Goal: Task Accomplishment & Management: Manage account settings

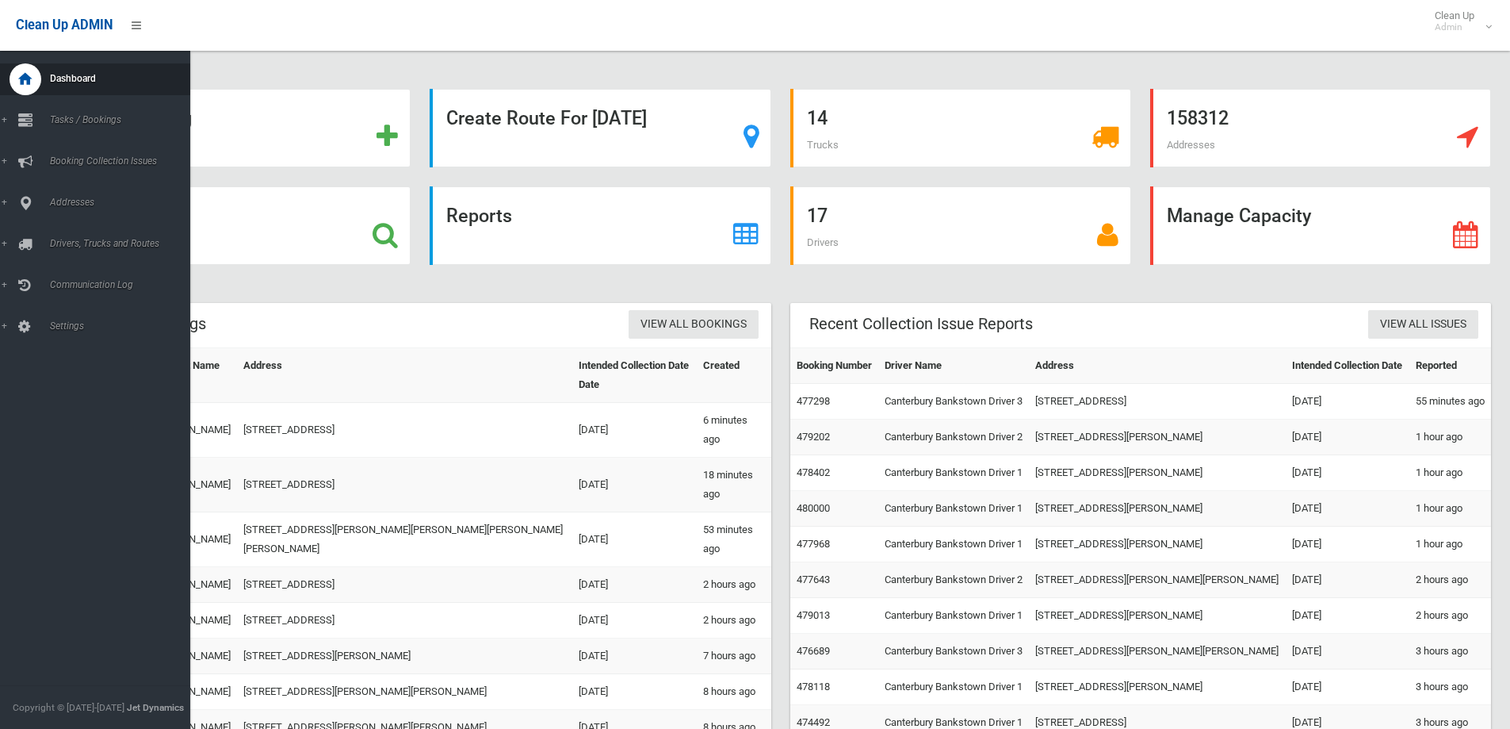
click at [80, 79] on span "Dashboard" at bounding box center [123, 78] width 157 height 11
click at [102, 119] on span "Tasks / Bookings" at bounding box center [123, 119] width 157 height 11
click at [67, 233] on span "Search" at bounding box center [116, 236] width 143 height 11
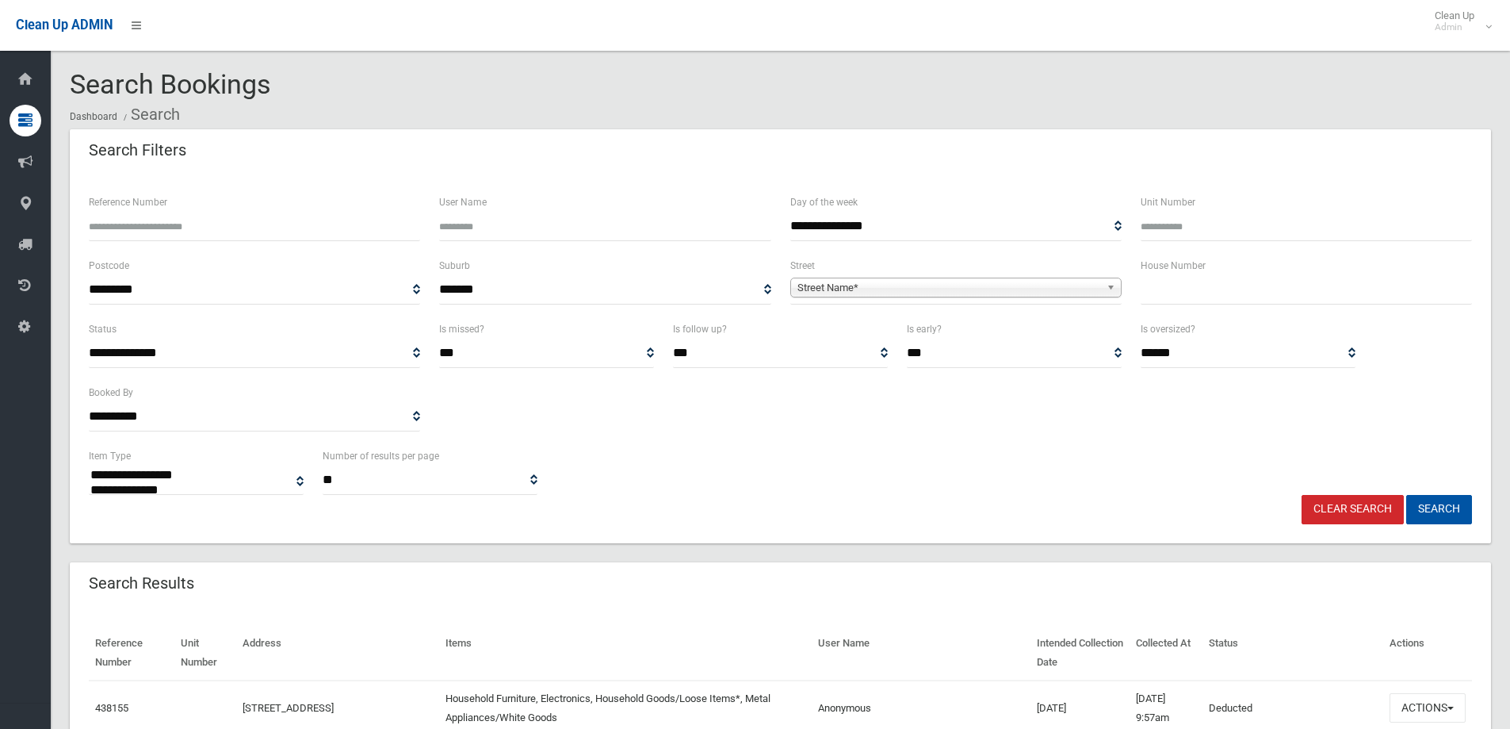
select select
click at [825, 283] on span "Street Name*" at bounding box center [949, 287] width 303 height 19
type input "*"
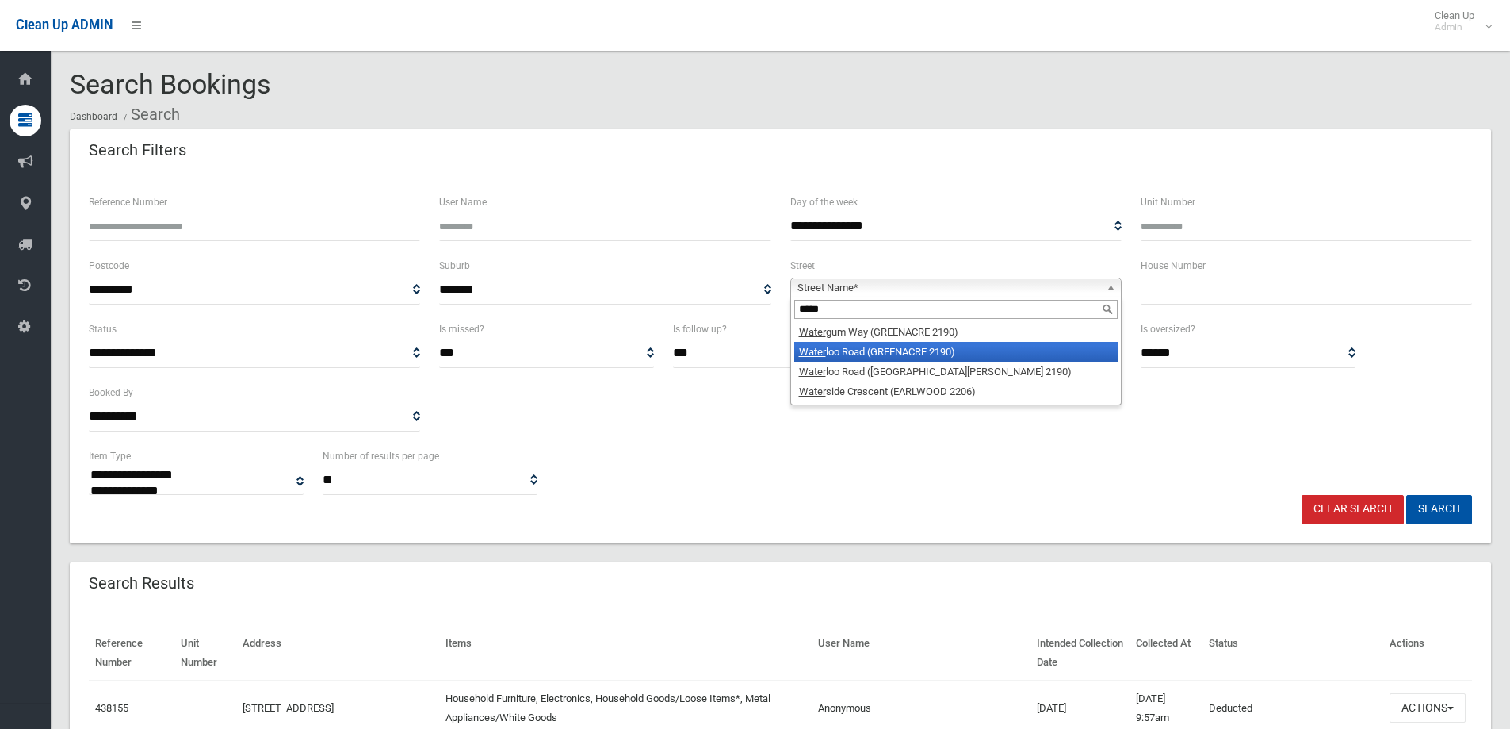
type input "*****"
click at [879, 350] on li "Water loo Road (GREENACRE 2190)" at bounding box center [955, 352] width 323 height 20
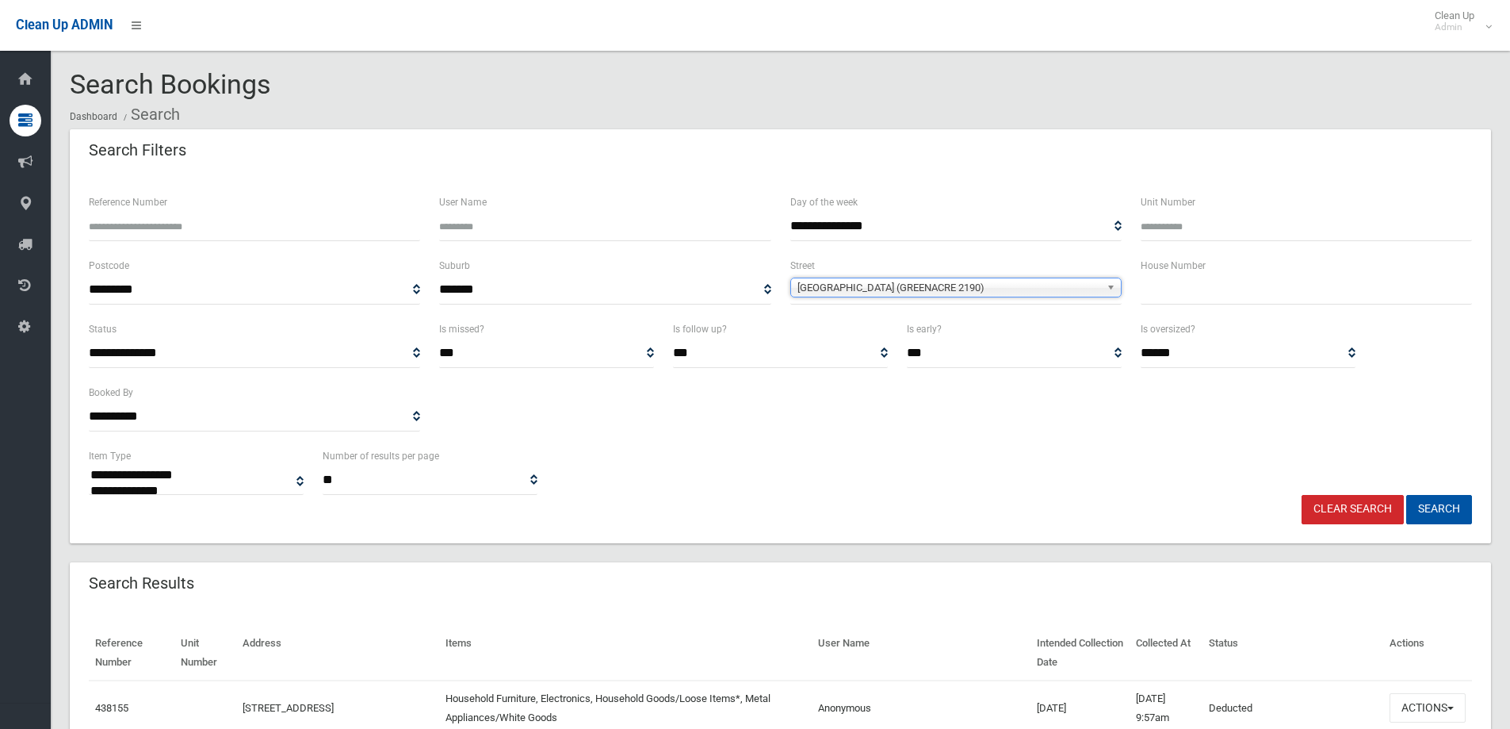
click at [1165, 292] on input "text" at bounding box center [1306, 289] width 331 height 29
type input "***"
click at [1429, 511] on button "Search" at bounding box center [1439, 509] width 66 height 29
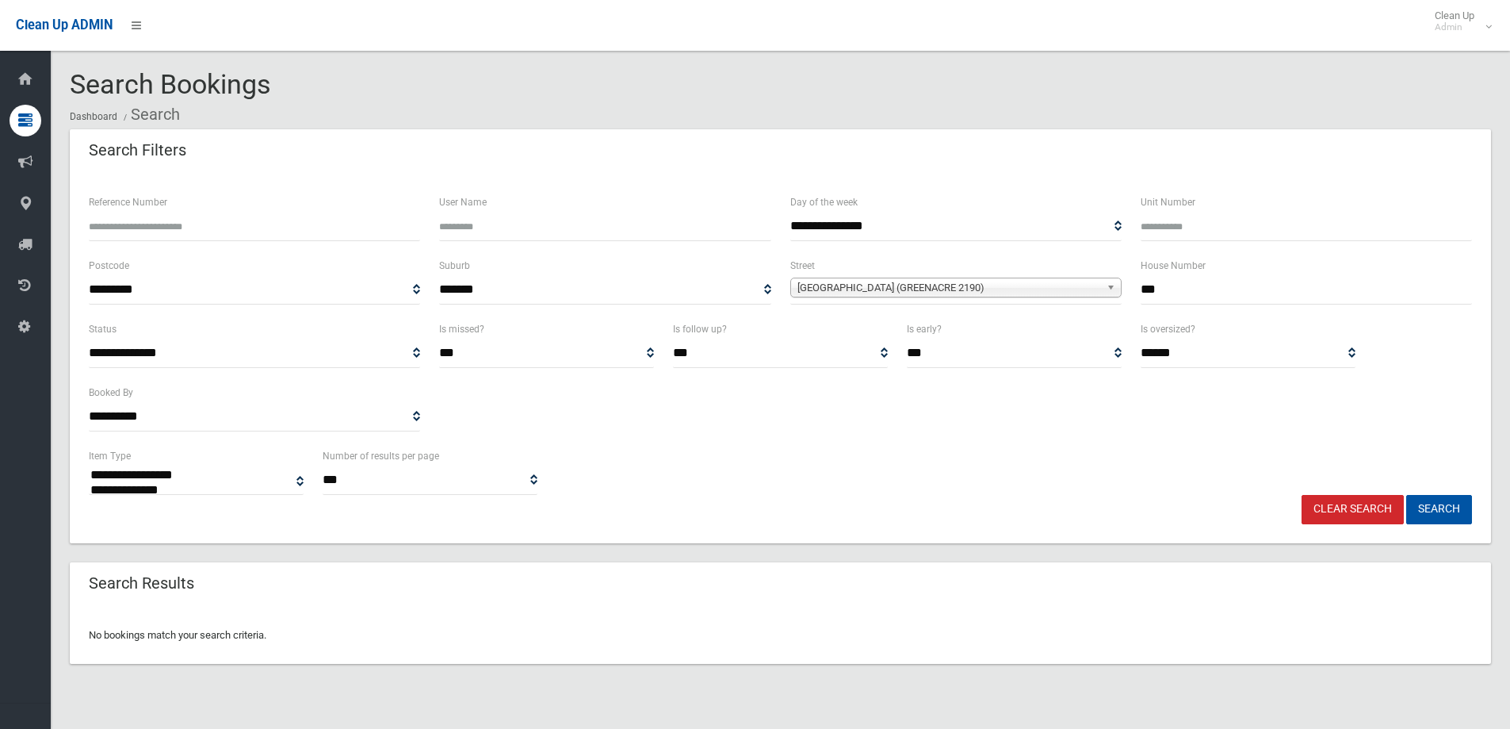
select select
click at [1175, 290] on input "***" at bounding box center [1306, 289] width 331 height 29
type input "***"
click at [1433, 511] on button "Search" at bounding box center [1439, 509] width 66 height 29
select select
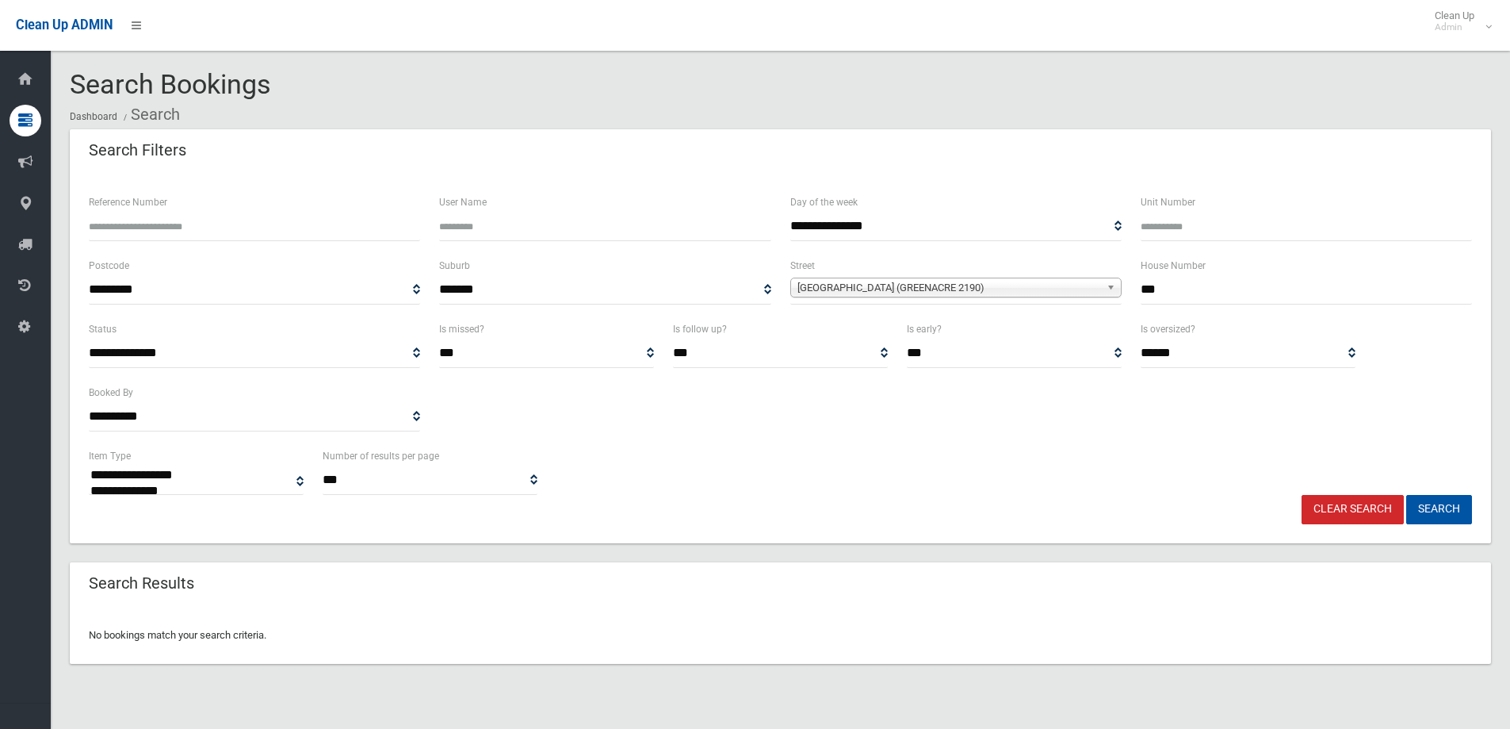
click at [1169, 289] on input "***" at bounding box center [1306, 289] width 331 height 29
type input "***"
click at [1437, 506] on button "Search" at bounding box center [1439, 509] width 66 height 29
select select
click at [1176, 291] on input "***" at bounding box center [1306, 289] width 331 height 29
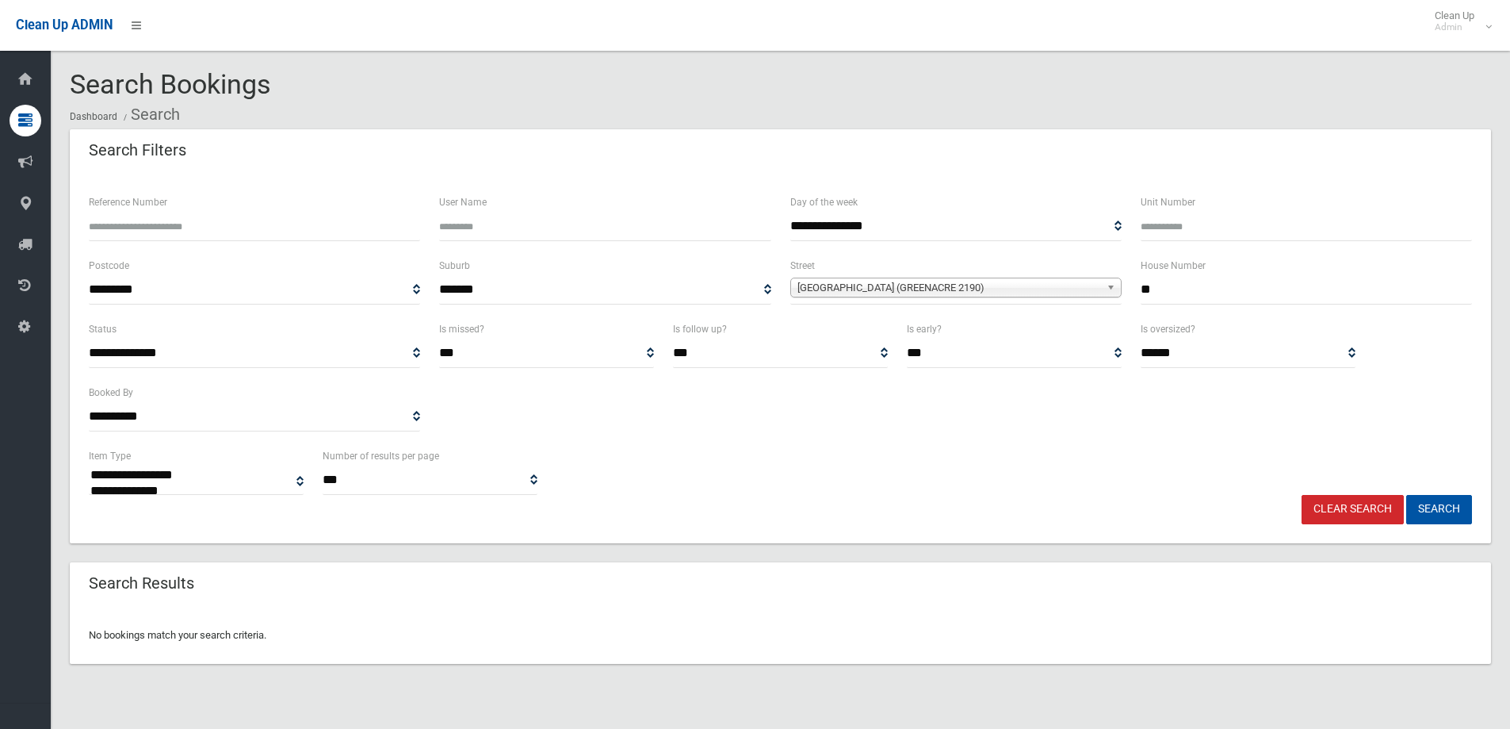
click at [1174, 287] on input "**" at bounding box center [1306, 289] width 331 height 29
type input "****"
click at [1431, 511] on button "Search" at bounding box center [1439, 509] width 66 height 29
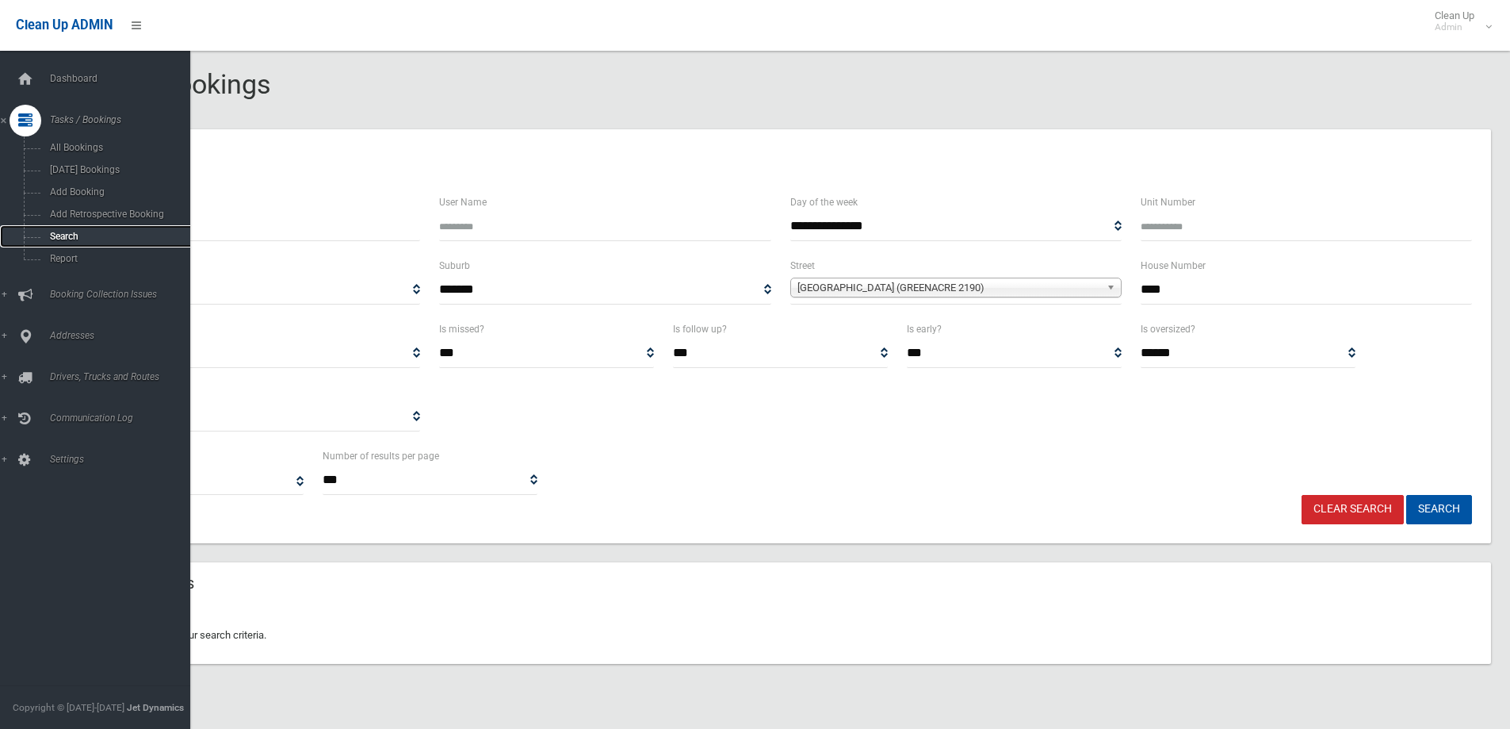
click at [61, 232] on span "Search" at bounding box center [116, 236] width 143 height 11
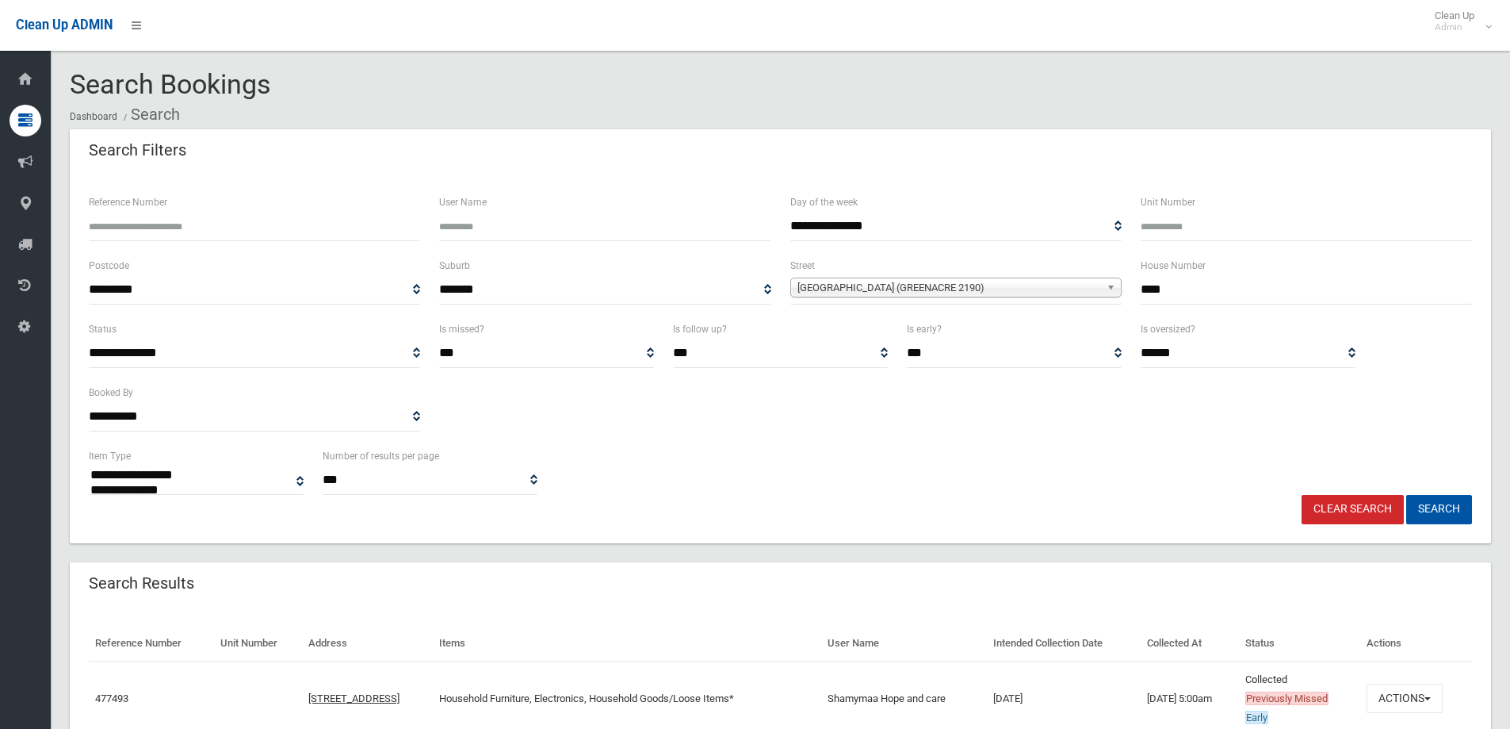
select select
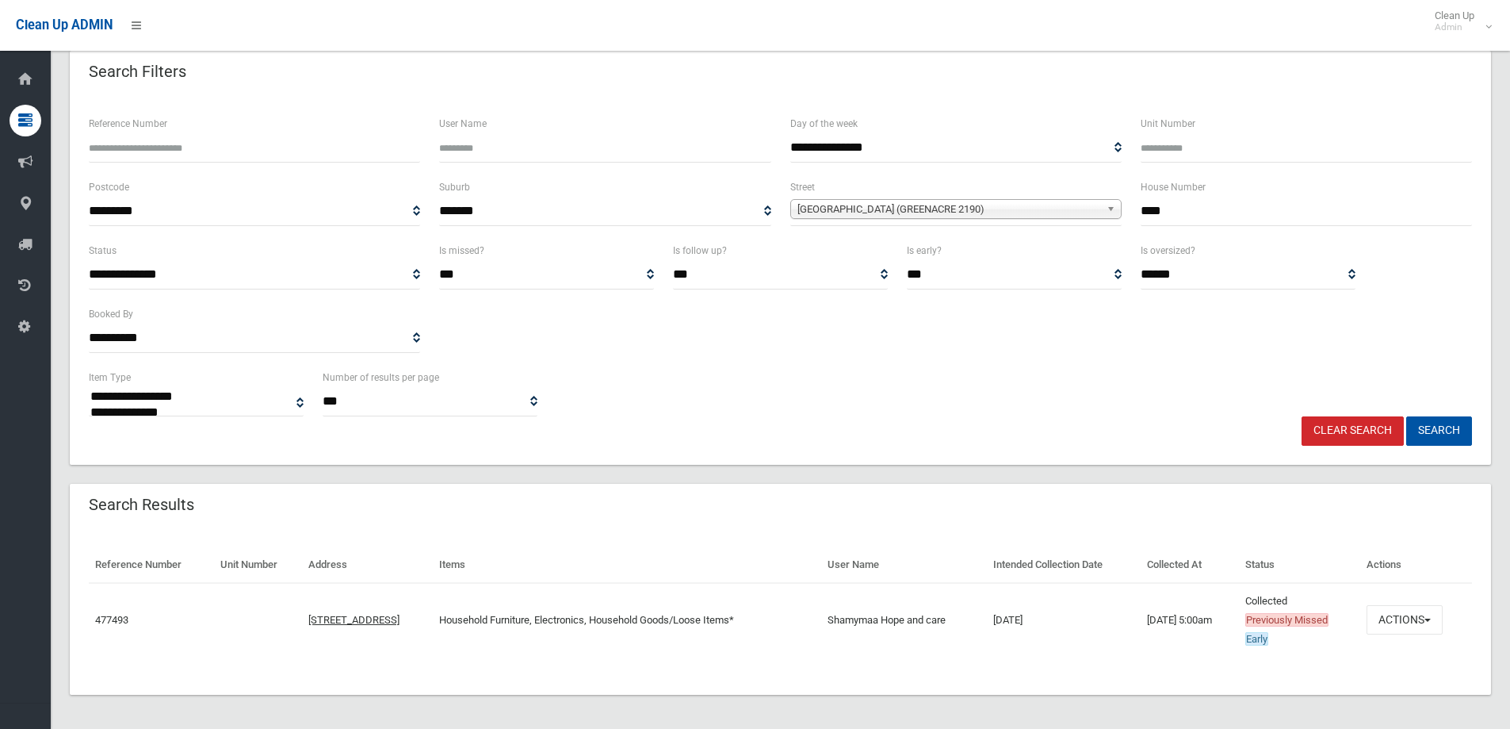
scroll to position [82, 0]
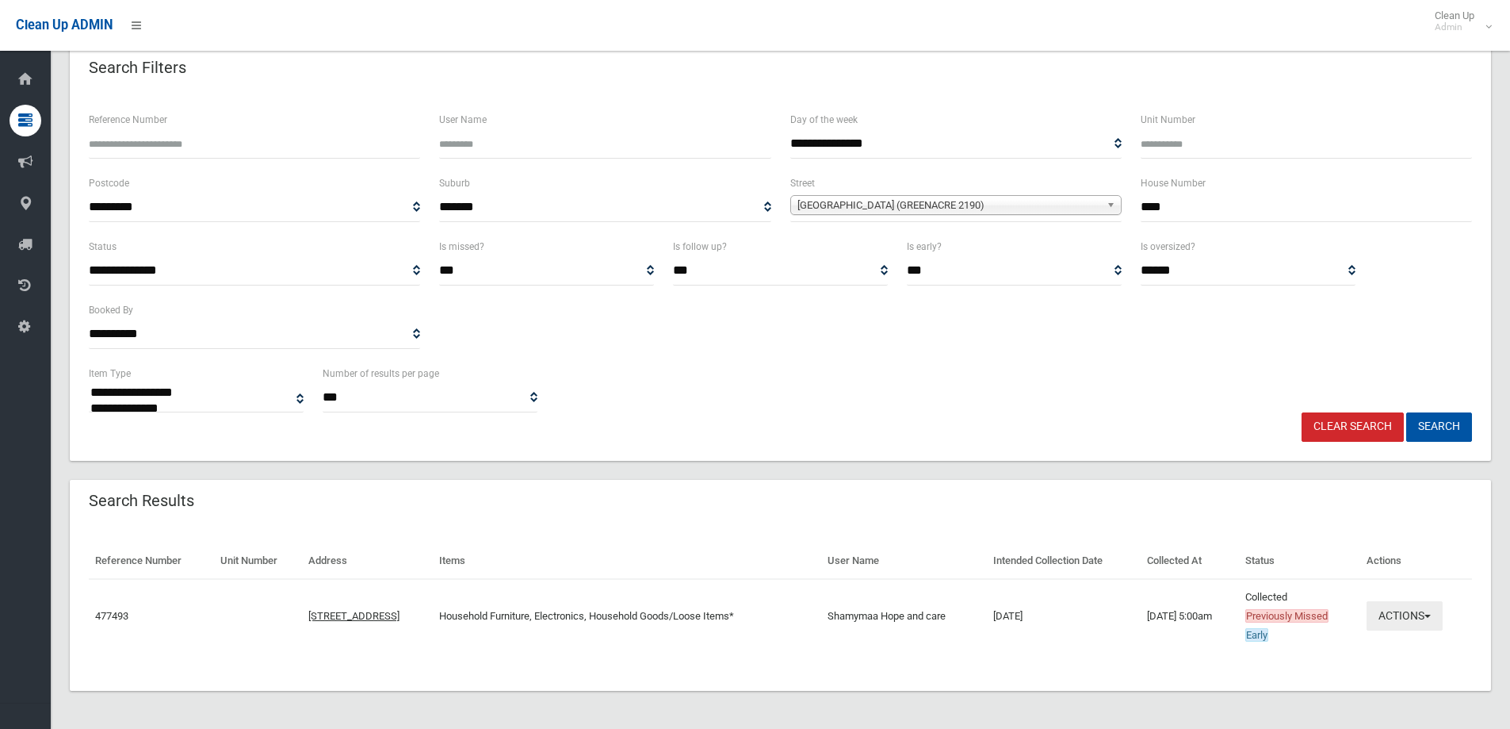
click at [1414, 618] on button "Actions" at bounding box center [1405, 615] width 76 height 29
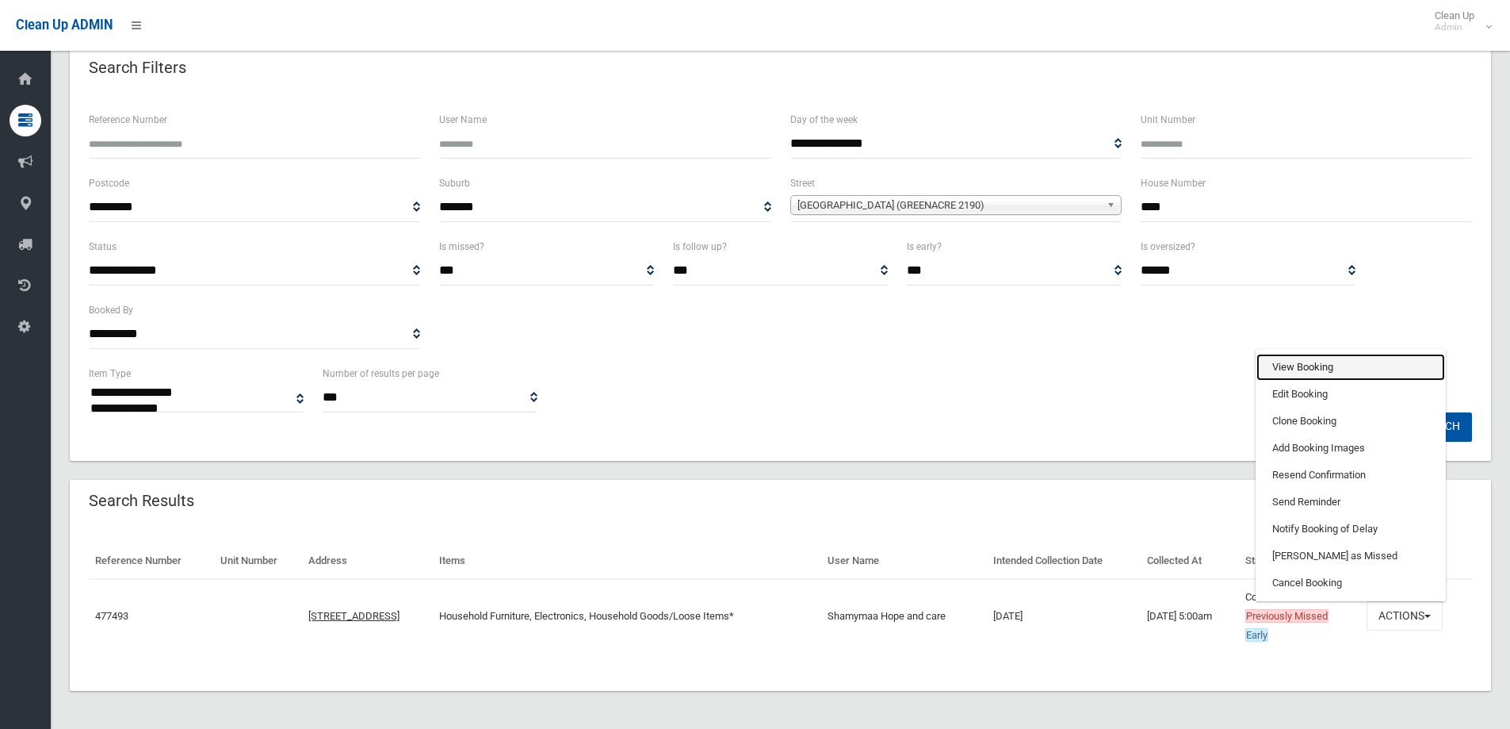
click at [1303, 367] on link "View Booking" at bounding box center [1351, 367] width 189 height 27
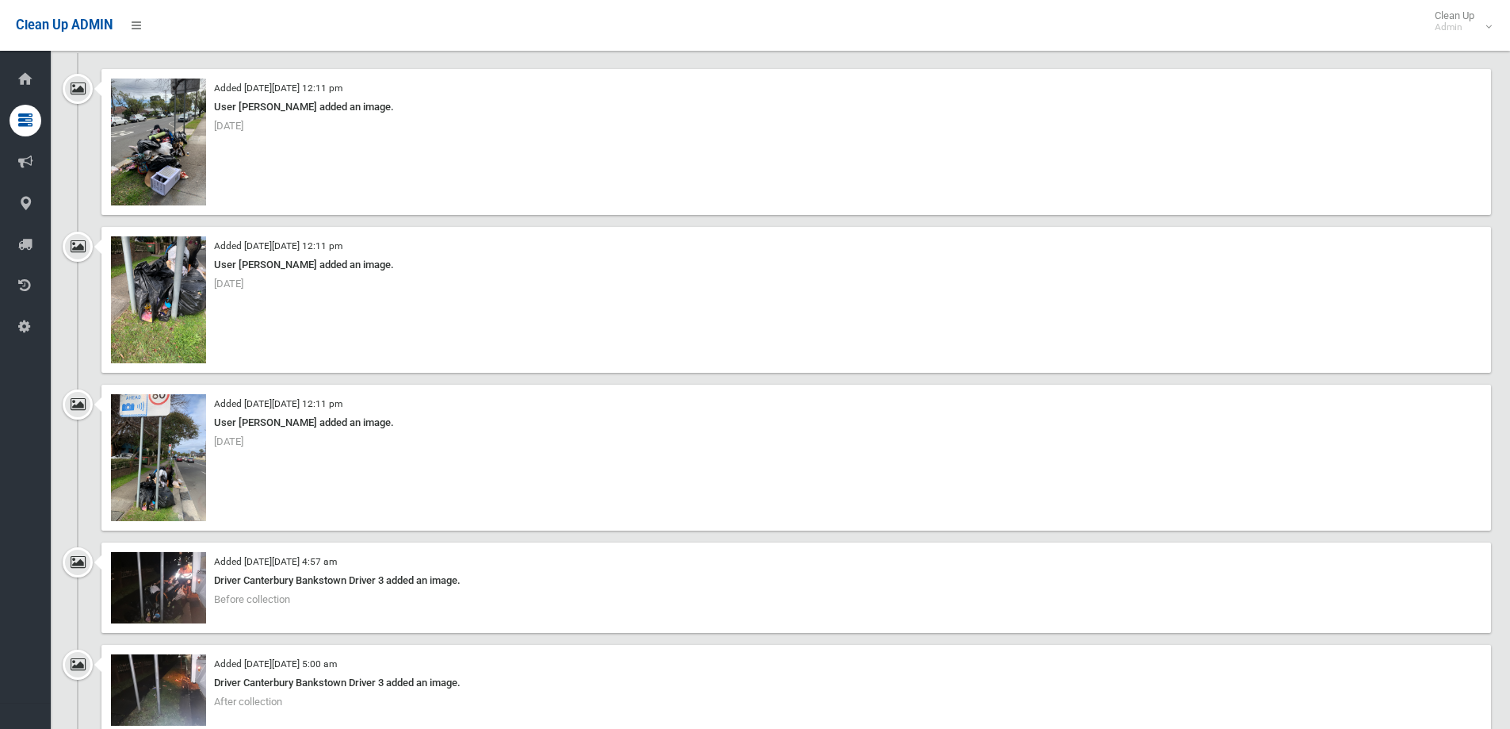
scroll to position [1427, 0]
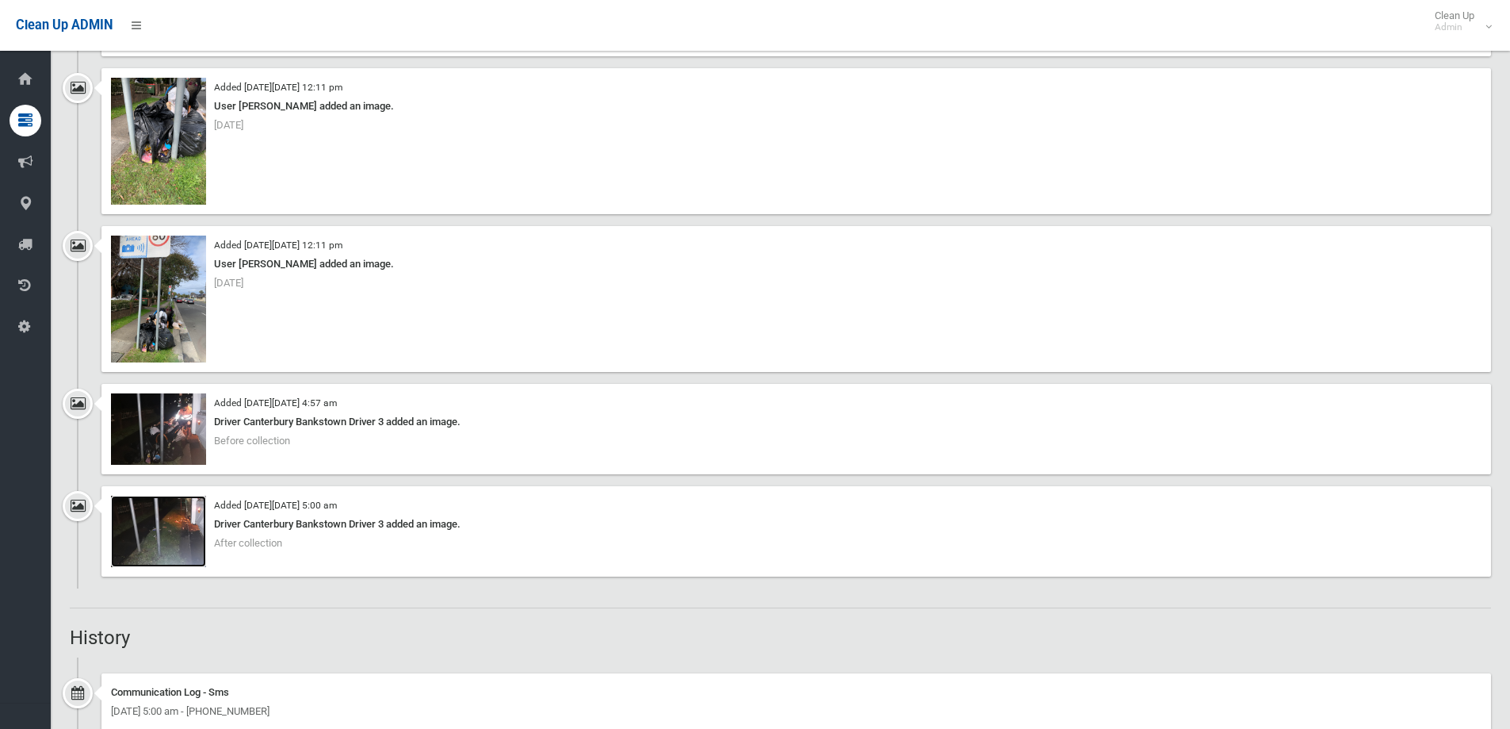
click at [171, 531] on img at bounding box center [158, 530] width 95 height 71
click at [167, 425] on img at bounding box center [158, 428] width 95 height 71
click at [159, 314] on img at bounding box center [158, 298] width 95 height 127
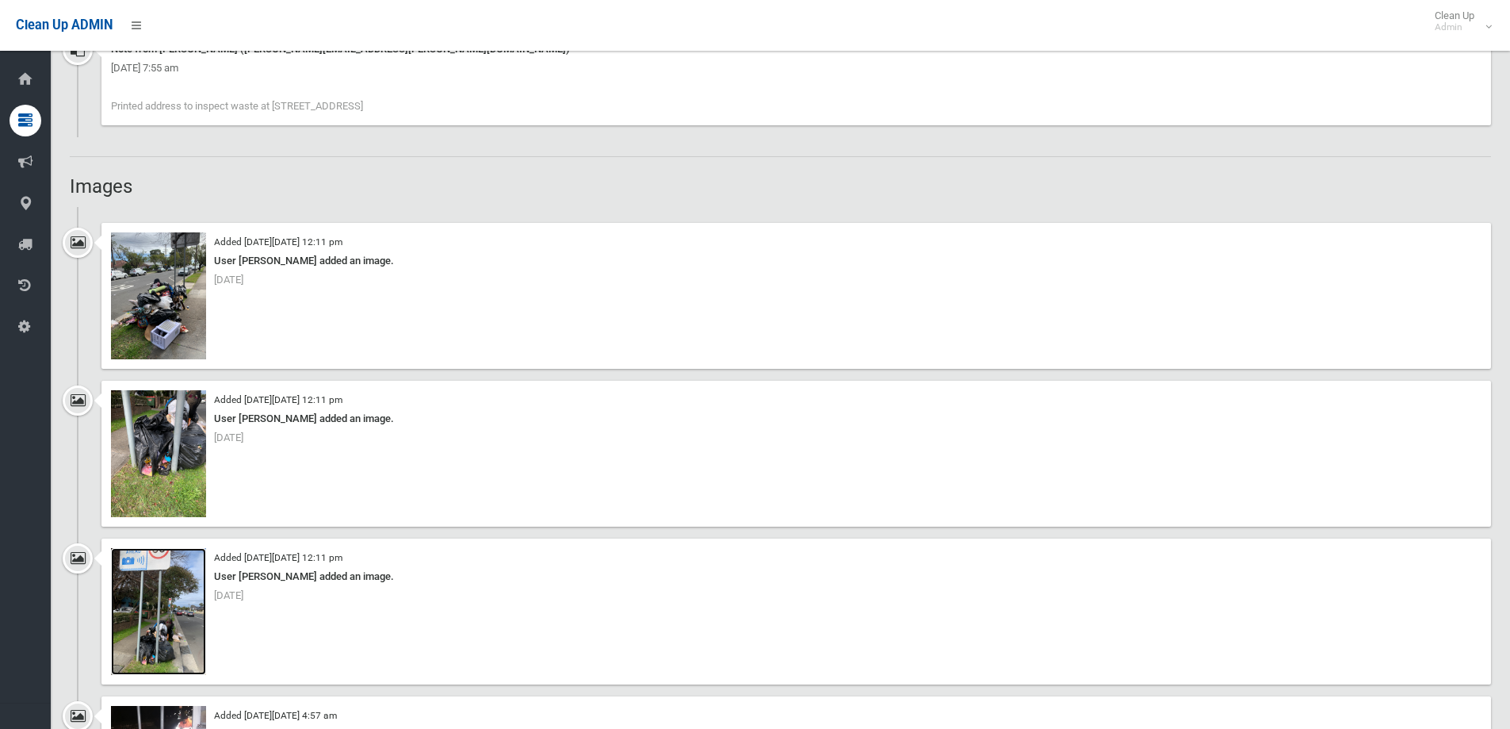
scroll to position [1110, 0]
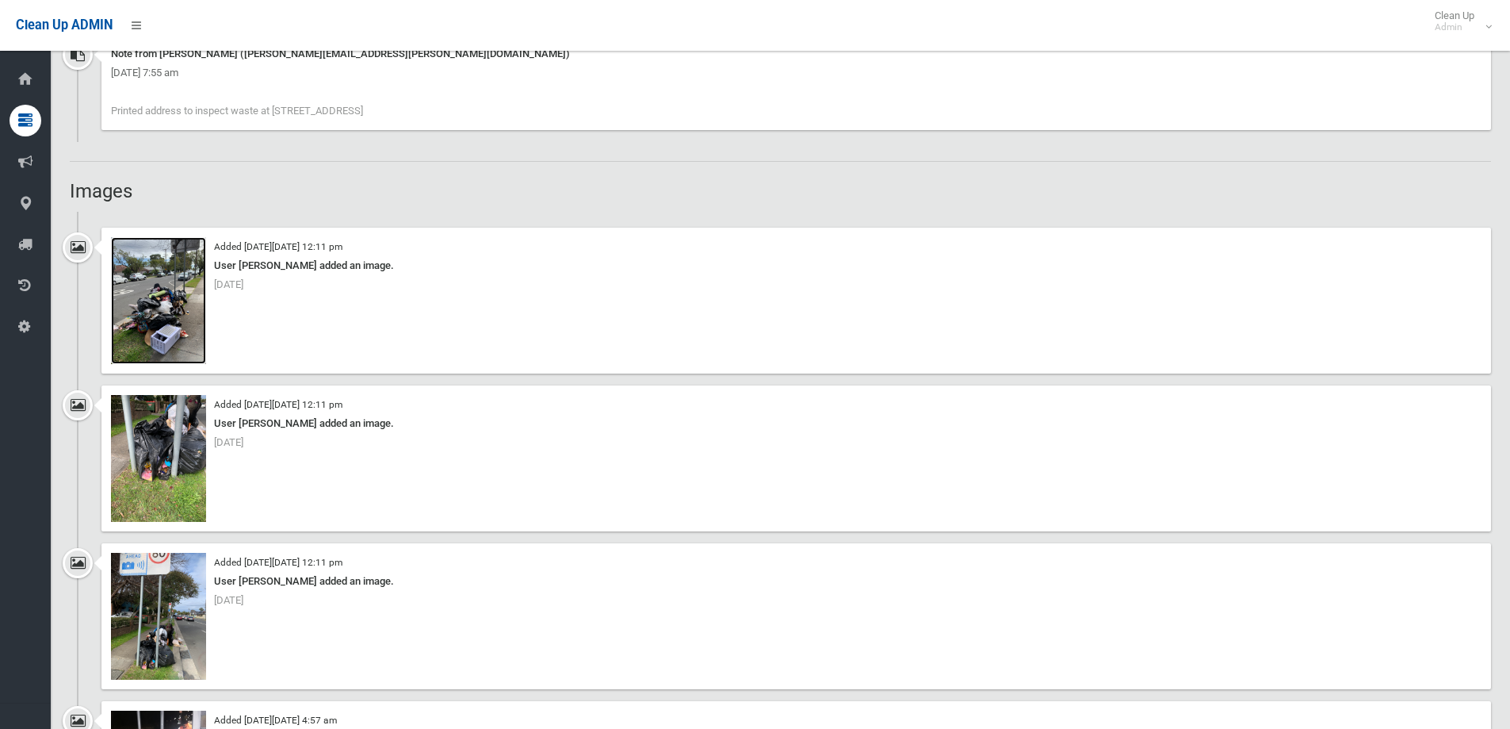
click at [155, 310] on img at bounding box center [158, 300] width 95 height 127
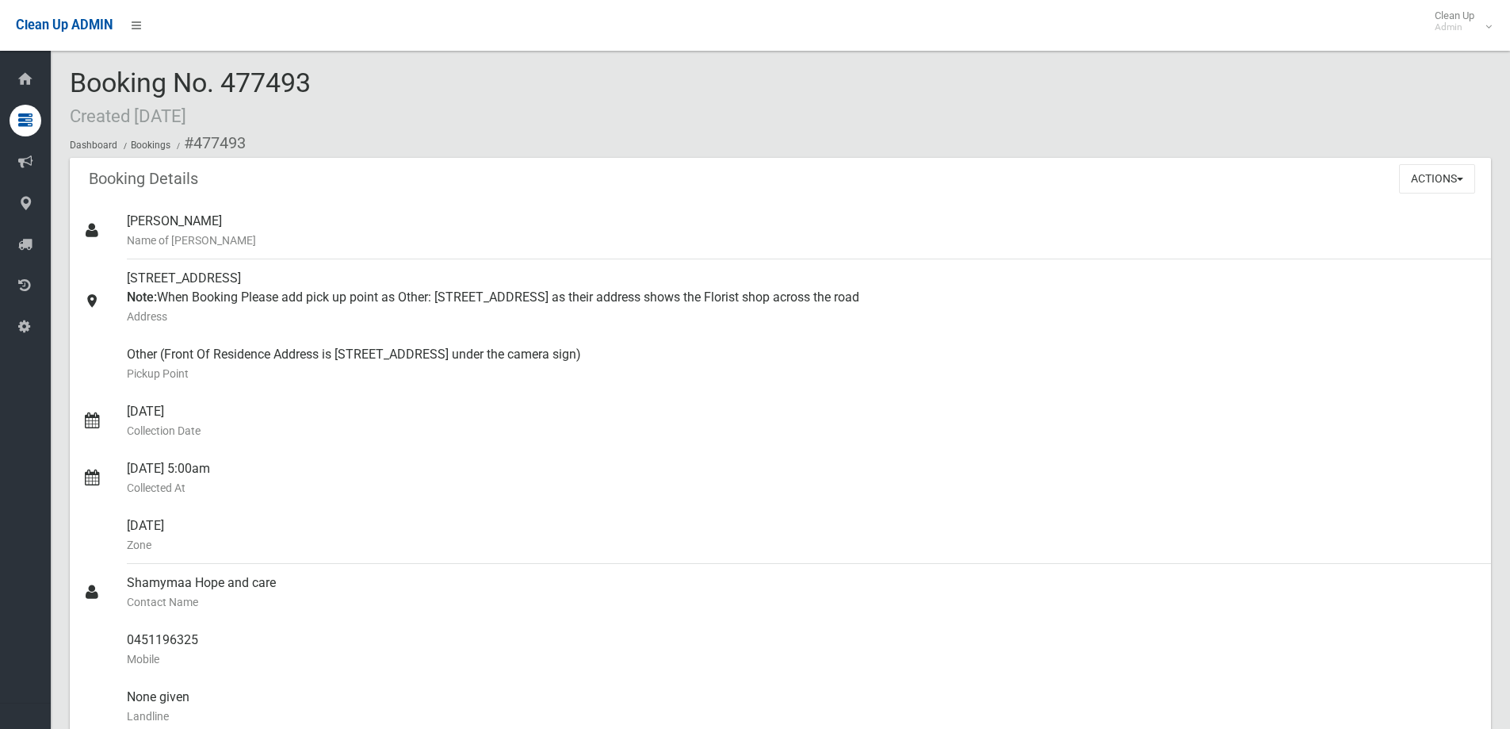
scroll to position [0, 0]
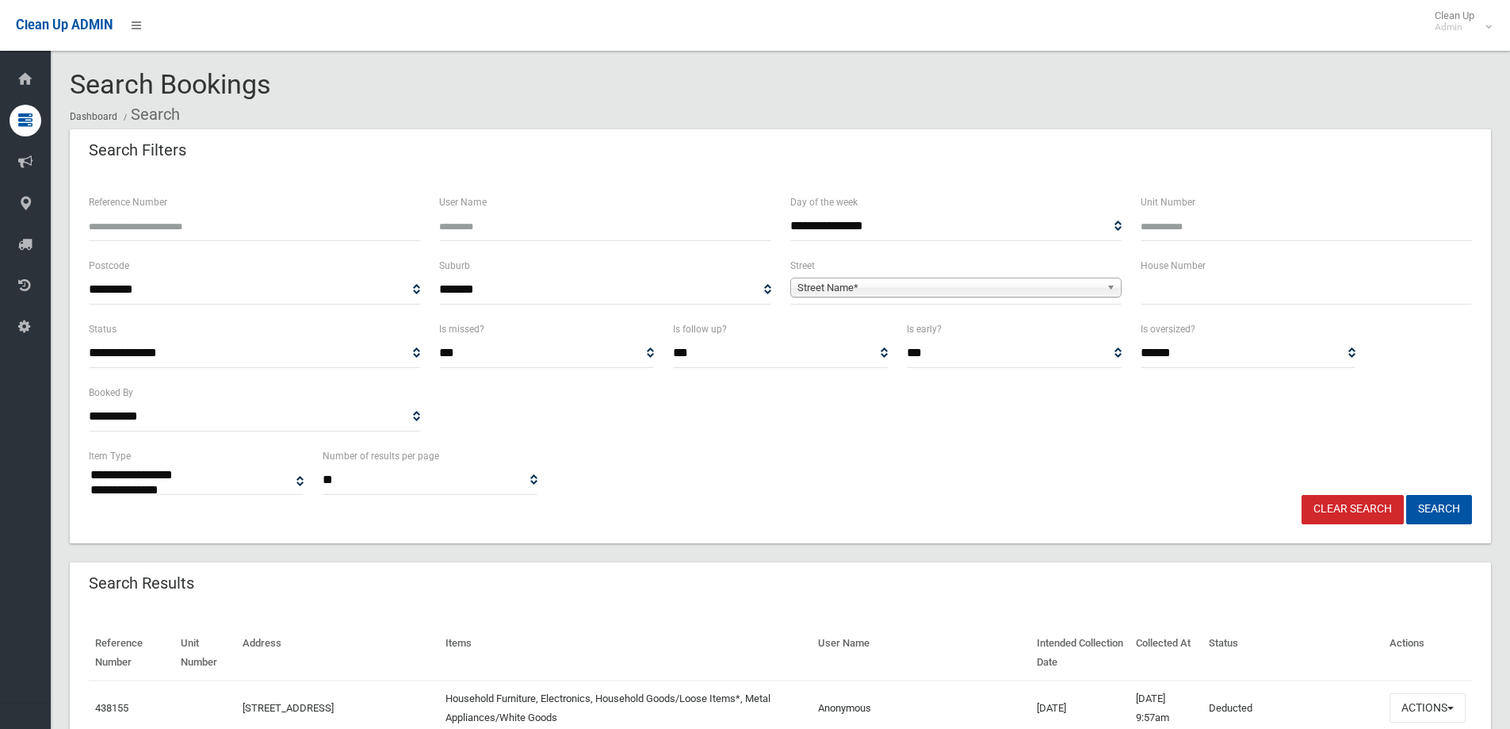
select select
click at [1185, 293] on input "text" at bounding box center [1306, 289] width 331 height 29
type input "**"
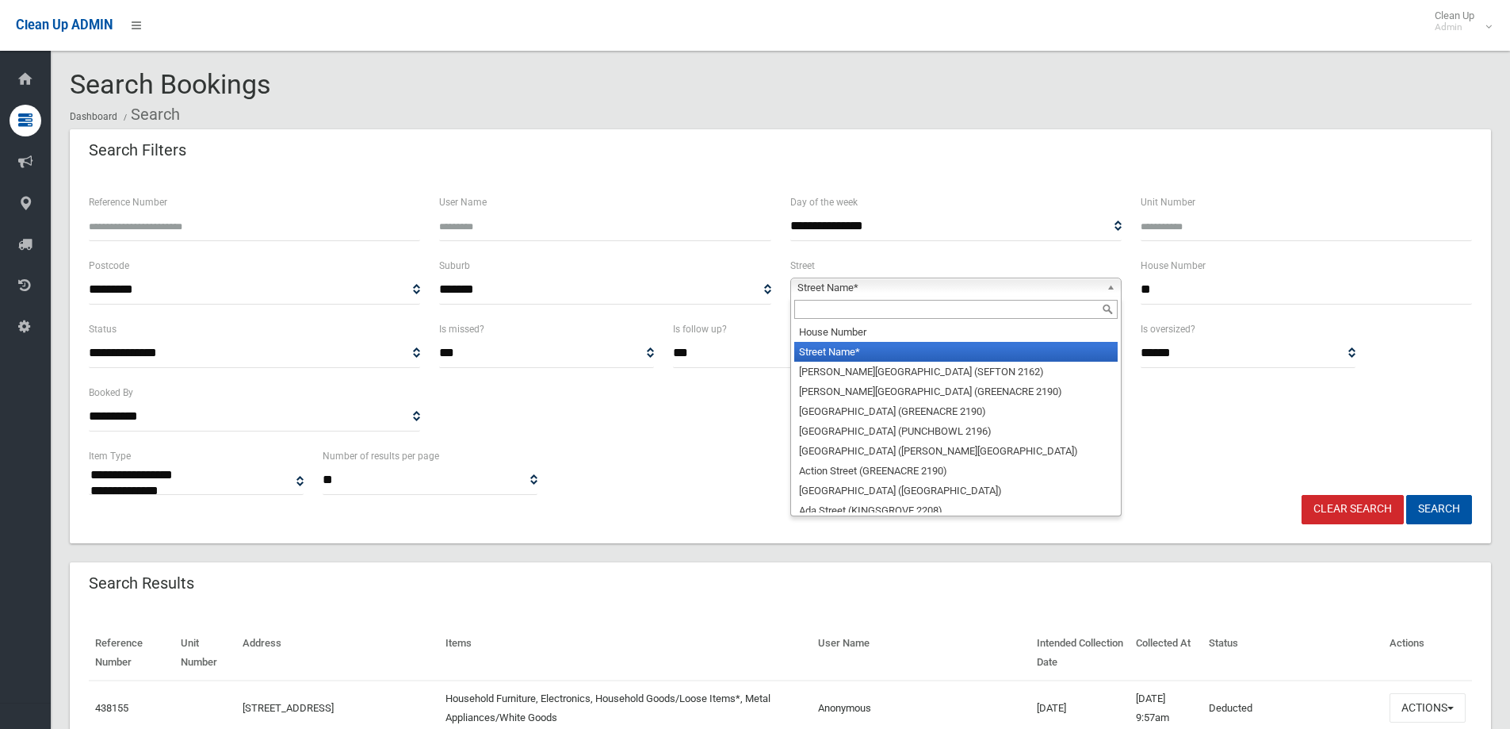
click at [818, 287] on span "Street Name*" at bounding box center [949, 287] width 303 height 19
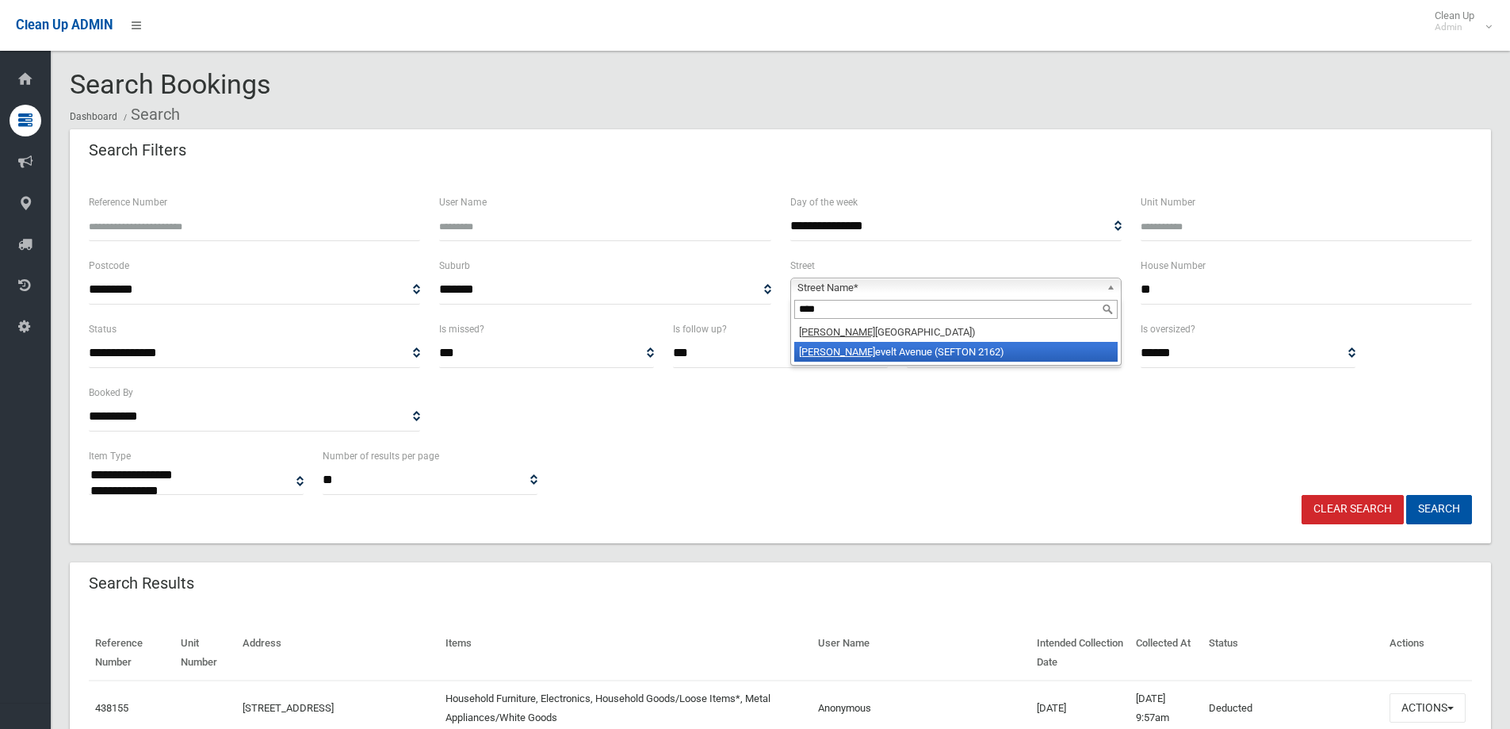
type input "****"
click at [849, 347] on li "Roos evelt Avenue (SEFTON 2162)" at bounding box center [955, 352] width 323 height 20
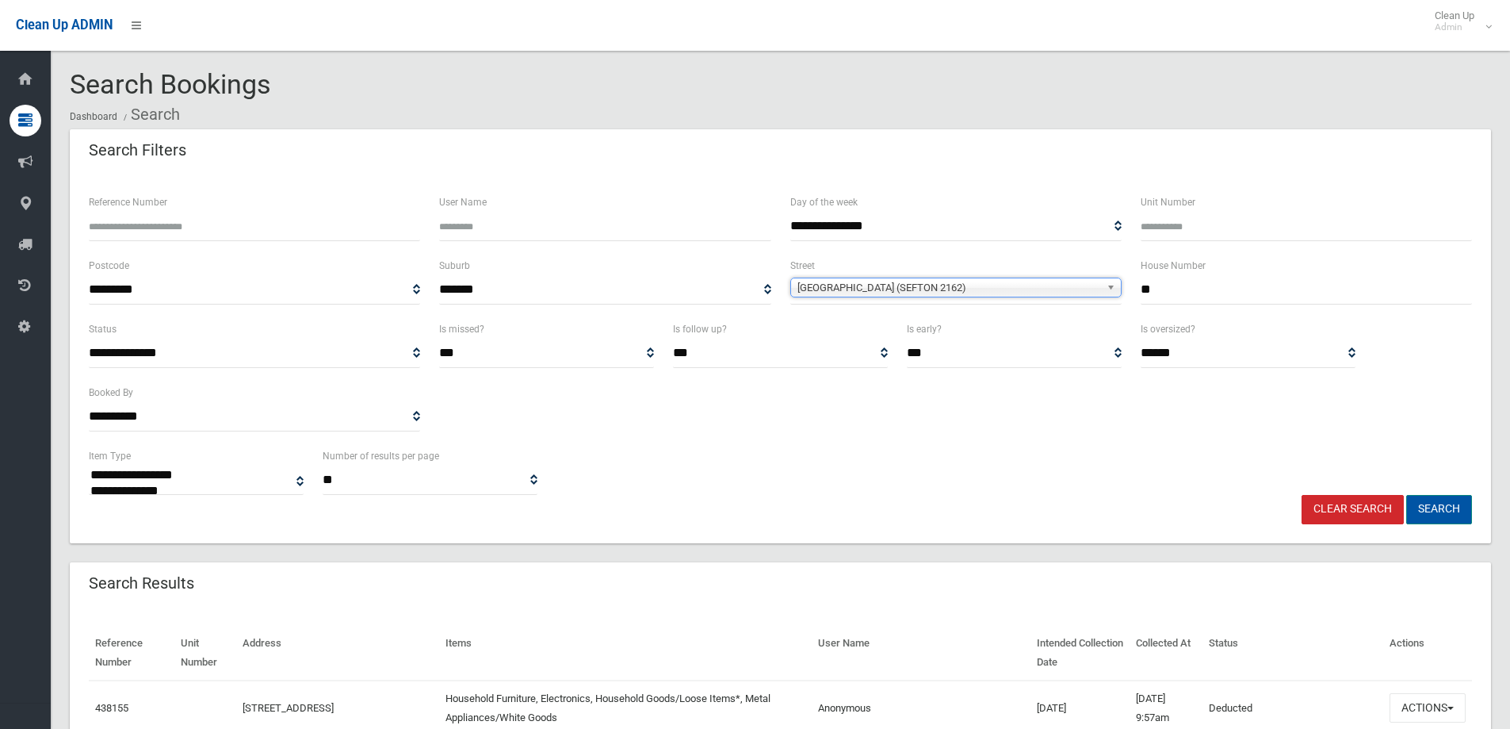
click at [1428, 512] on button "Search" at bounding box center [1439, 509] width 66 height 29
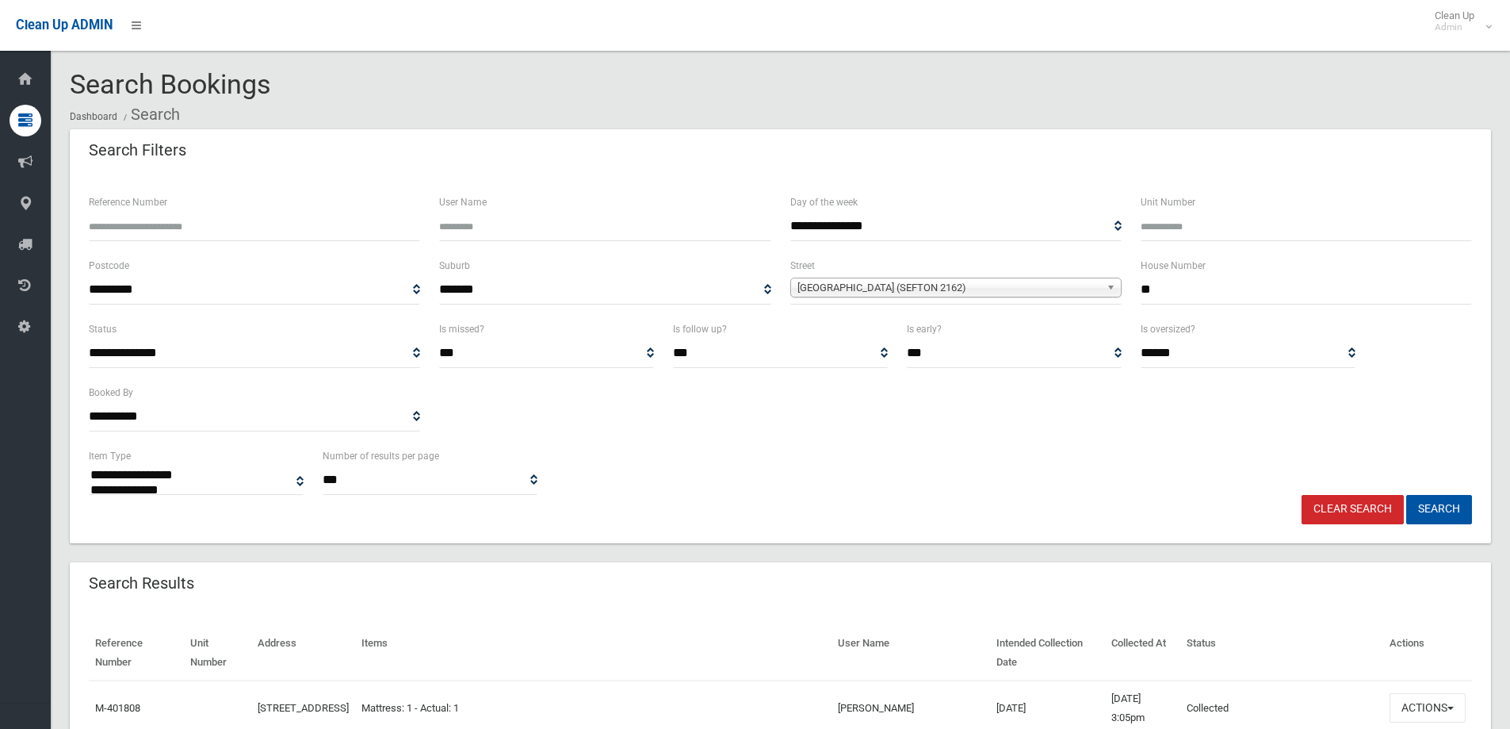
select select
click at [1431, 511] on button "Search" at bounding box center [1439, 509] width 66 height 29
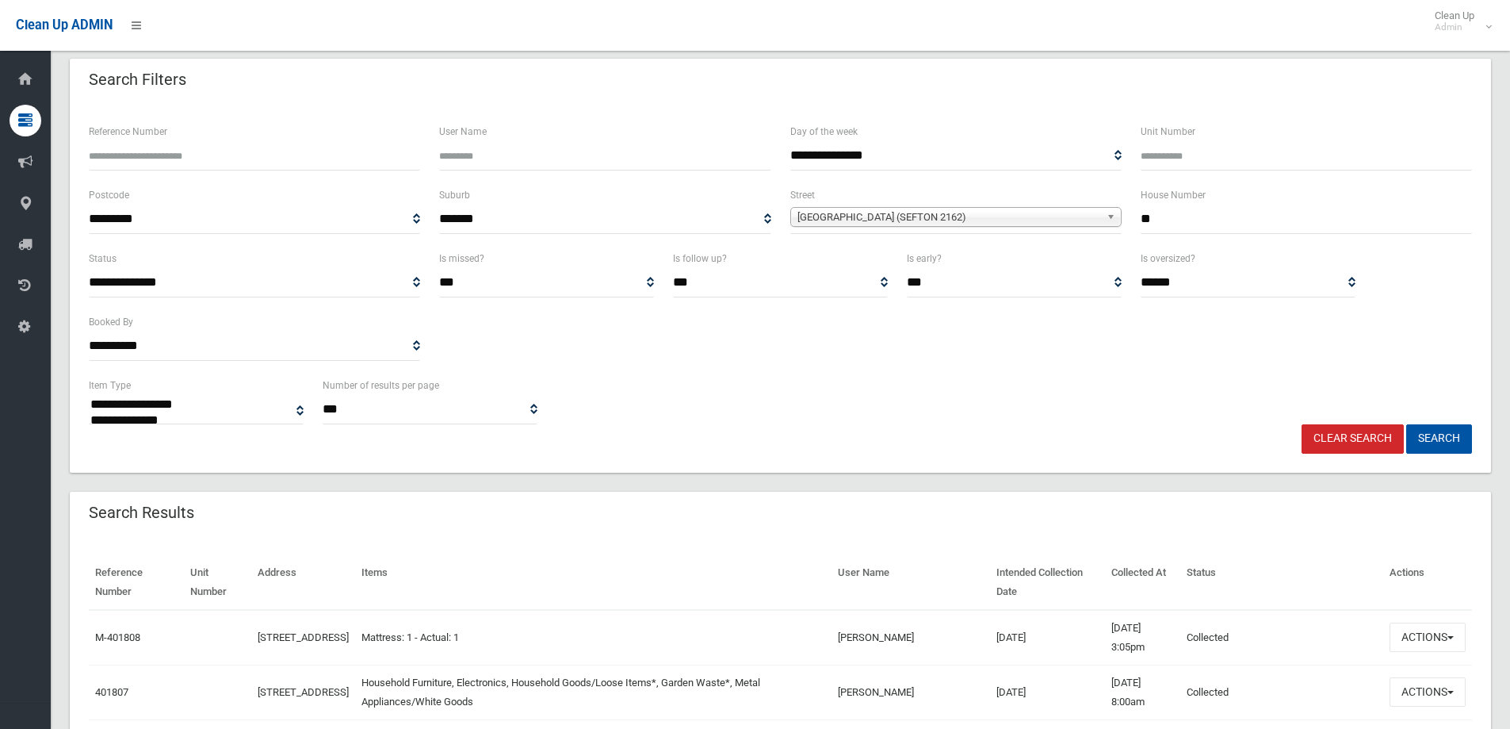
scroll to position [159, 0]
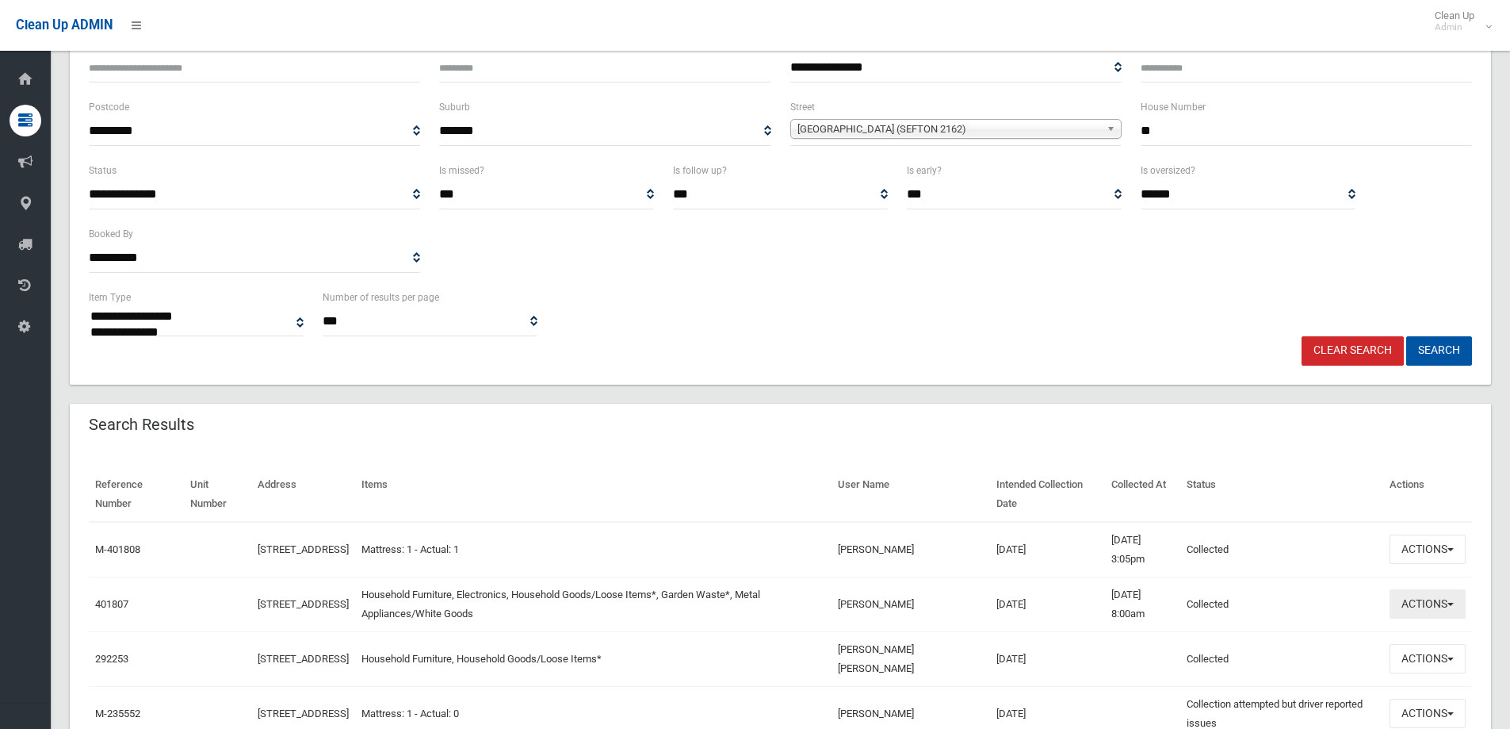
click at [1417, 600] on button "Actions" at bounding box center [1428, 603] width 76 height 29
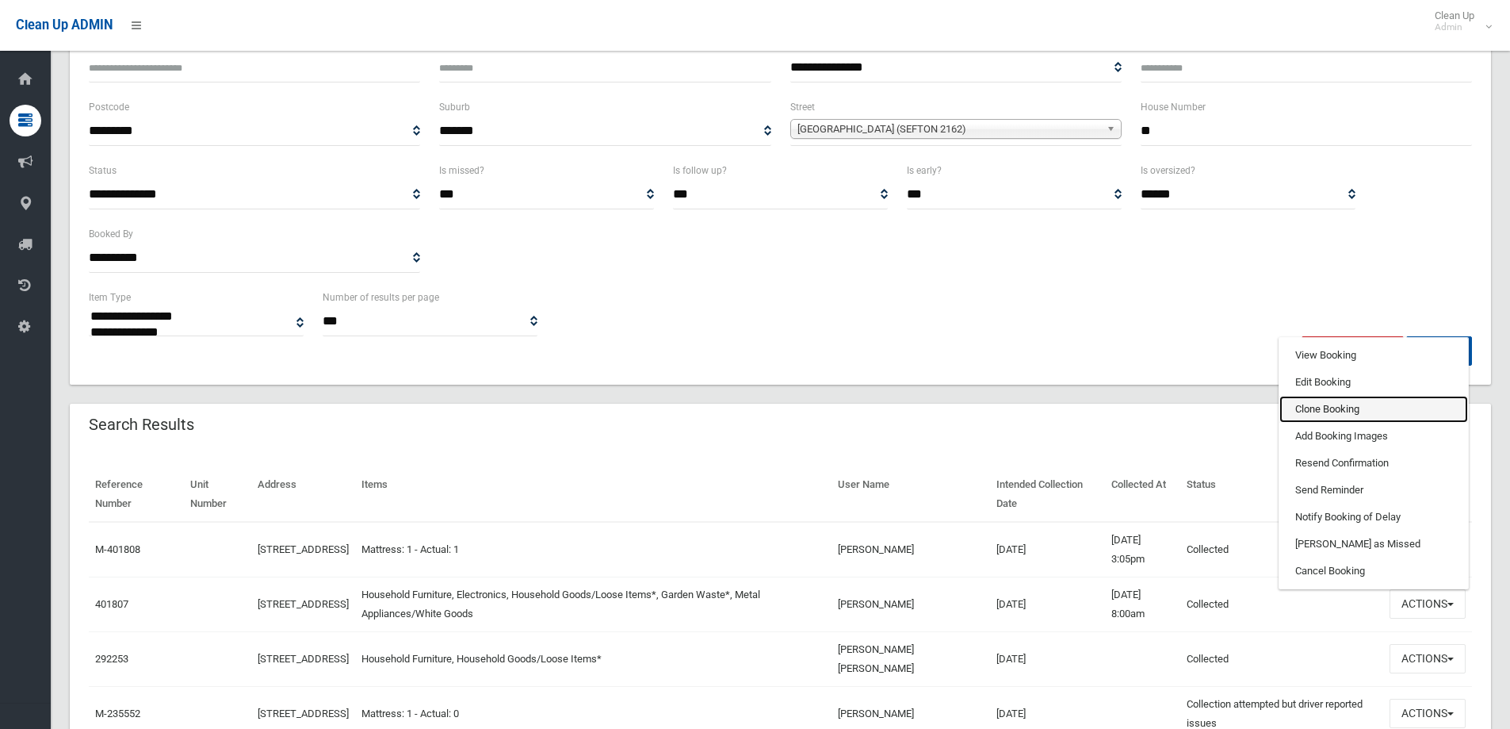
click at [1313, 406] on link "Clone Booking" at bounding box center [1374, 409] width 189 height 27
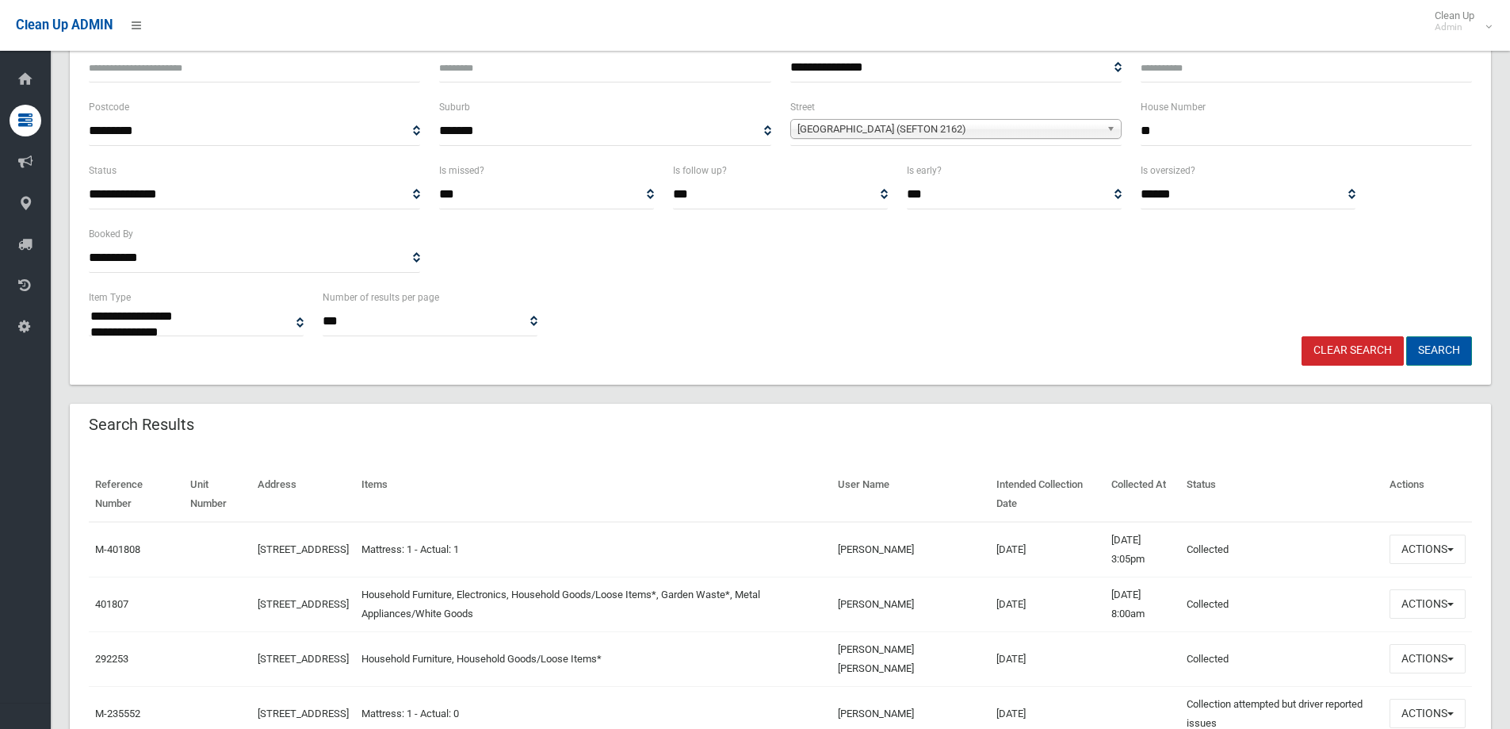
click at [1436, 350] on button "Search" at bounding box center [1439, 350] width 66 height 29
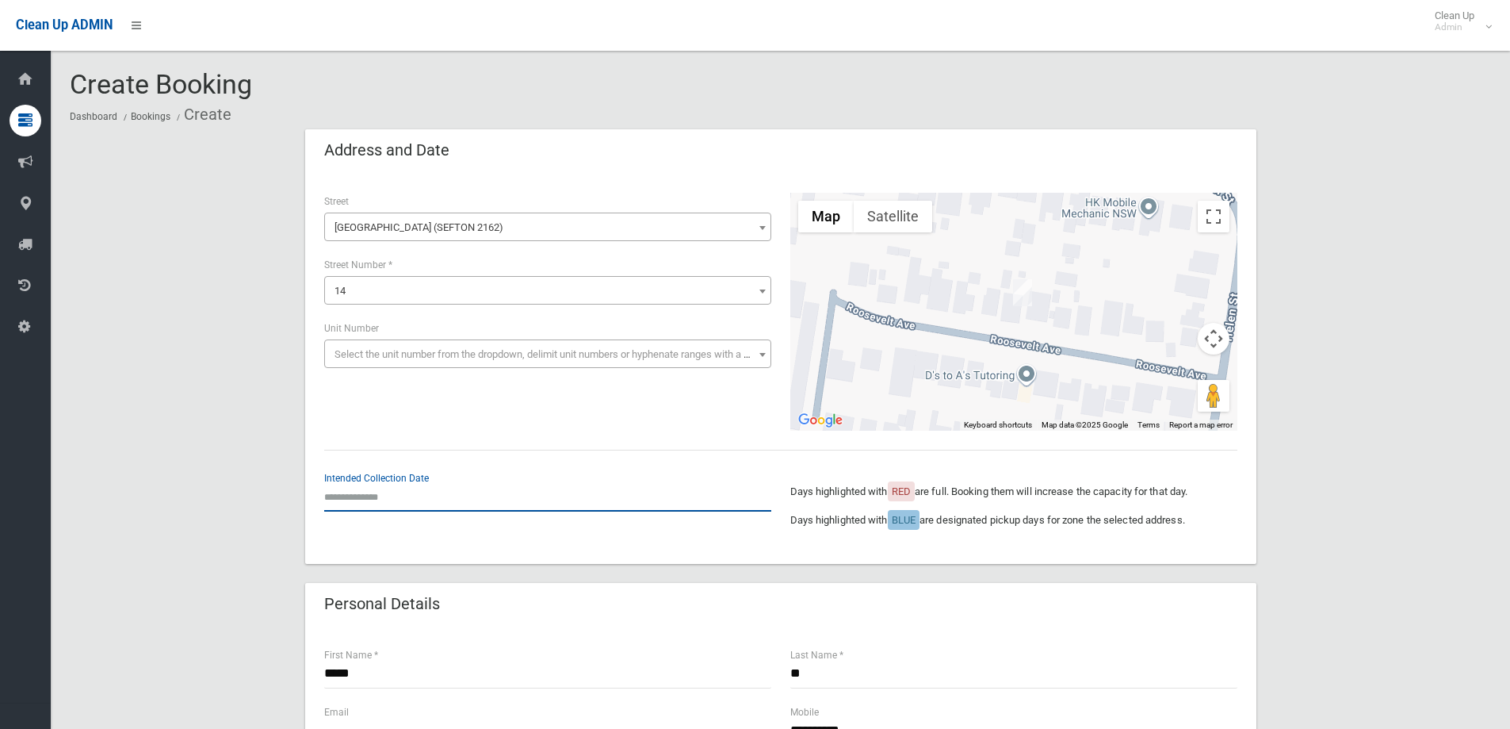
click at [370, 495] on input "text" at bounding box center [547, 496] width 447 height 29
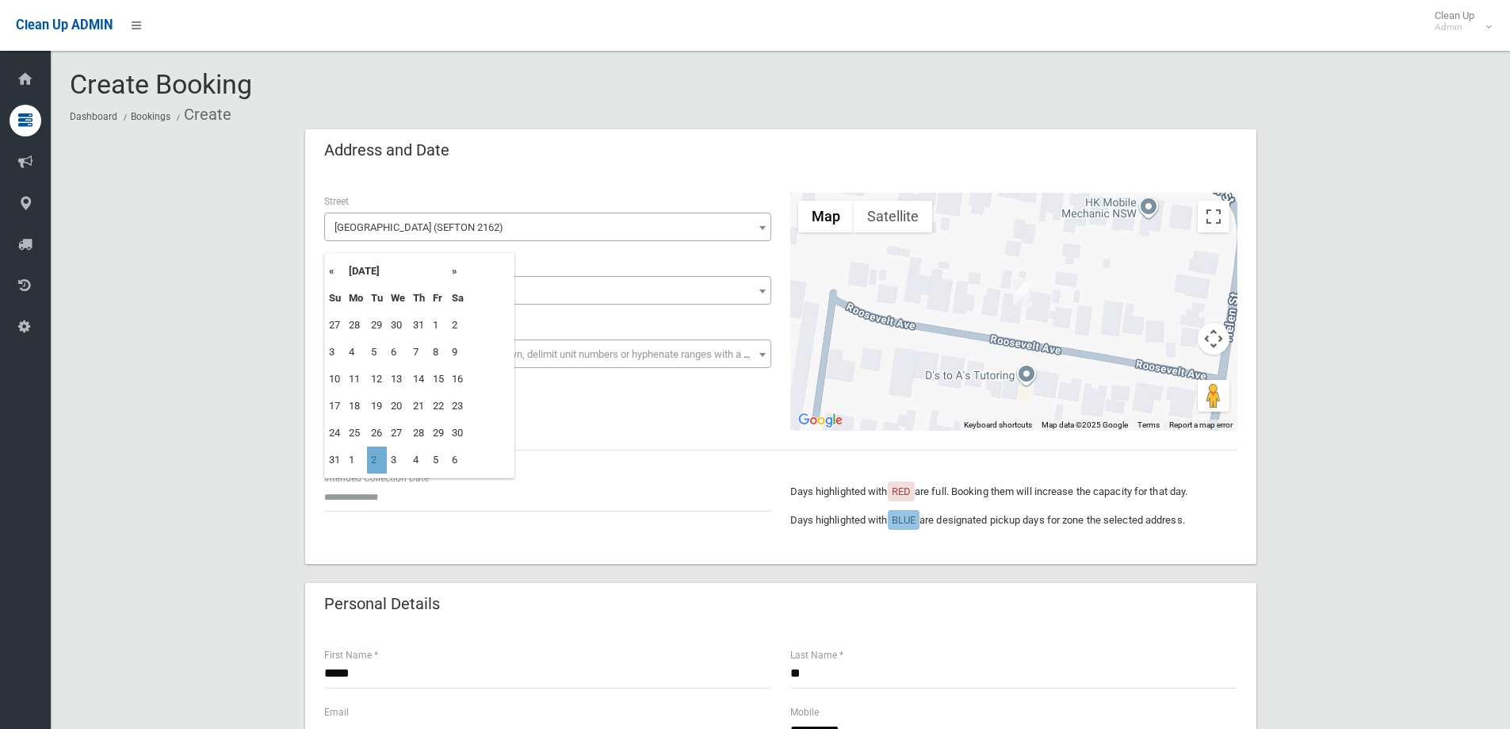
click at [380, 461] on td "2" at bounding box center [377, 459] width 20 height 27
type input "**********"
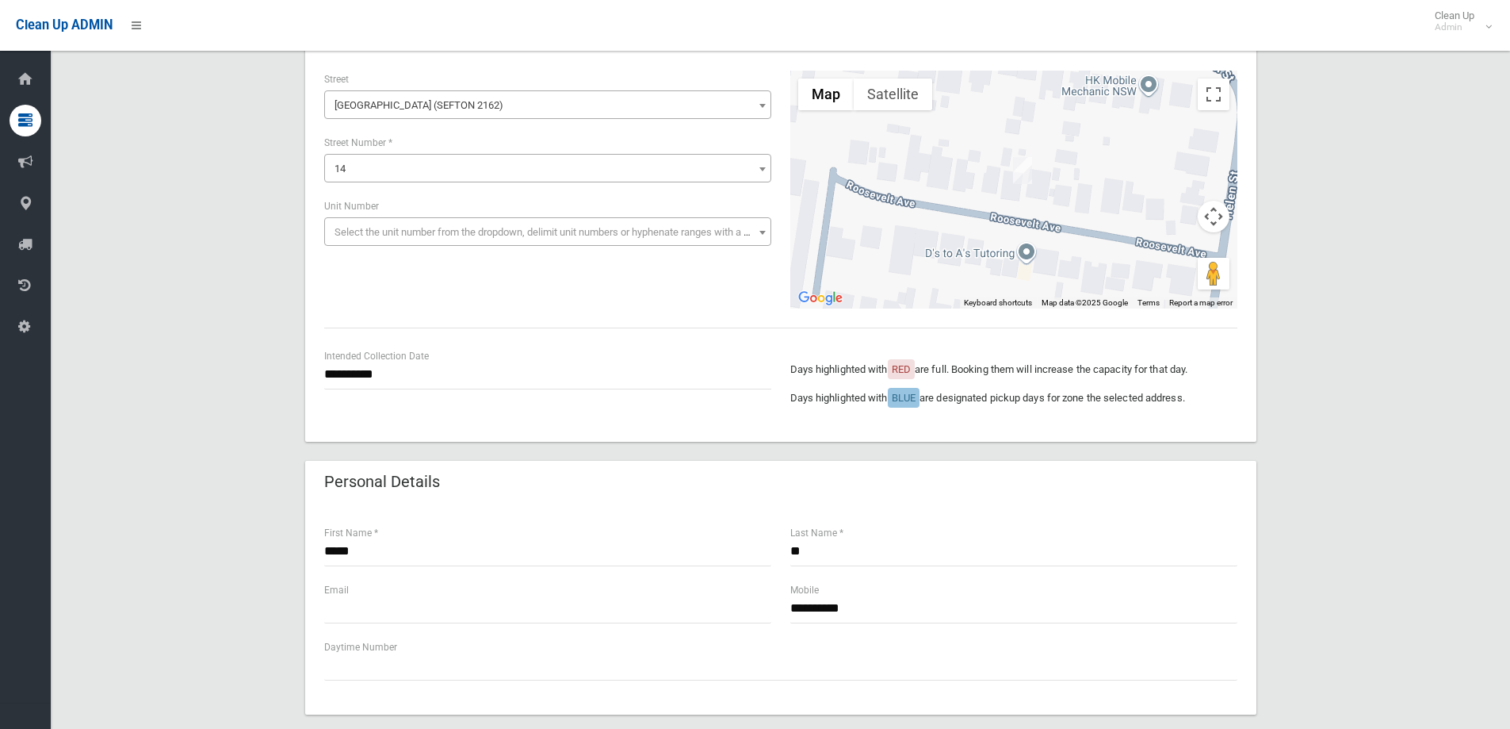
scroll to position [159, 0]
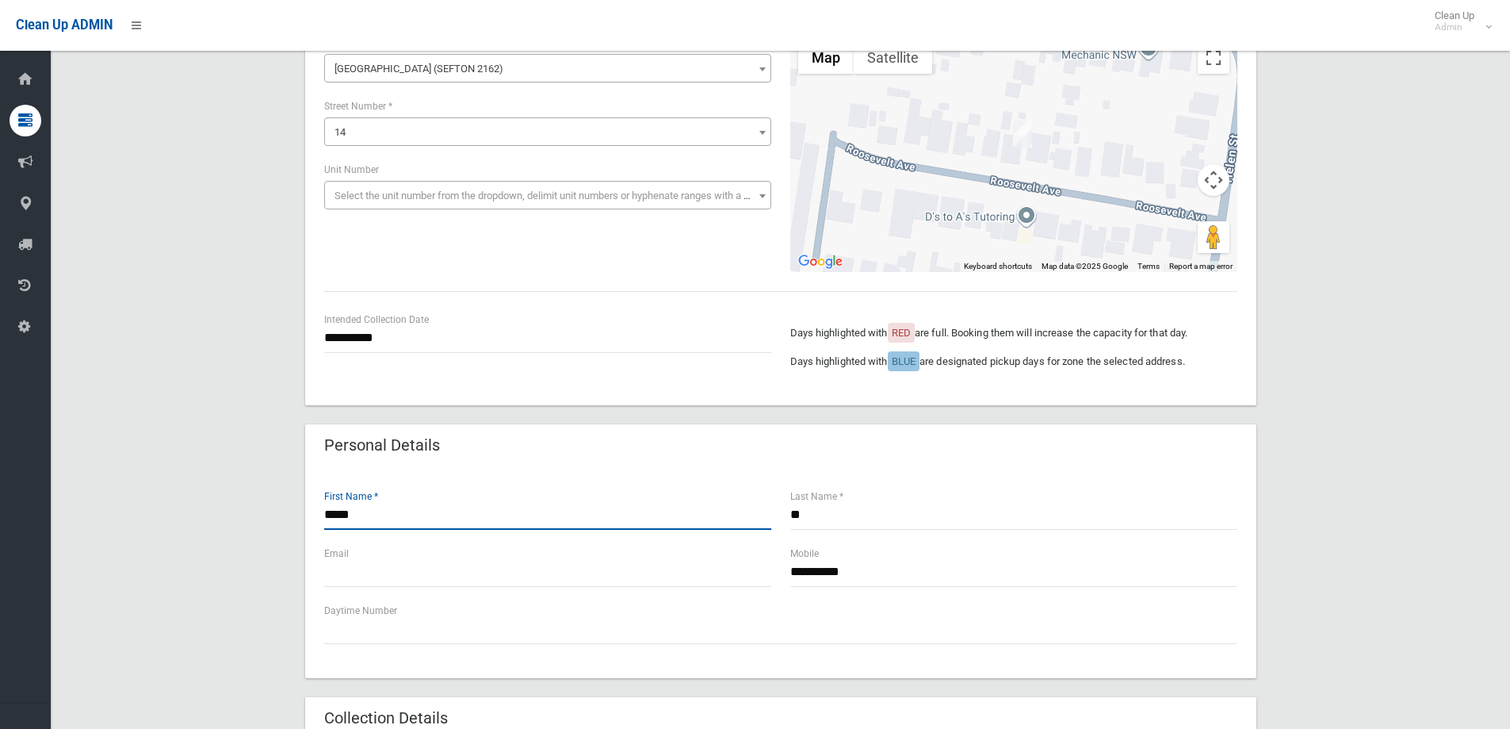
click at [360, 521] on input "*****" at bounding box center [547, 514] width 447 height 29
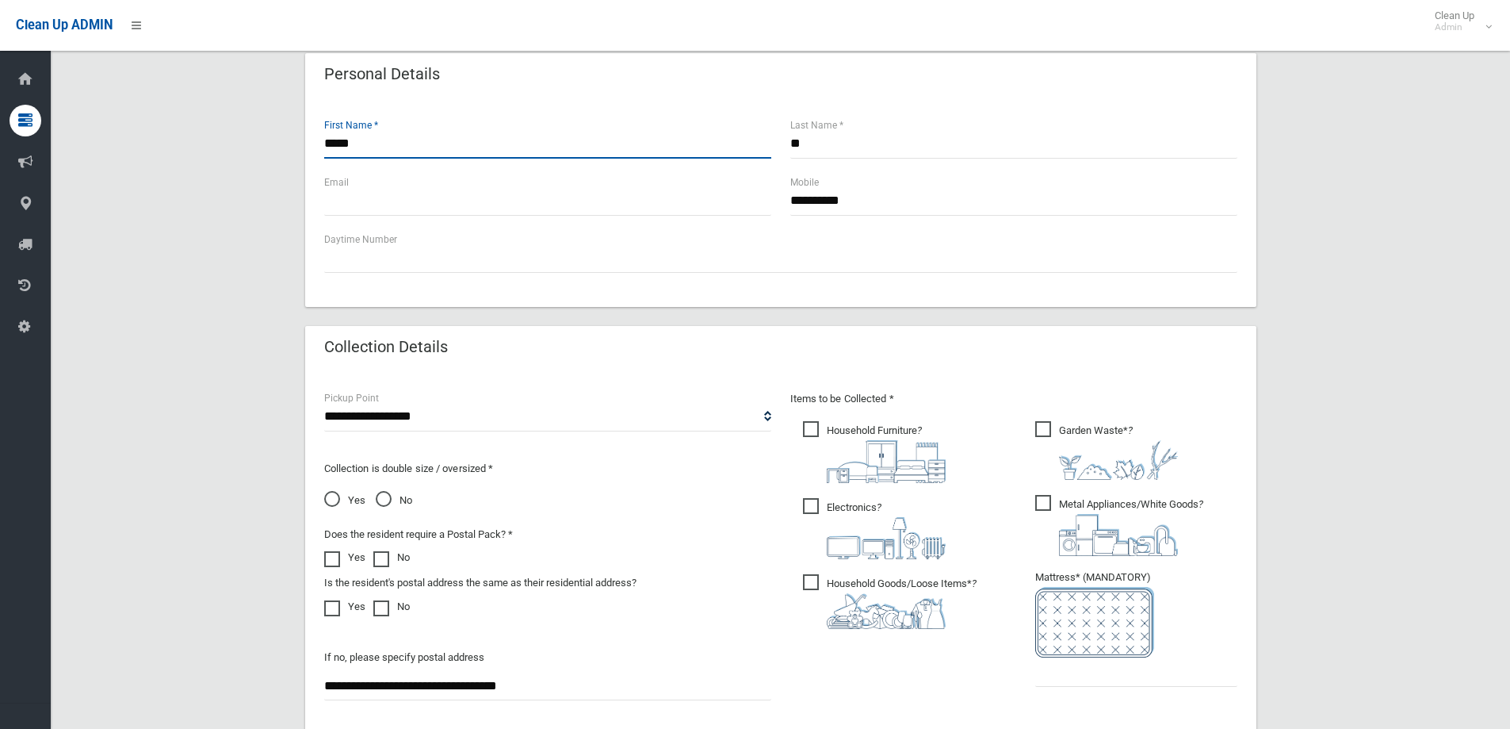
scroll to position [555, 0]
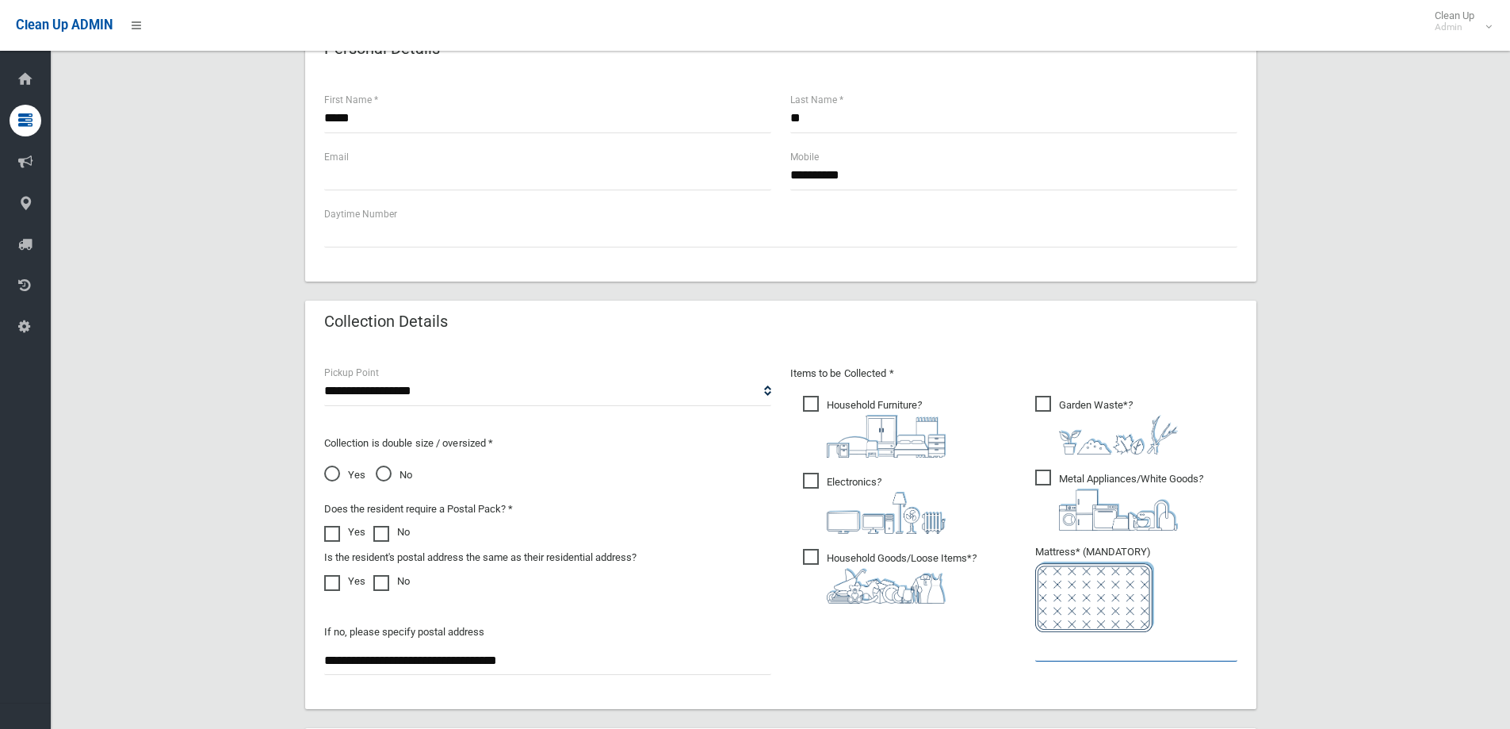
click at [1096, 652] on input "text" at bounding box center [1136, 646] width 202 height 29
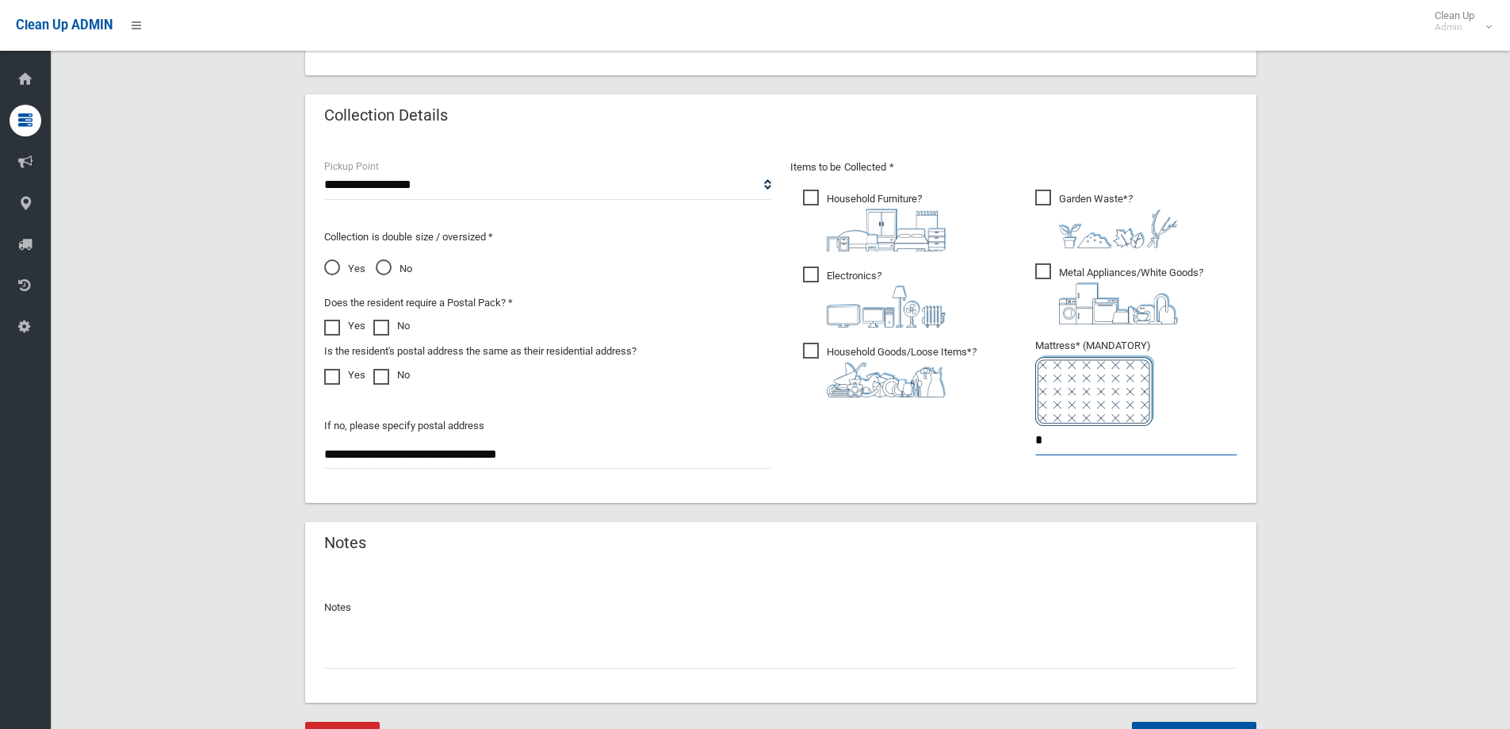
scroll to position [793, 0]
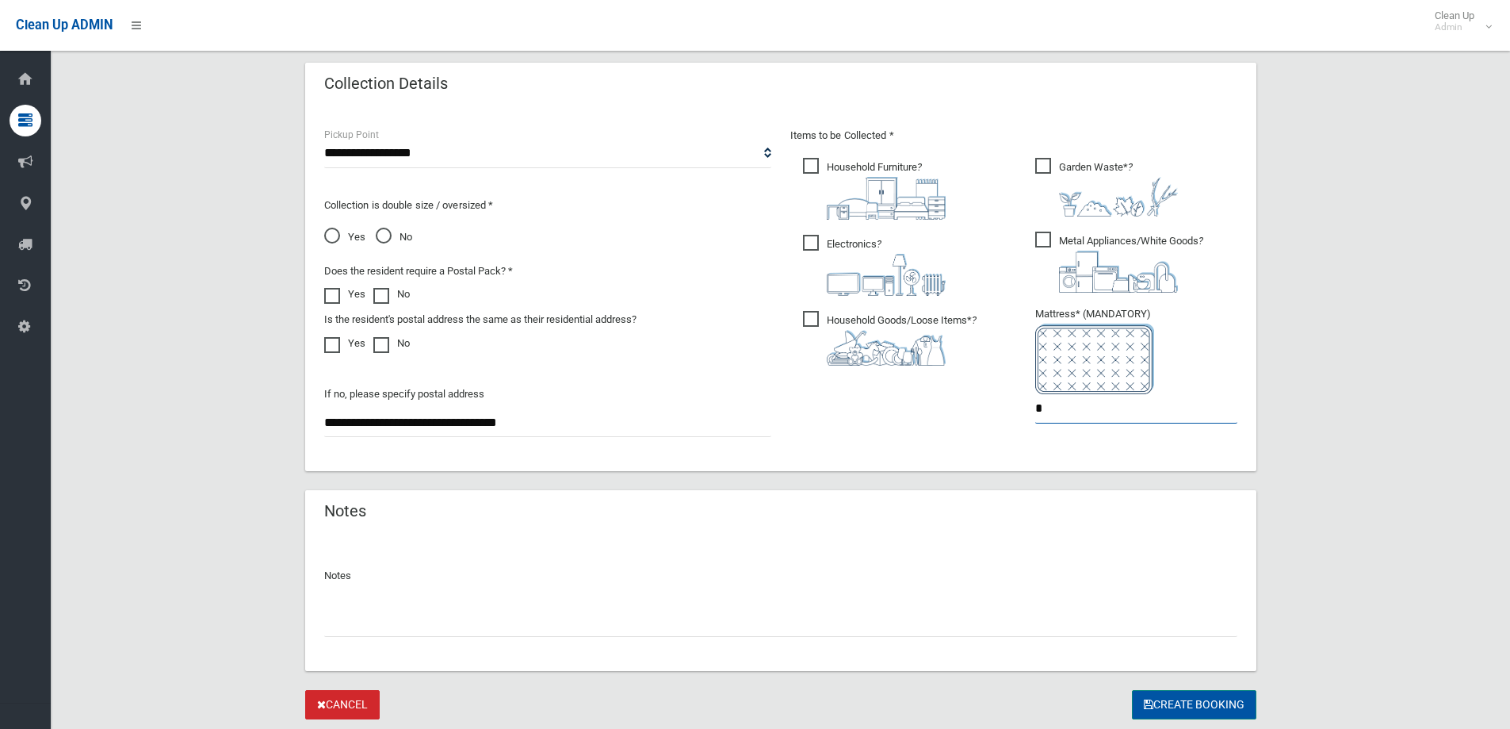
type input "*"
click at [1184, 703] on button "Create Booking" at bounding box center [1194, 704] width 124 height 29
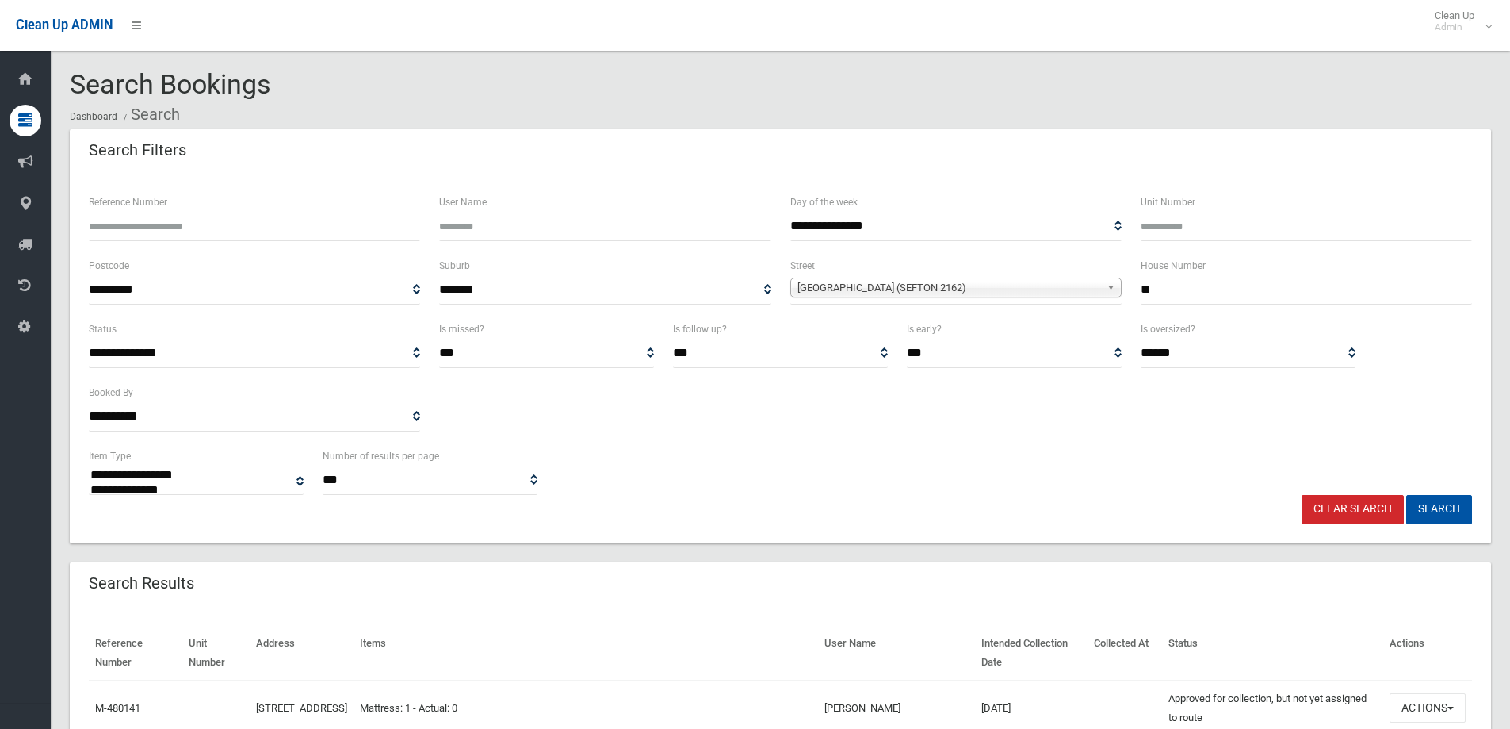
select select
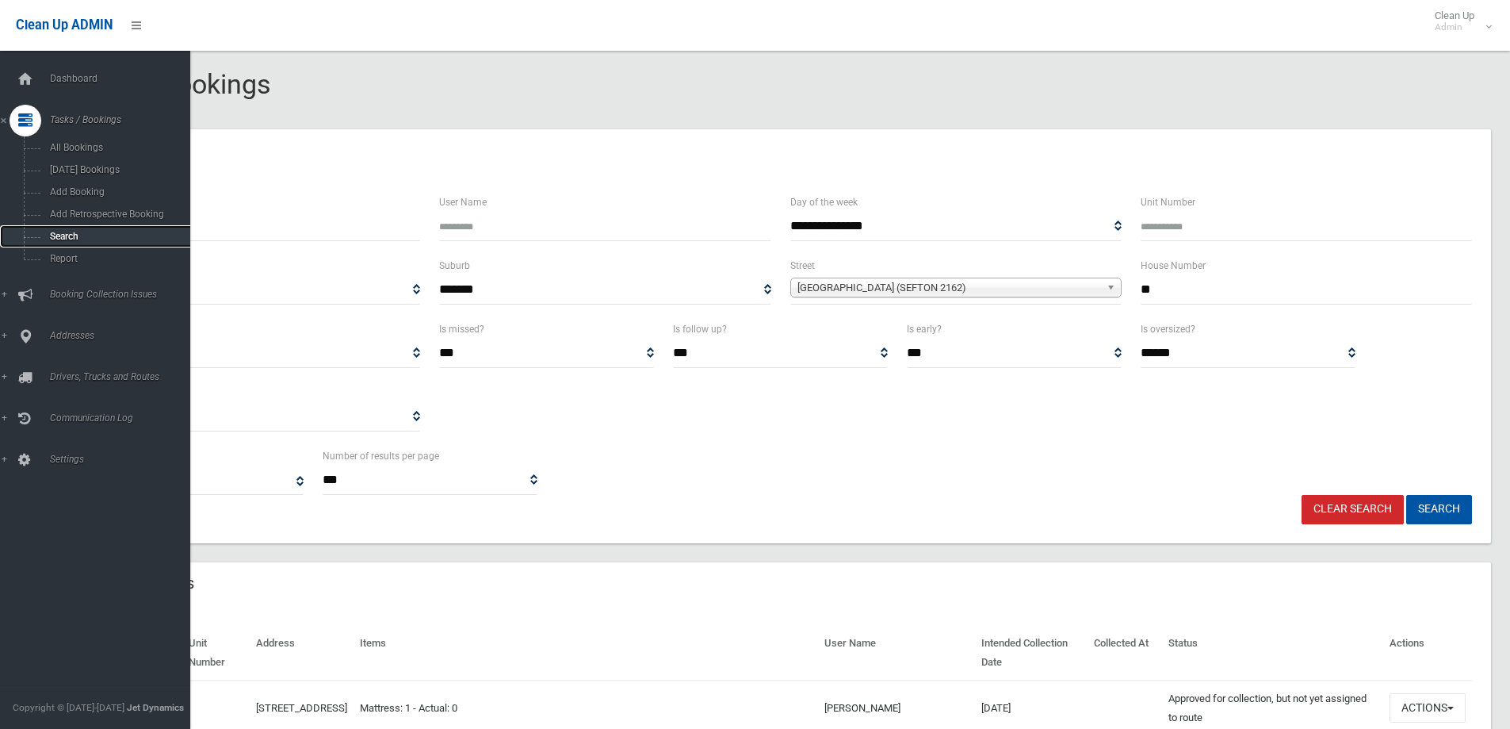
click at [54, 237] on span "Search" at bounding box center [116, 236] width 143 height 11
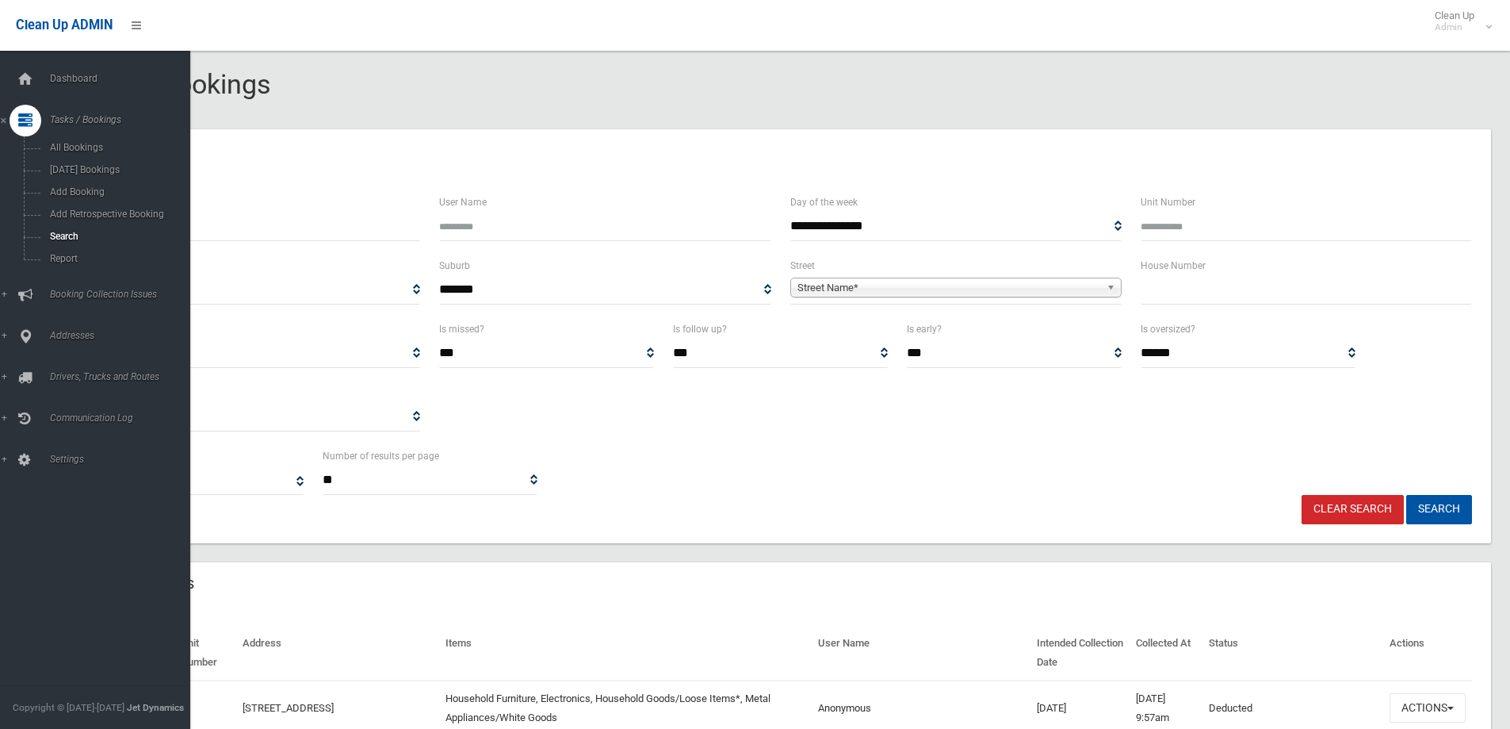
select select
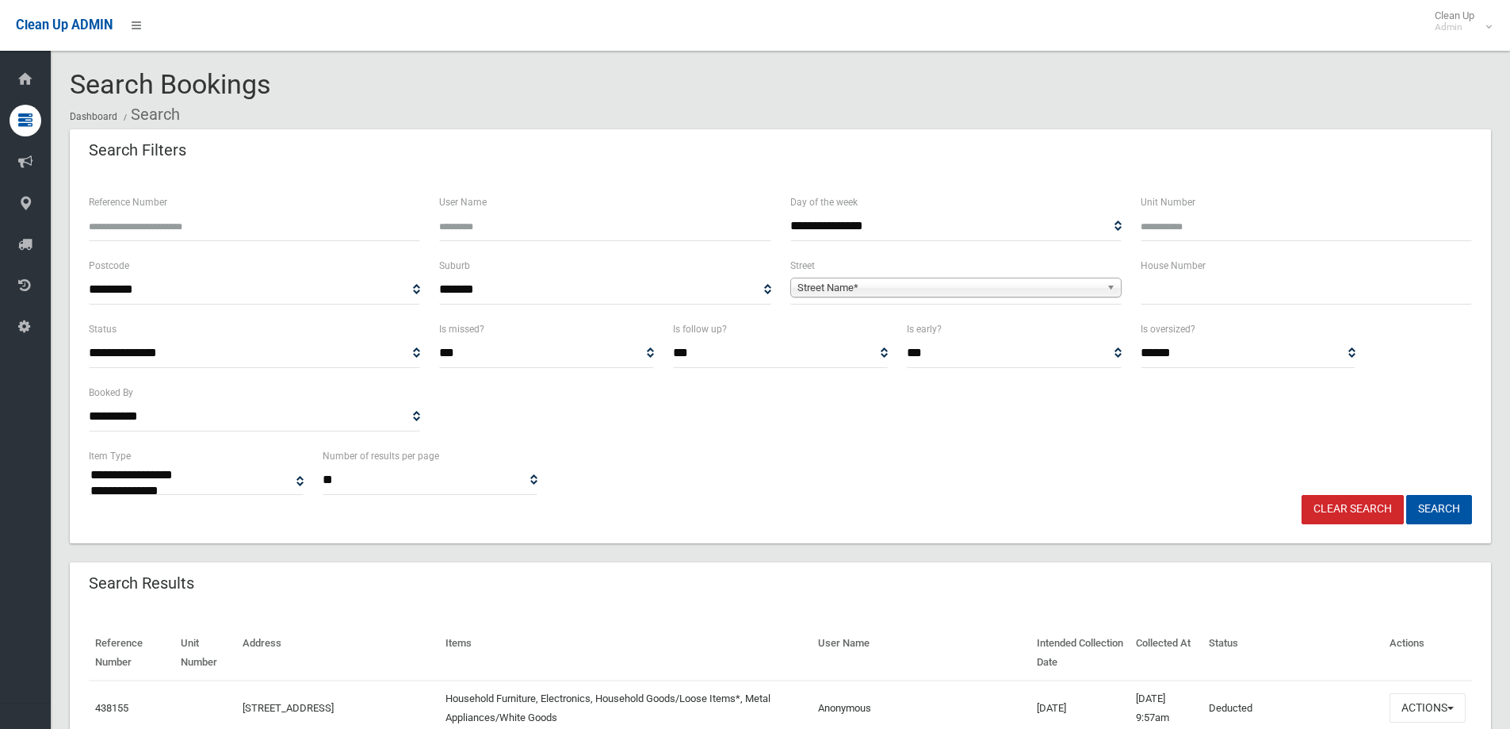
click at [128, 234] on input "Reference Number" at bounding box center [254, 226] width 331 height 29
click at [1433, 505] on button "Search" at bounding box center [1439, 509] width 66 height 29
click at [148, 226] on input "******" at bounding box center [254, 226] width 331 height 29
type input "******"
click at [1433, 506] on button "Search" at bounding box center [1439, 509] width 66 height 29
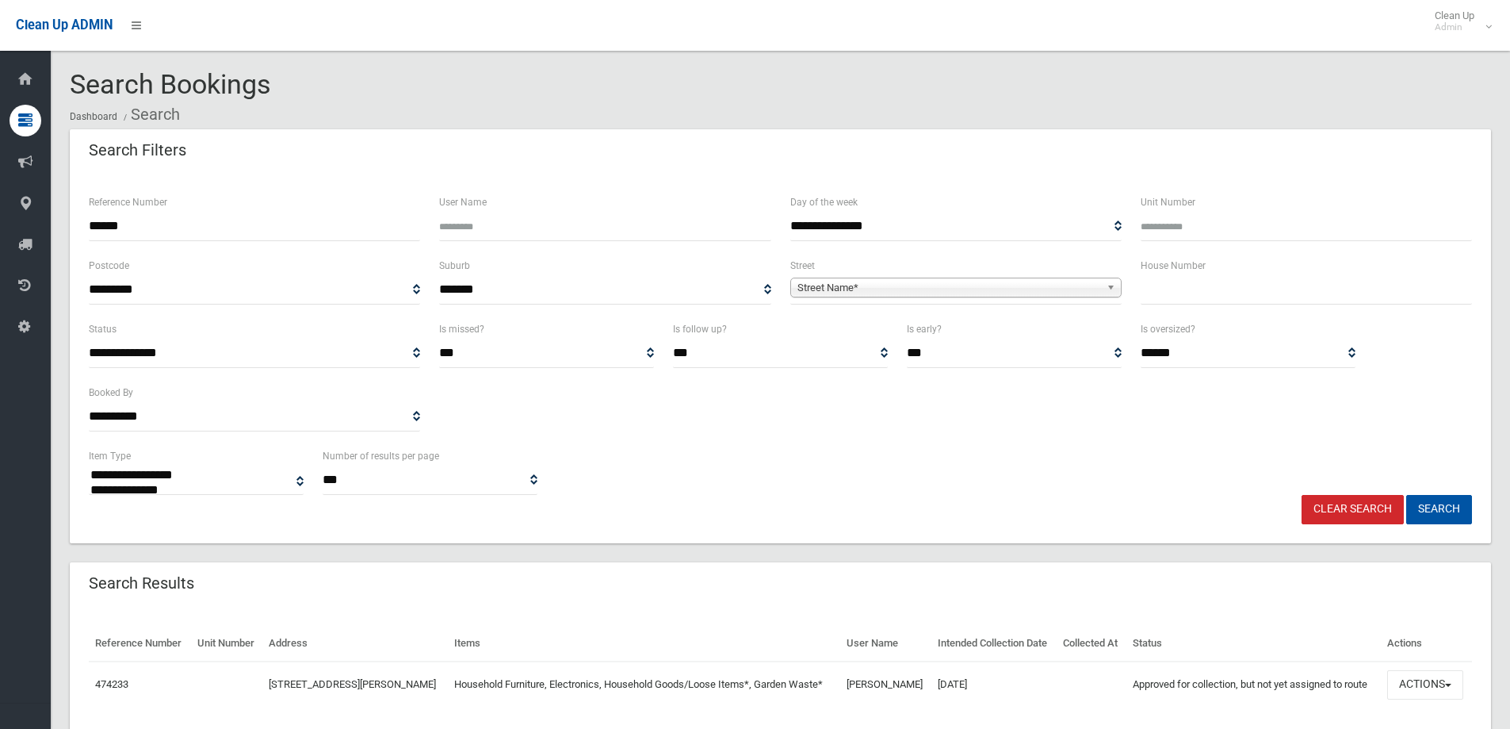
select select
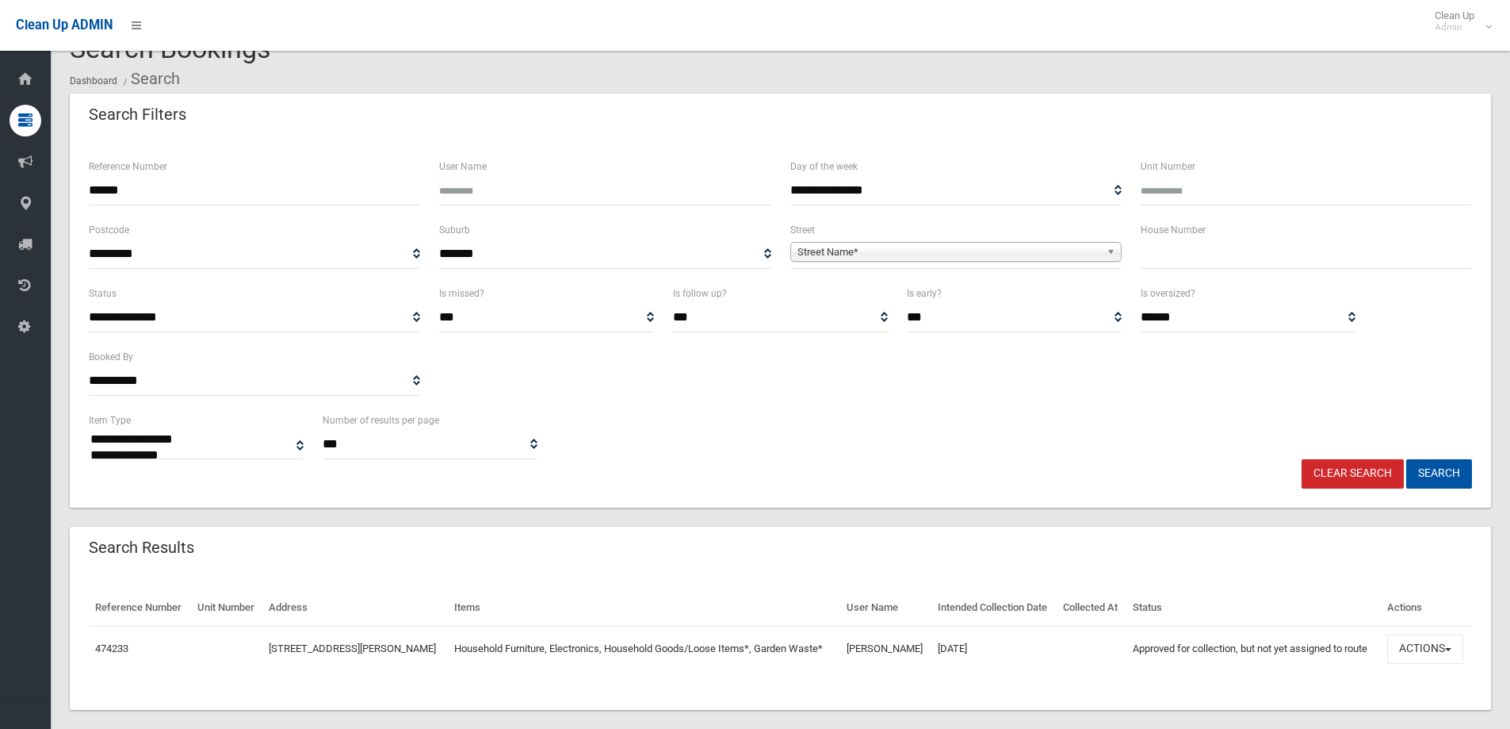
scroll to position [55, 0]
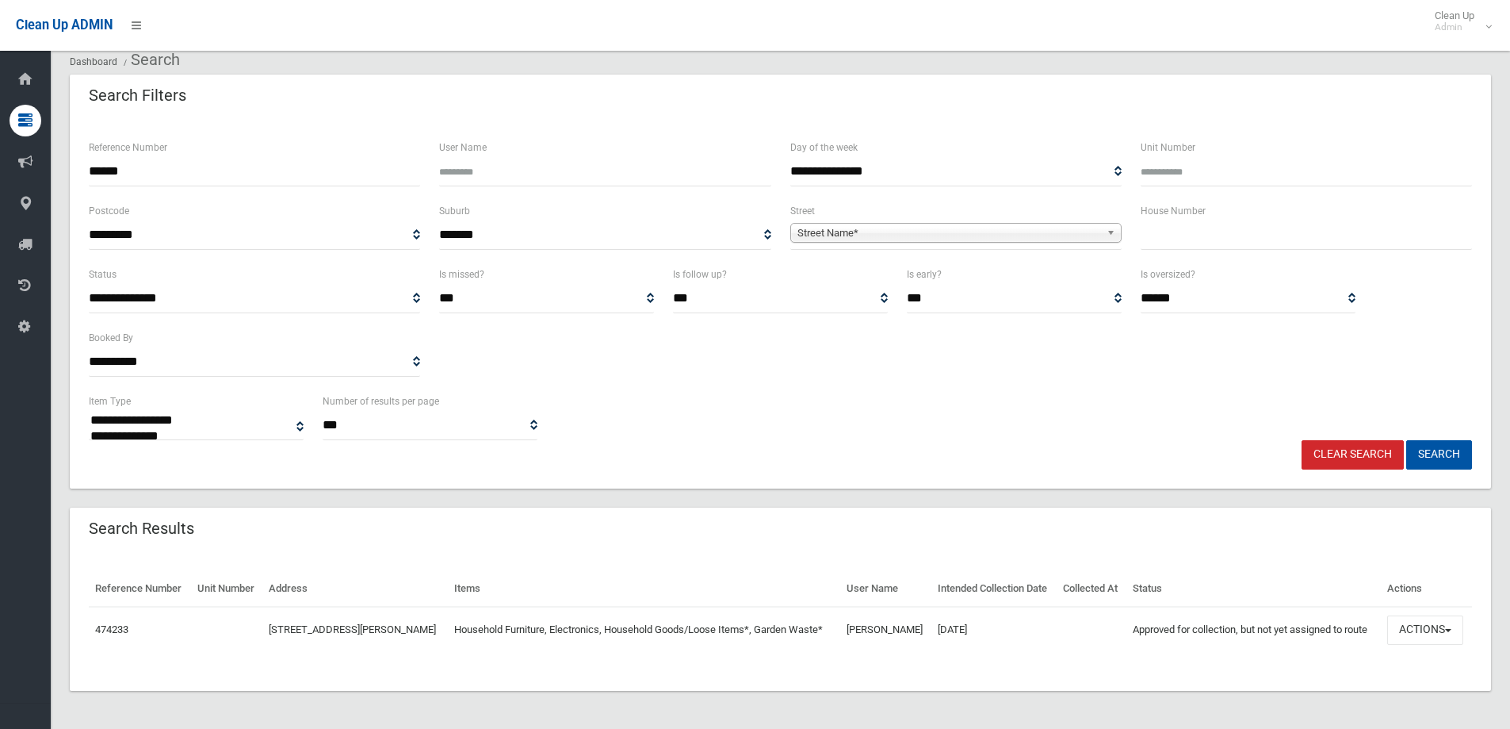
click at [979, 427] on div "**********" at bounding box center [780, 416] width 1402 height 48
click at [1424, 630] on button "Actions" at bounding box center [1425, 629] width 76 height 29
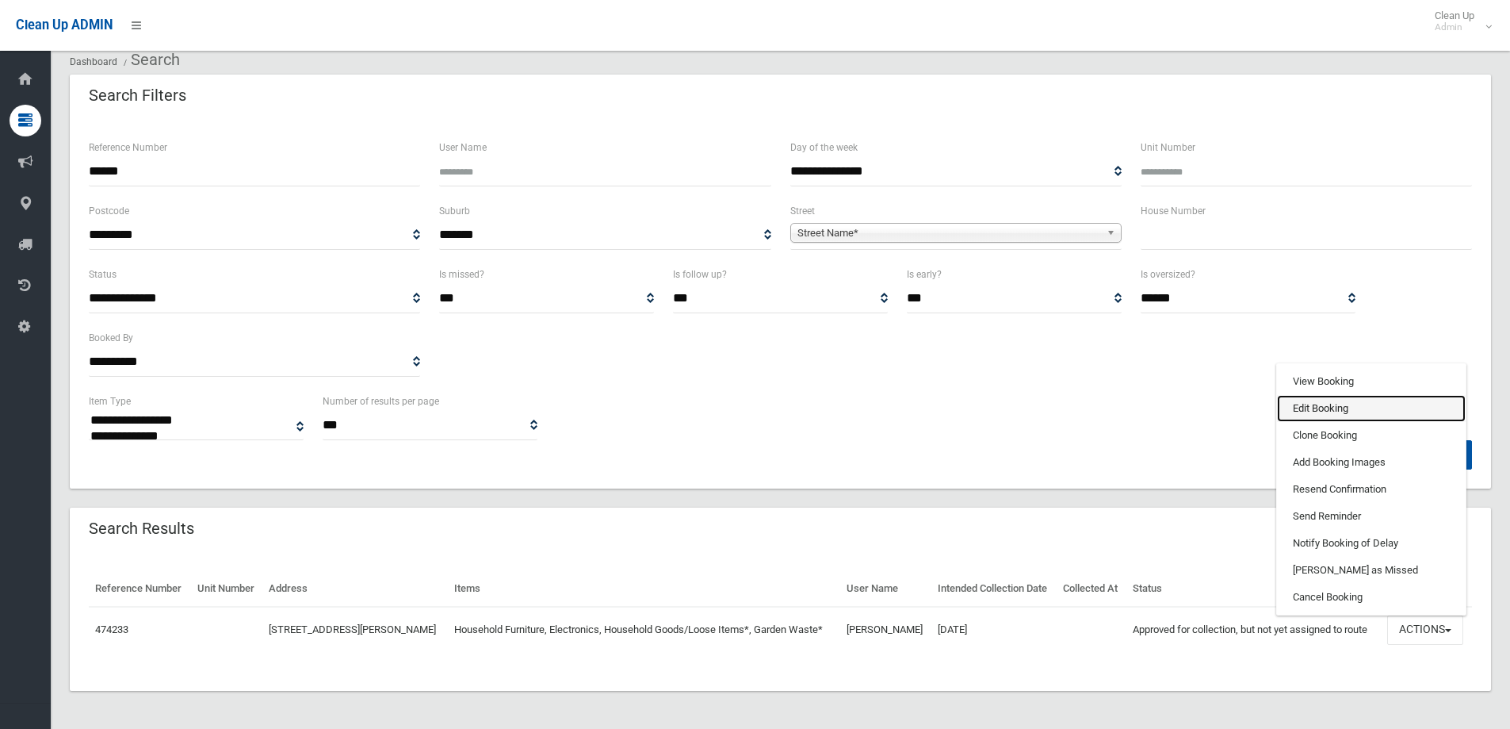
click at [1295, 407] on link "Edit Booking" at bounding box center [1371, 408] width 189 height 27
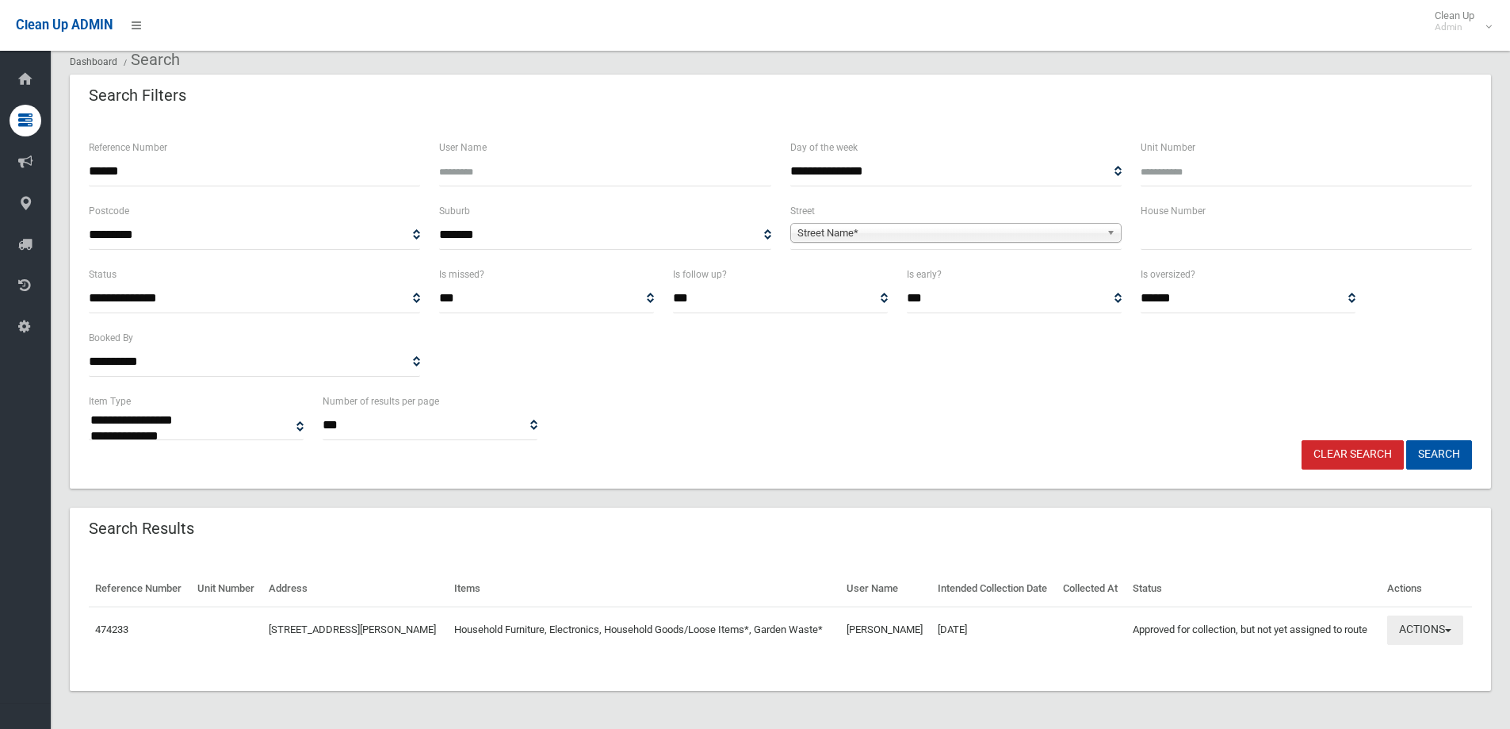
click at [1429, 627] on button "Actions" at bounding box center [1425, 629] width 76 height 29
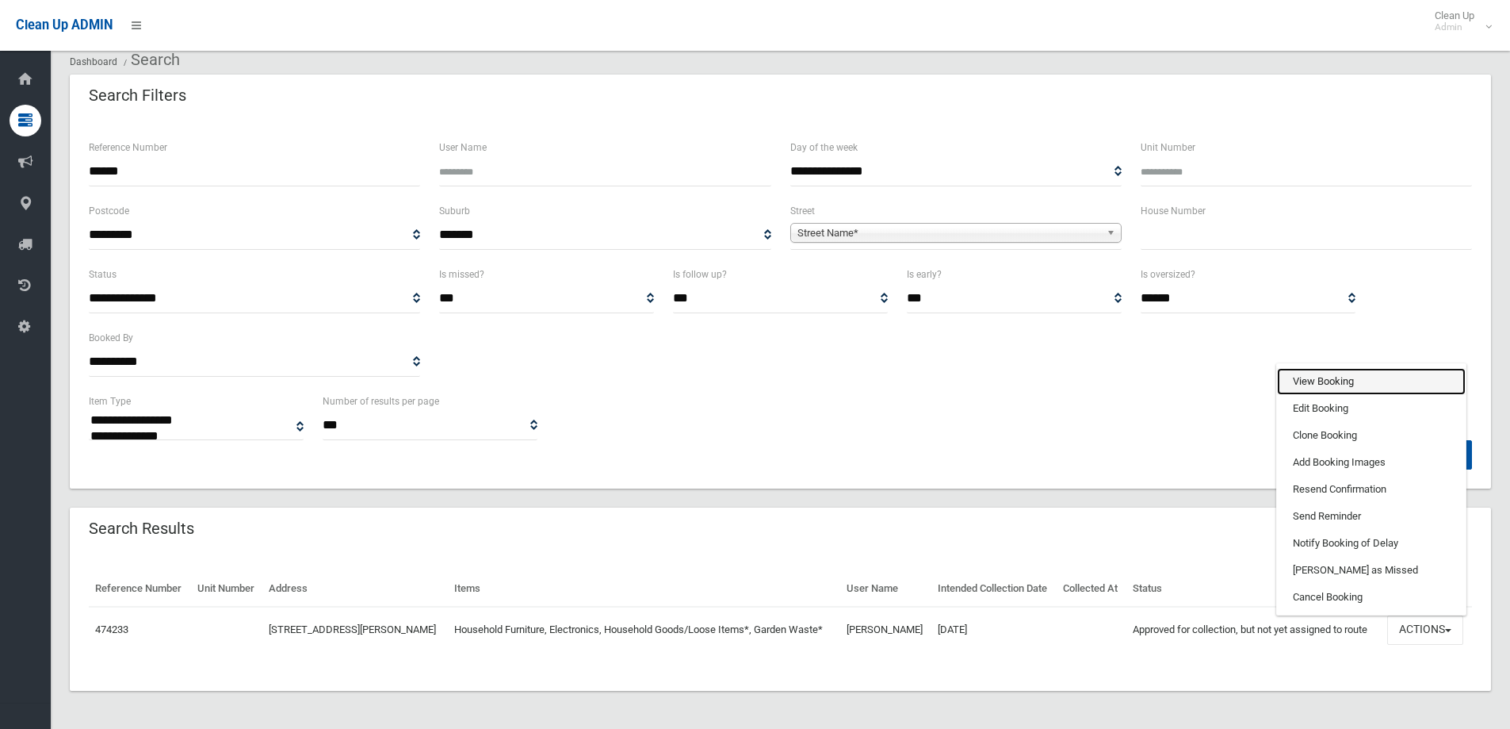
click at [1313, 379] on link "View Booking" at bounding box center [1371, 381] width 189 height 27
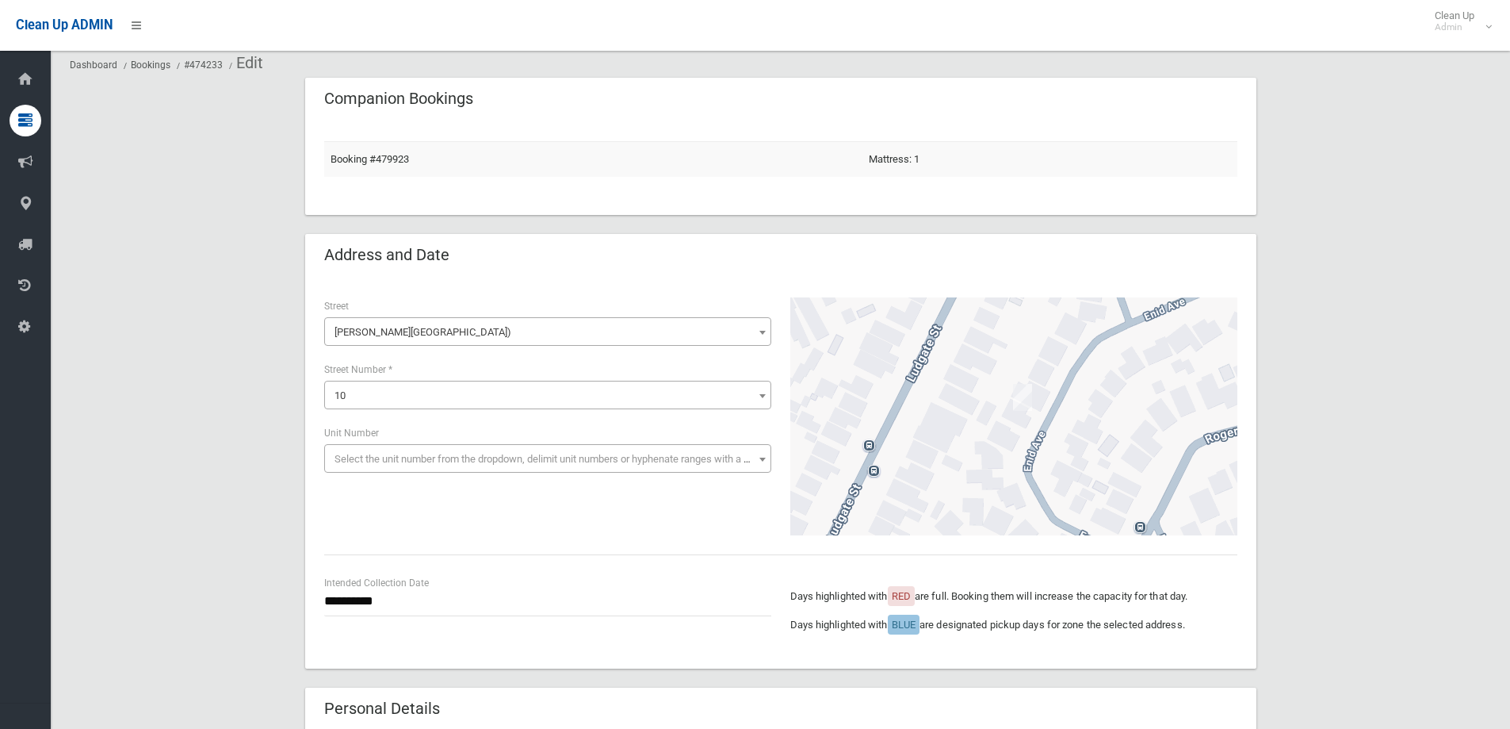
scroll to position [79, 0]
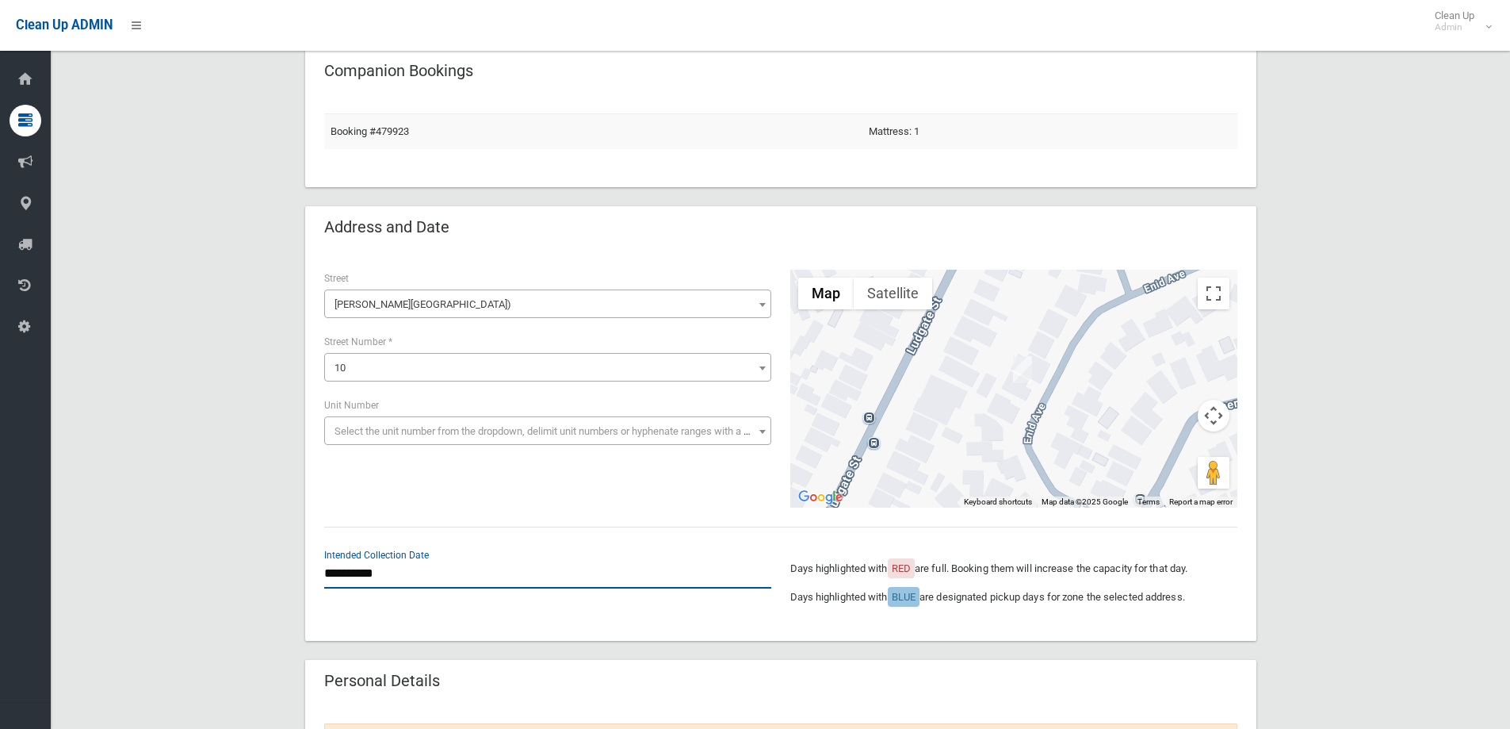
click at [334, 580] on input "**********" at bounding box center [547, 573] width 447 height 29
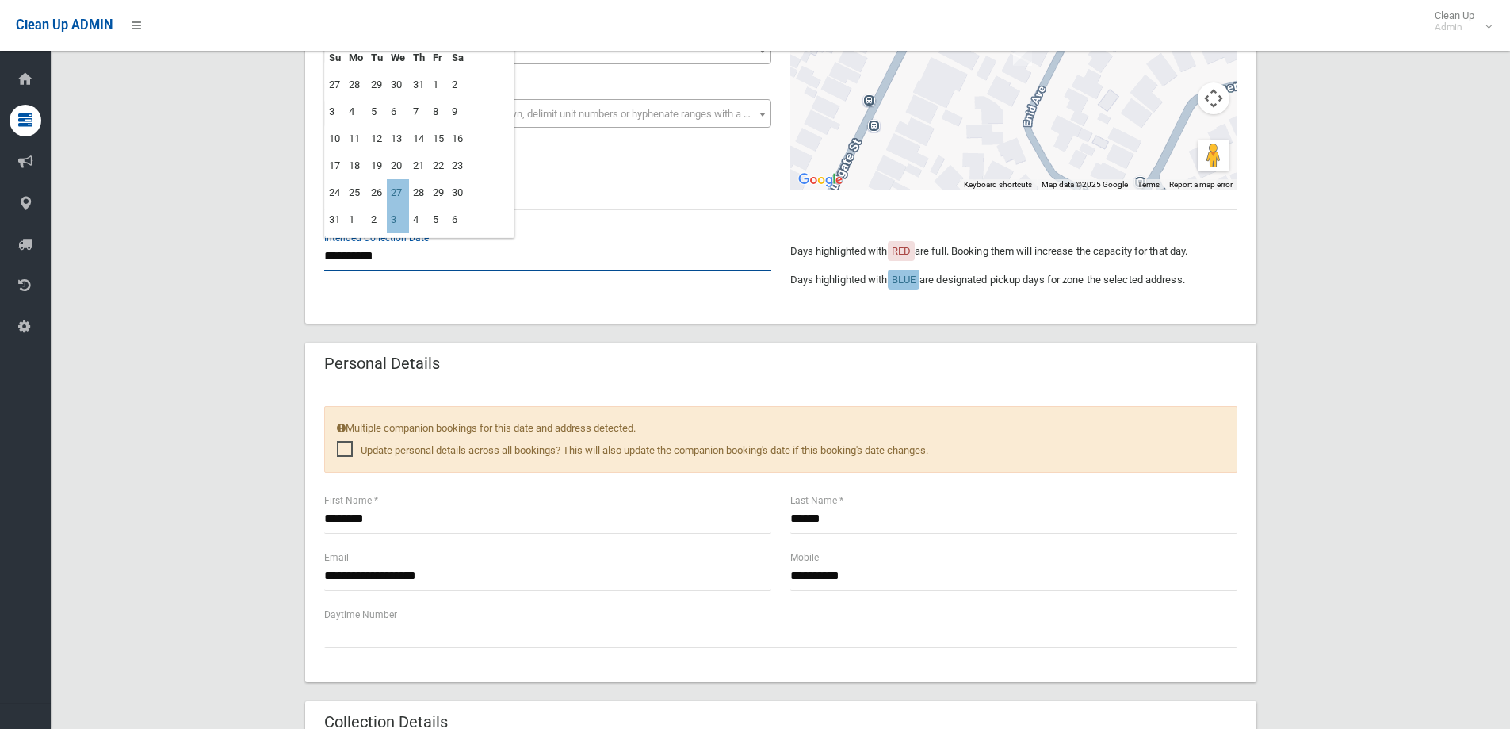
scroll to position [0, 0]
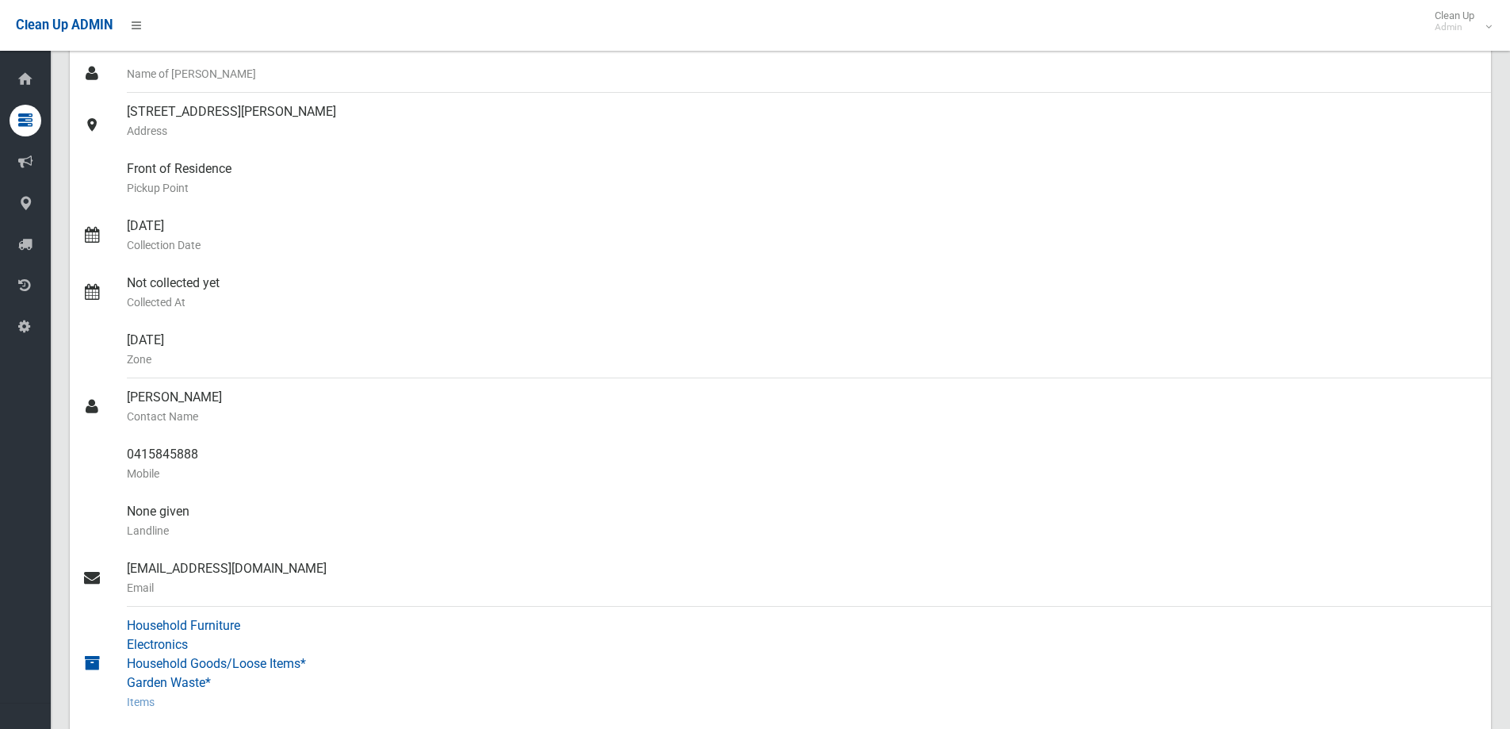
scroll to position [555, 0]
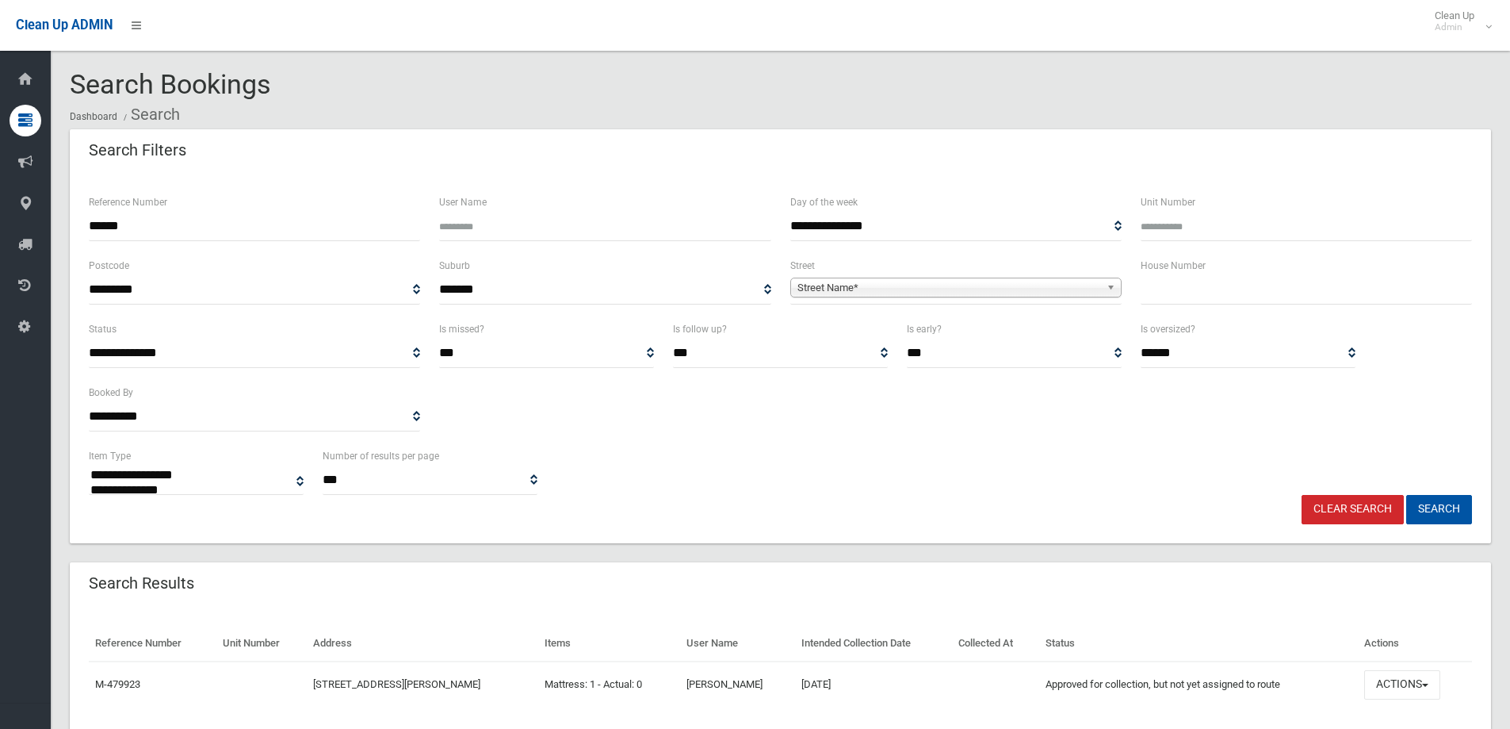
select select
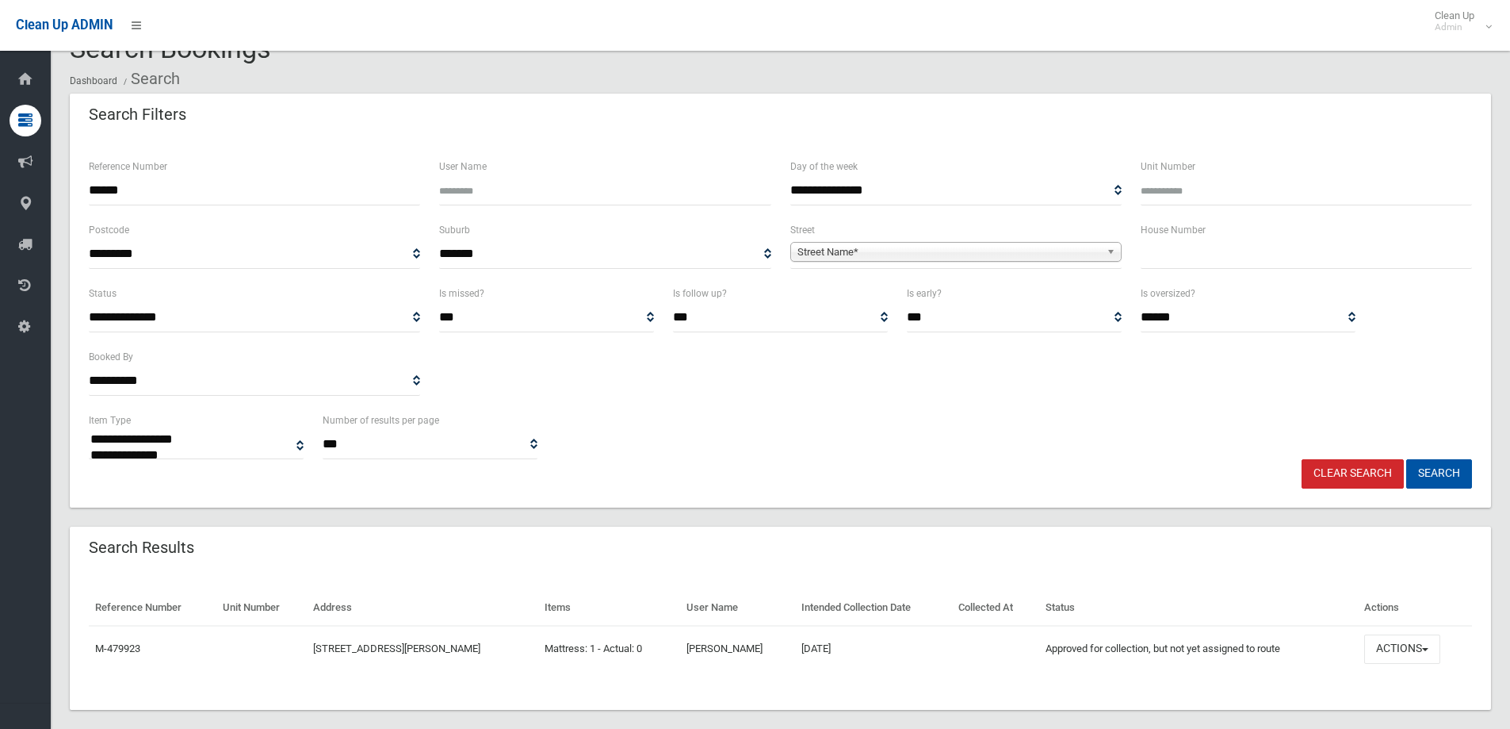
scroll to position [55, 0]
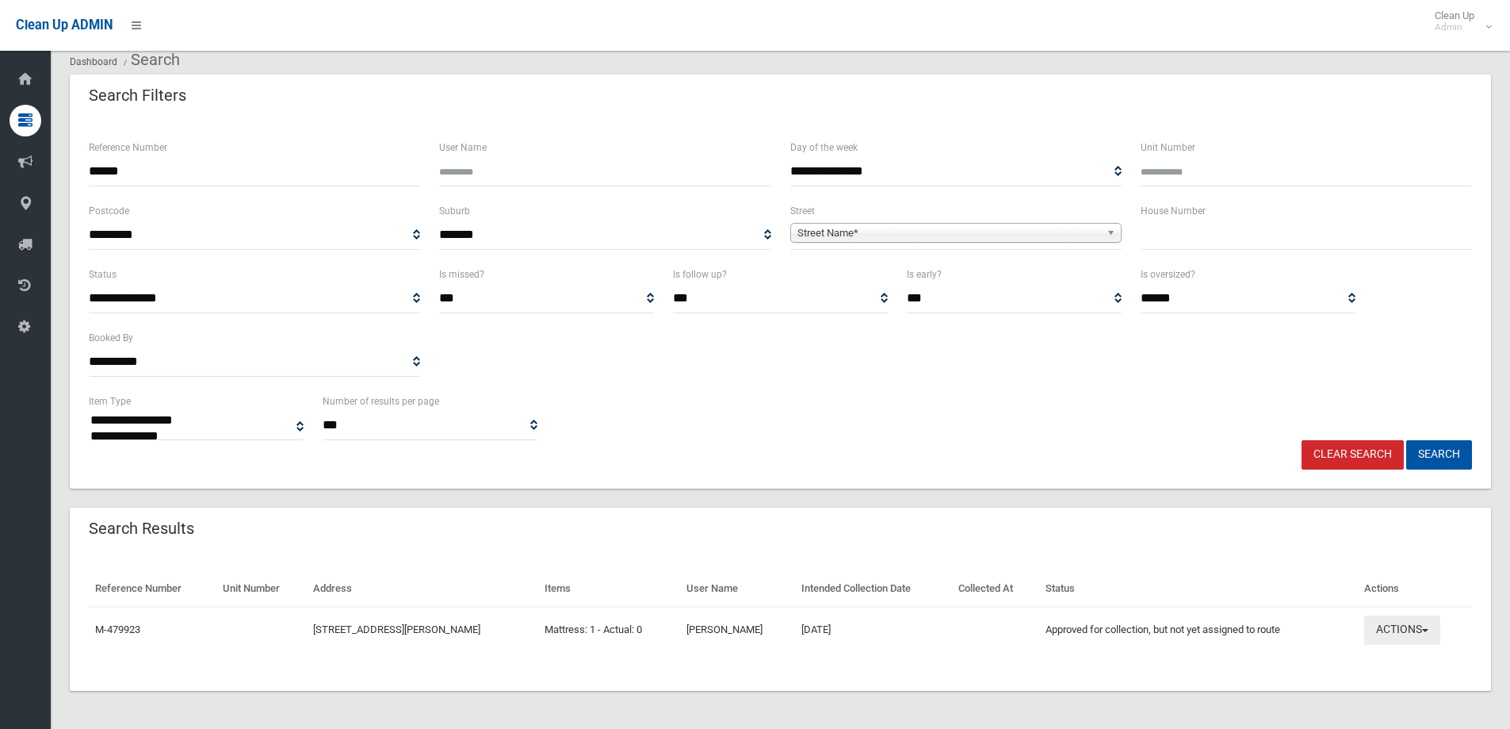
click at [1391, 629] on button "Actions" at bounding box center [1402, 629] width 76 height 29
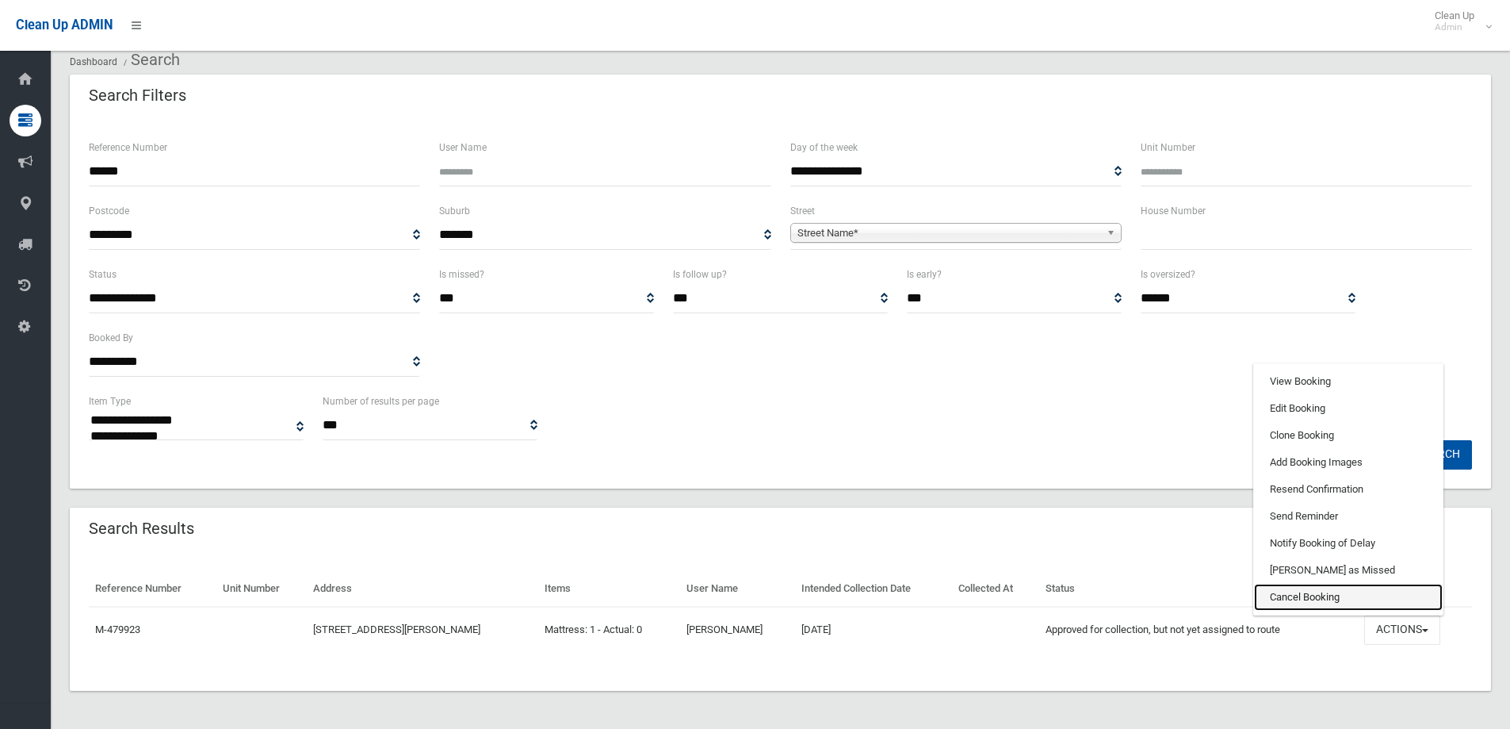
click at [1303, 594] on link "Cancel Booking" at bounding box center [1348, 596] width 189 height 27
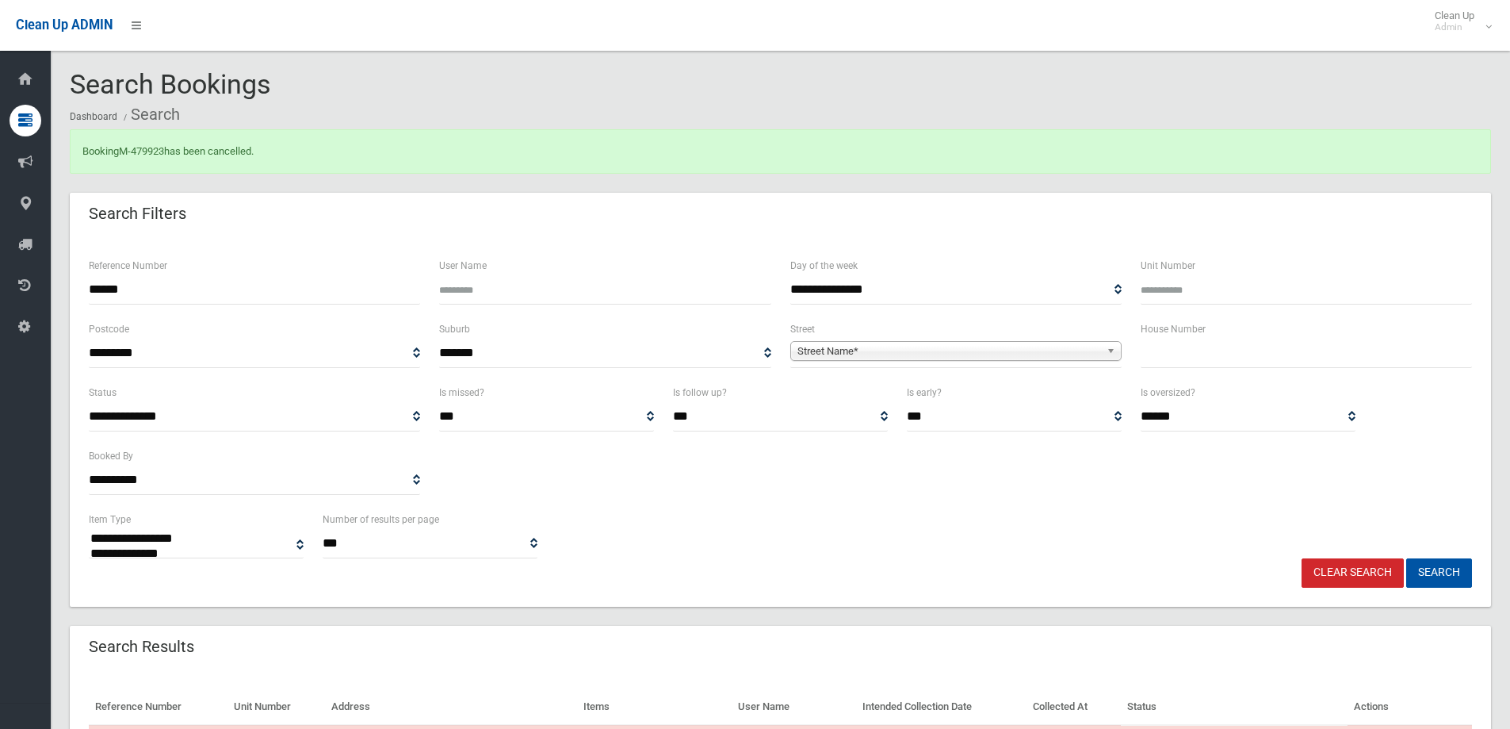
select select
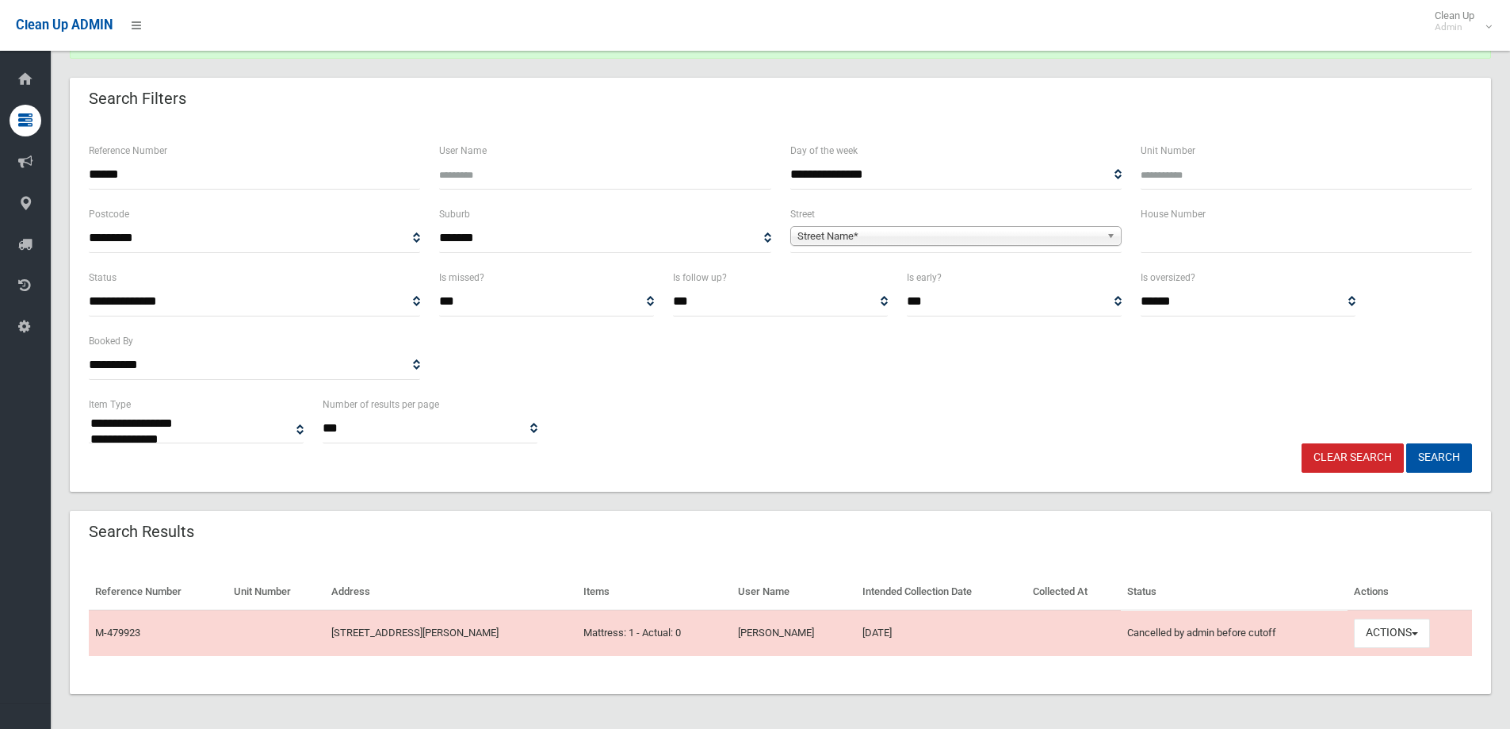
scroll to position [118, 0]
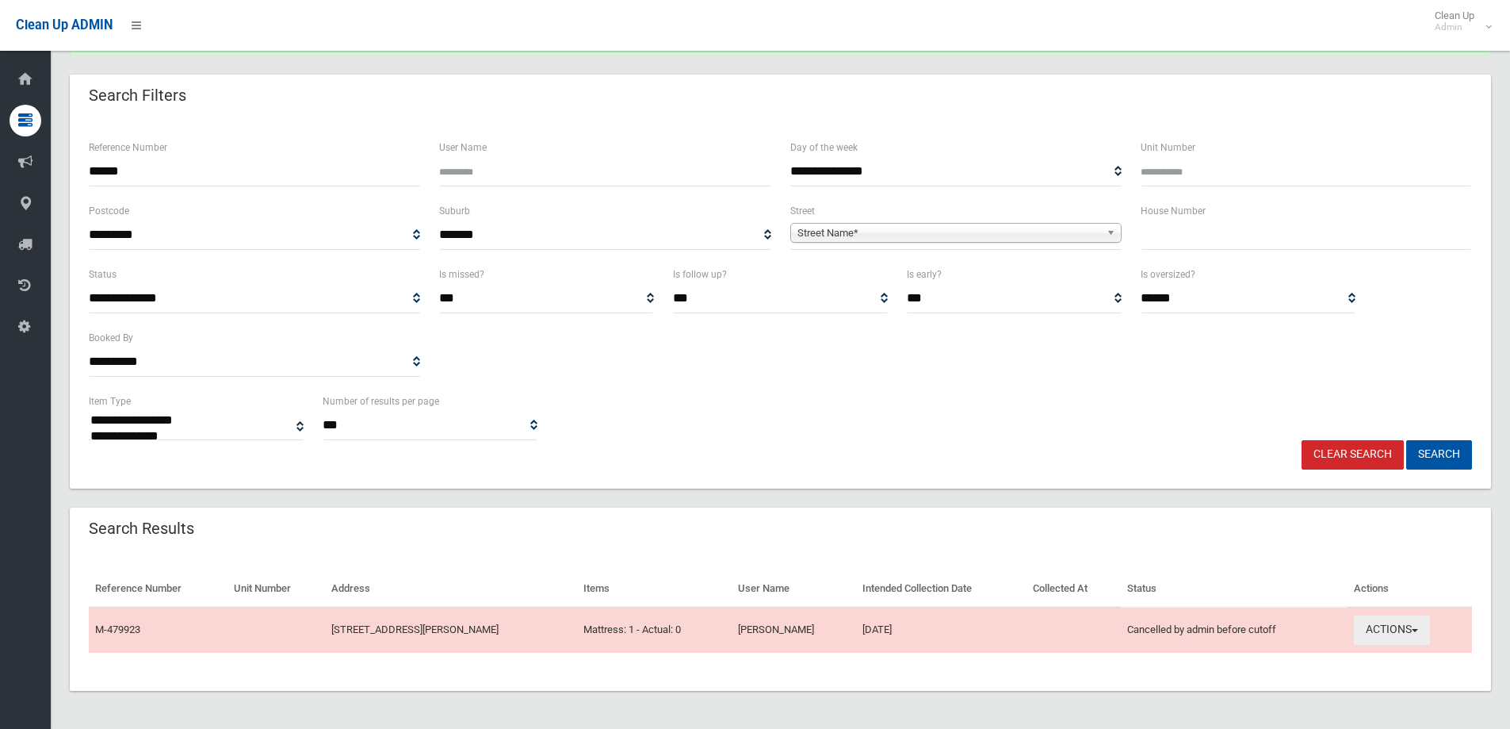
click at [1400, 634] on button "Actions" at bounding box center [1392, 629] width 76 height 29
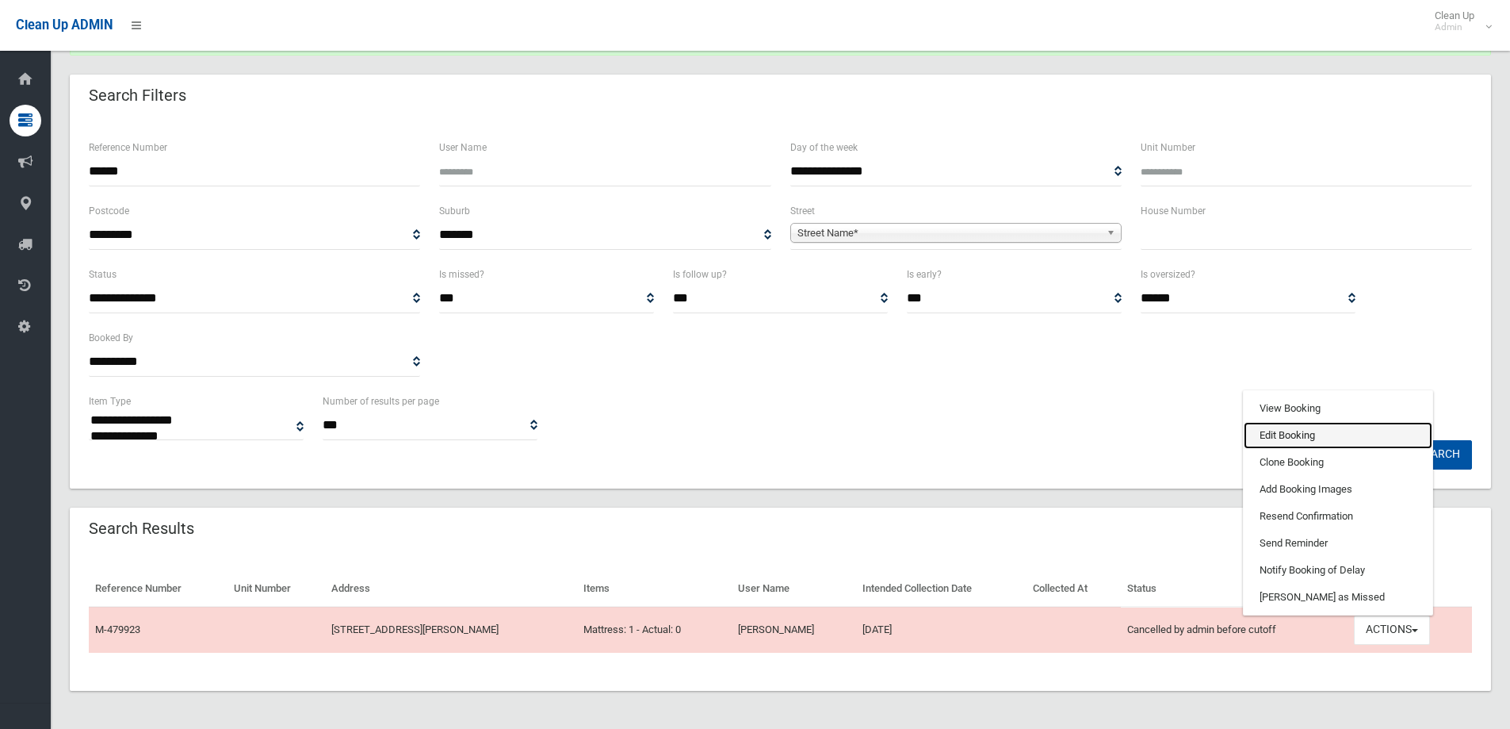
click at [1287, 432] on link "Edit Booking" at bounding box center [1338, 435] width 189 height 27
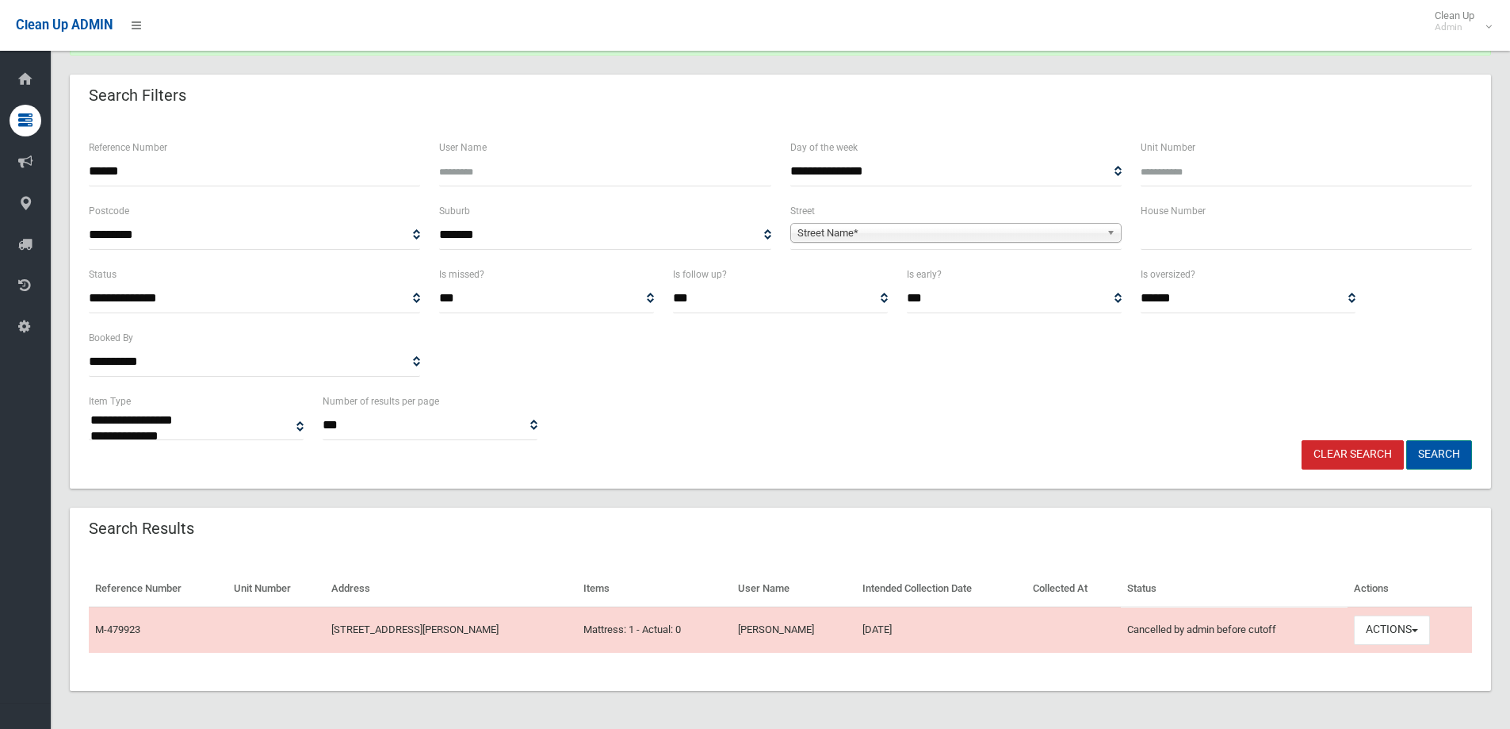
click at [1432, 452] on button "Search" at bounding box center [1439, 454] width 66 height 29
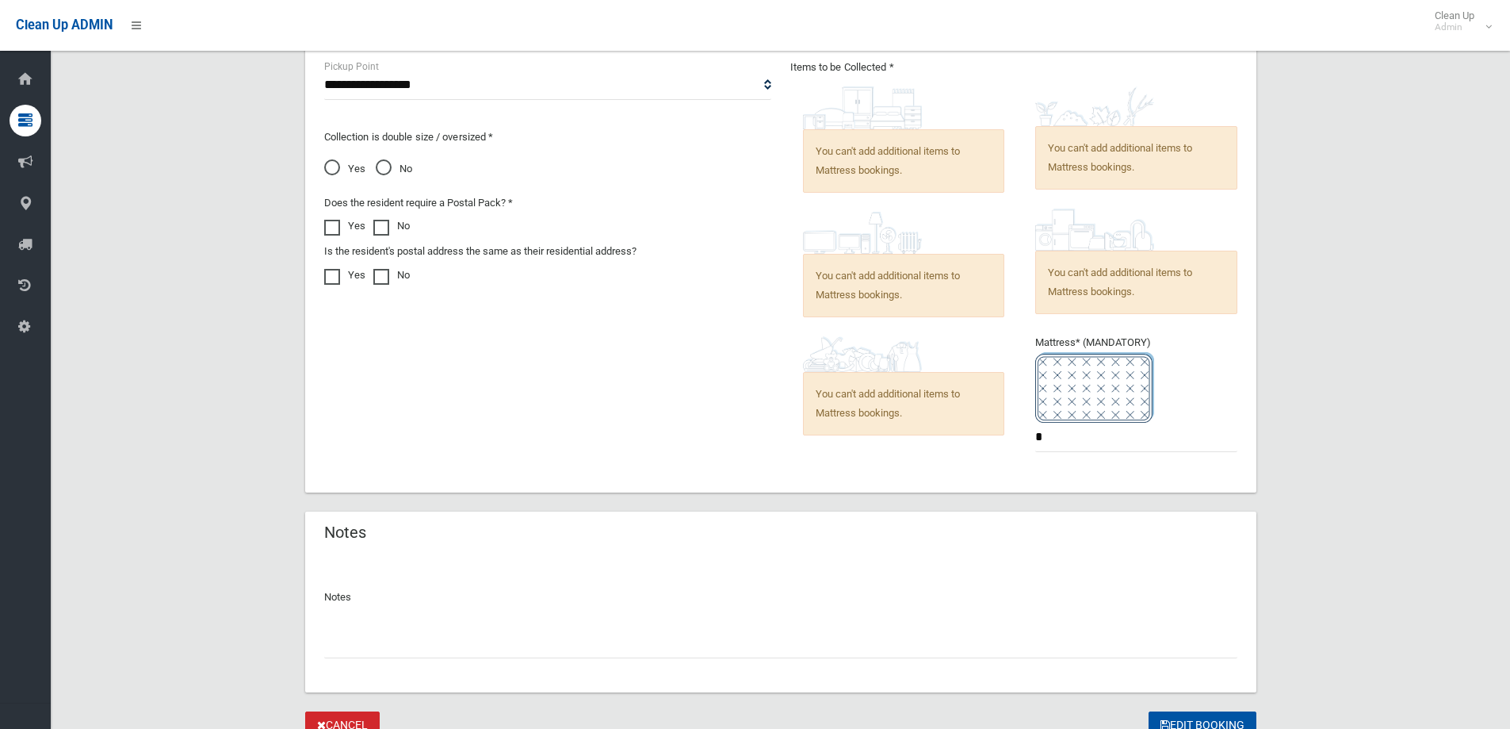
scroll to position [929, 0]
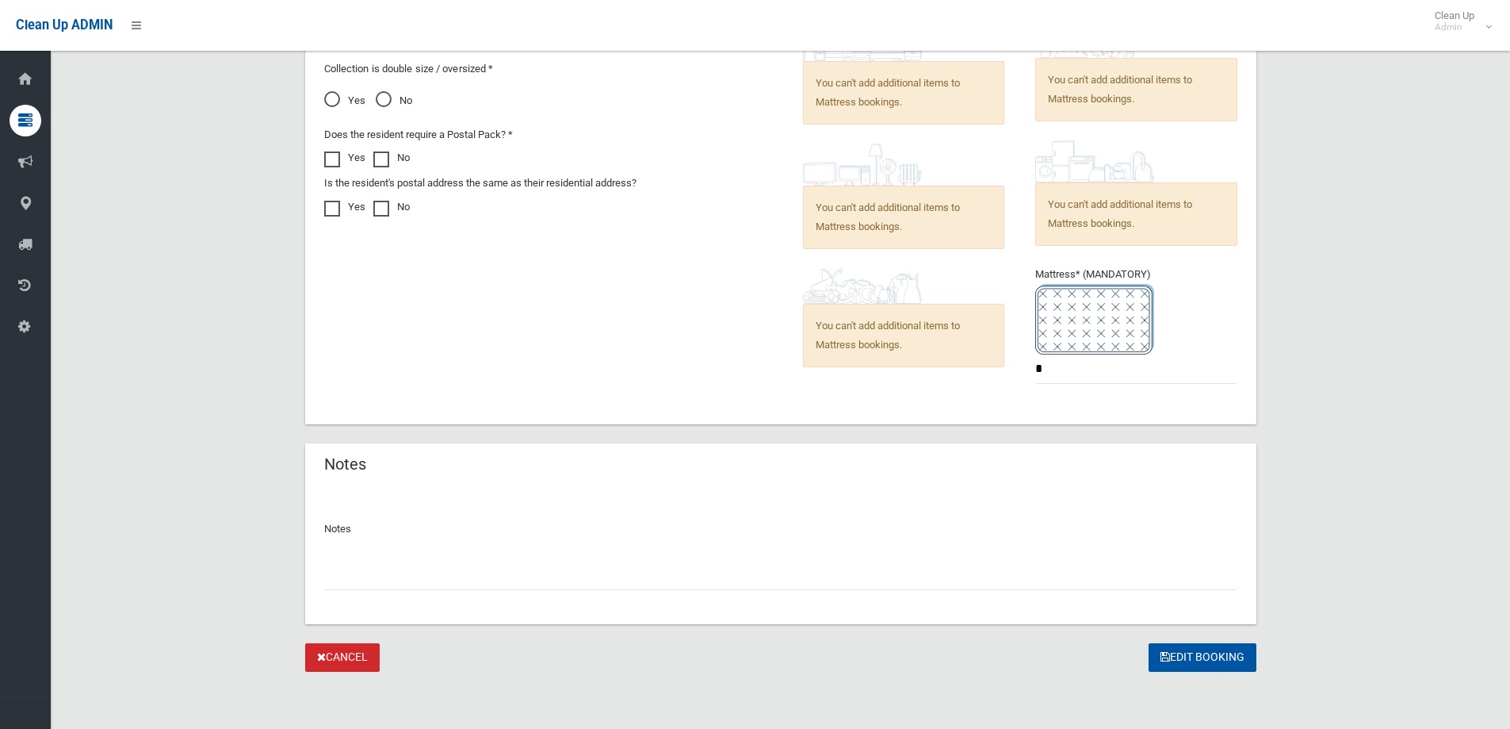
click at [350, 576] on input "text" at bounding box center [780, 574] width 913 height 29
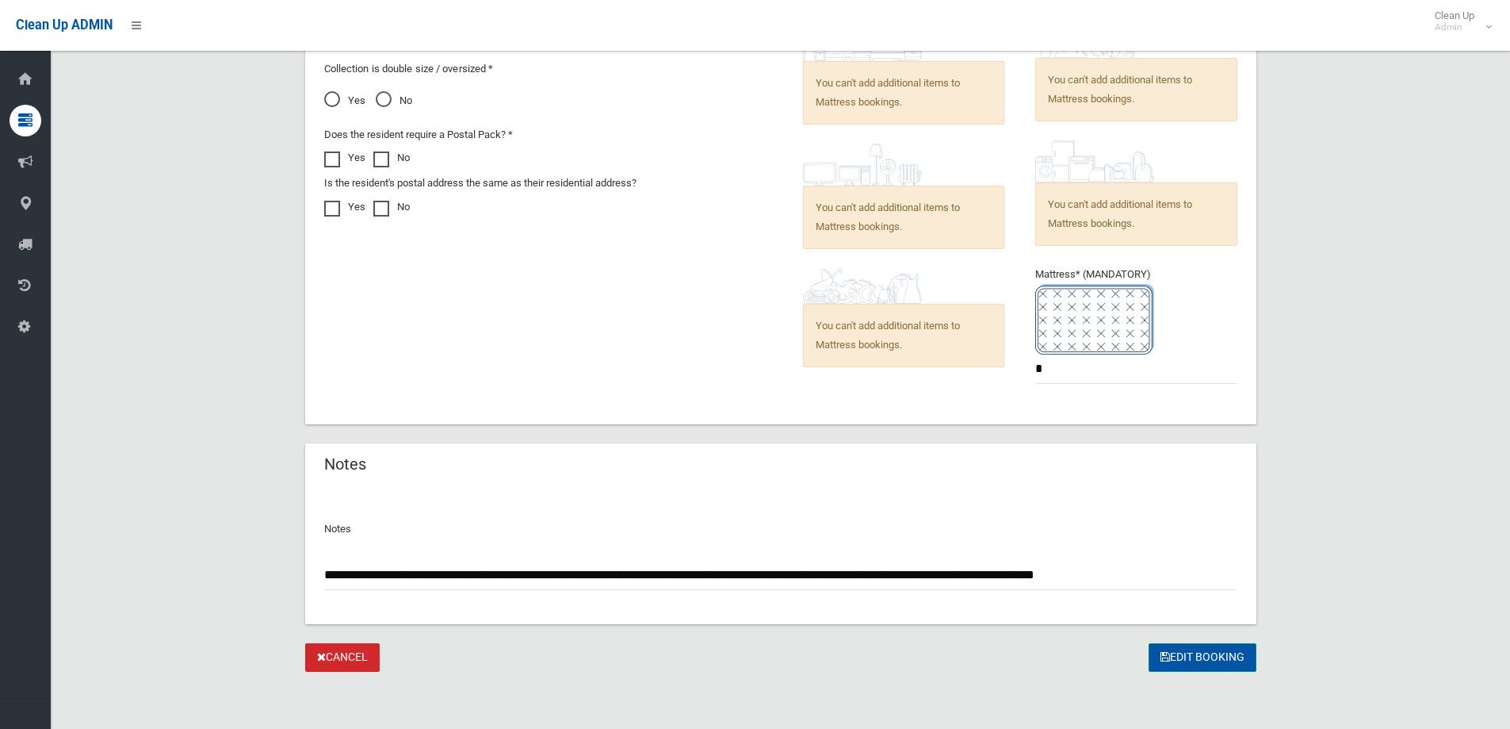
type input "**********"
click at [1194, 652] on button "Edit Booking" at bounding box center [1203, 657] width 108 height 29
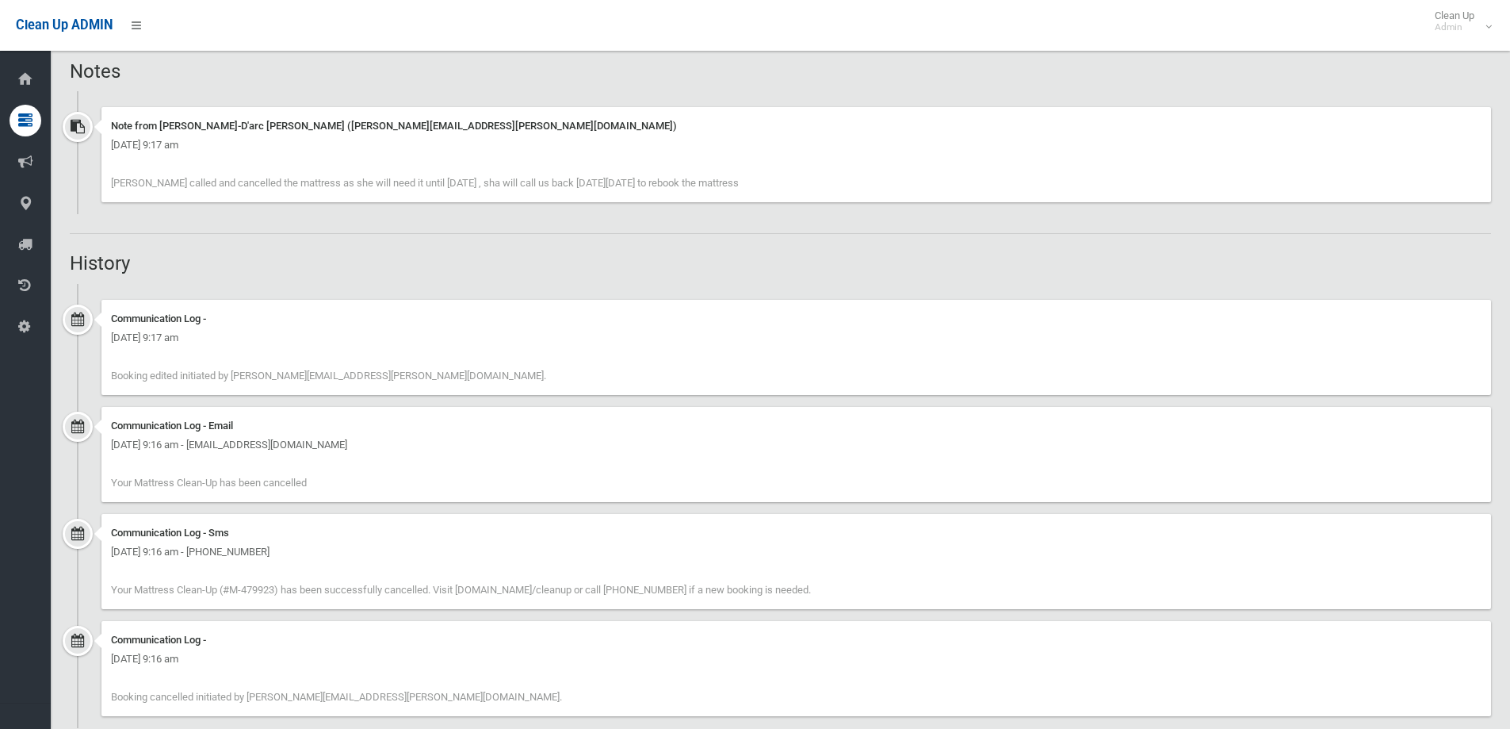
scroll to position [951, 0]
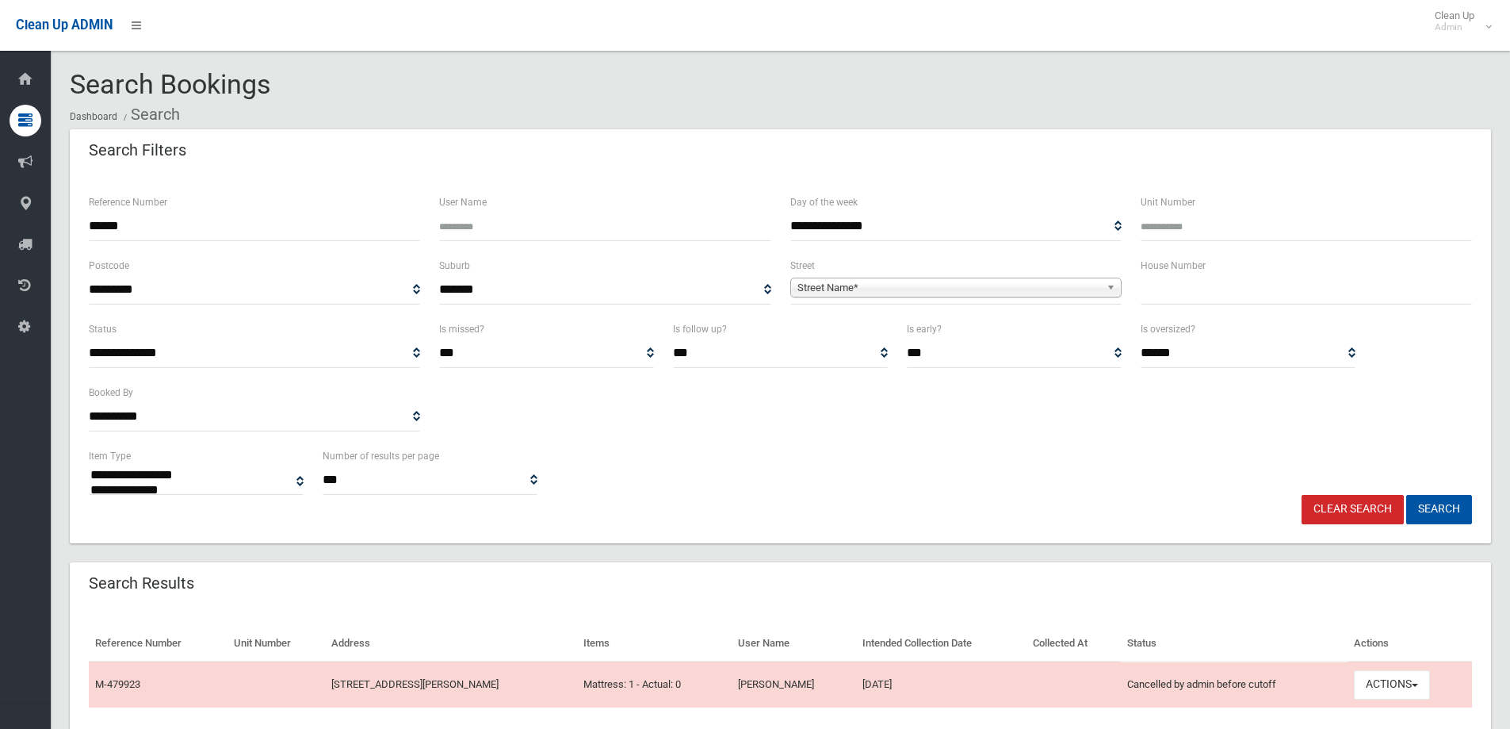
select select
click at [144, 224] on input "******" at bounding box center [254, 226] width 331 height 29
type input "******"
click at [1426, 506] on button "Search" at bounding box center [1439, 509] width 66 height 29
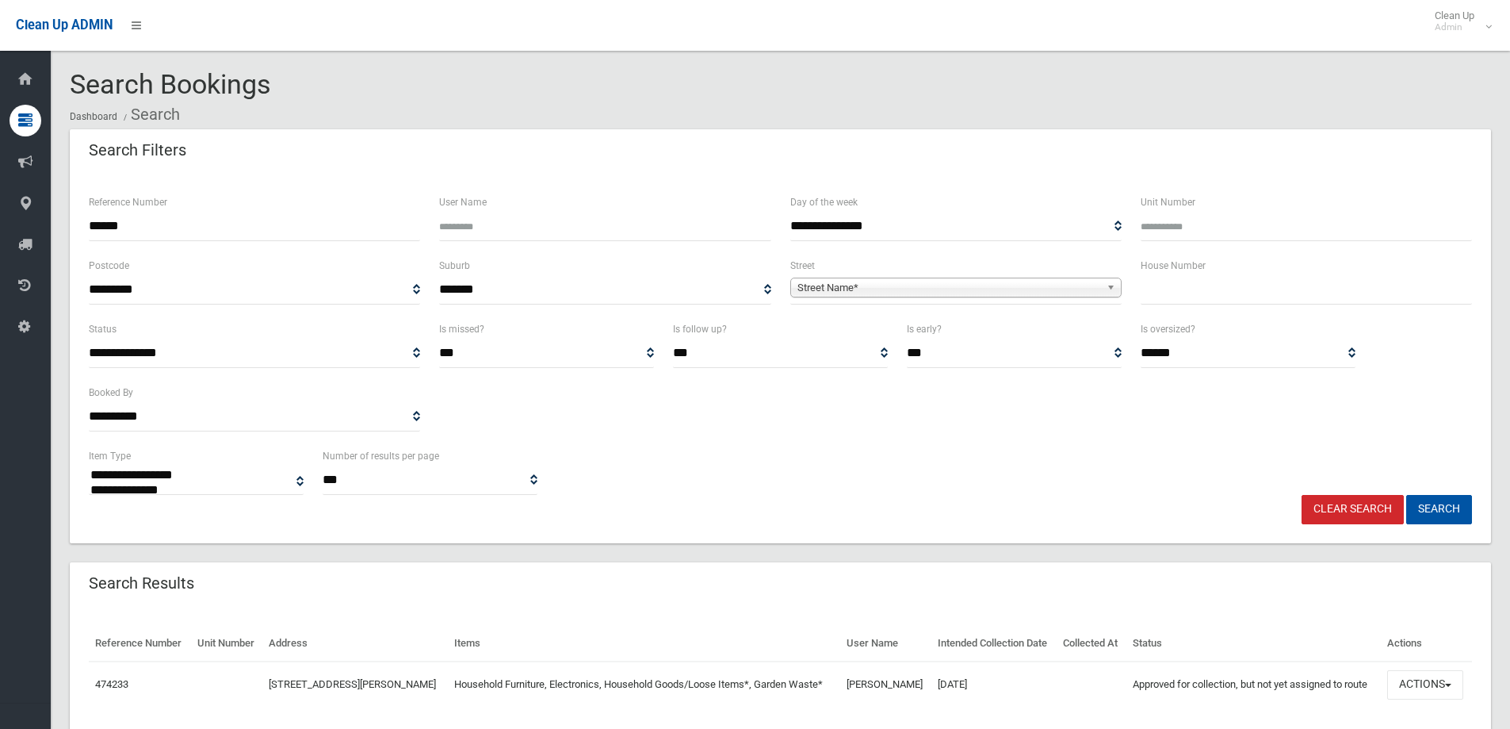
select select
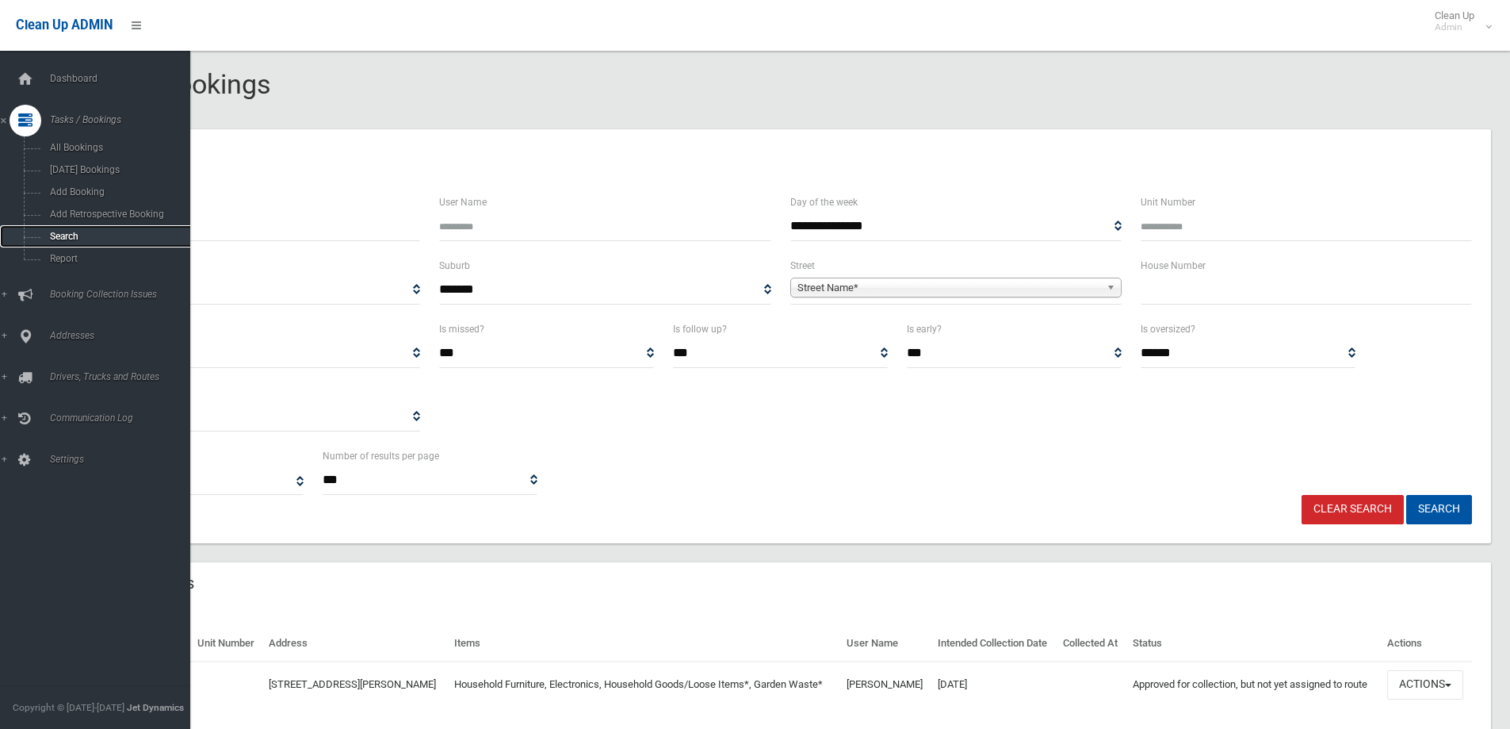
click at [55, 235] on span "Search" at bounding box center [116, 236] width 143 height 11
click at [54, 235] on span "Search" at bounding box center [116, 236] width 143 height 11
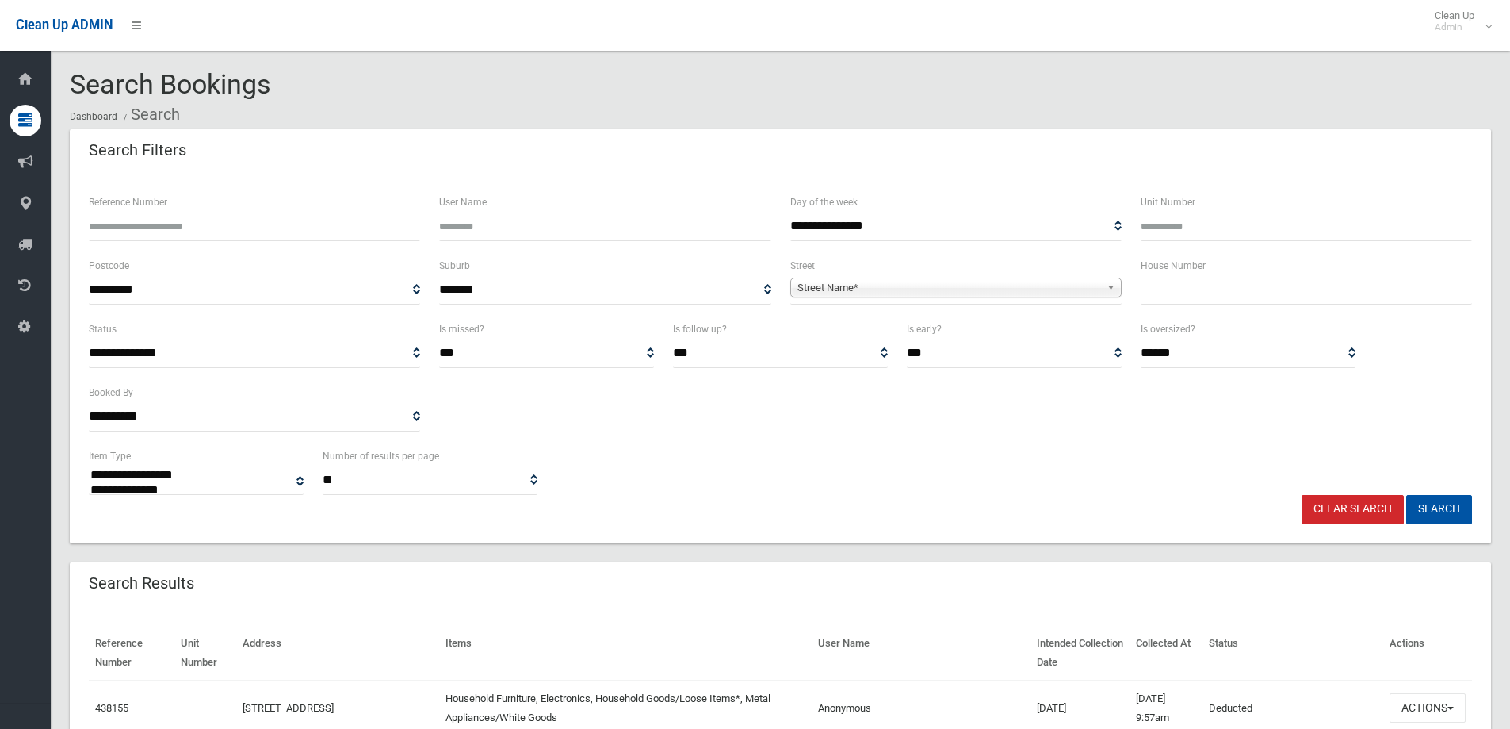
select select
click at [1201, 285] on input "text" at bounding box center [1306, 289] width 331 height 29
type input "**"
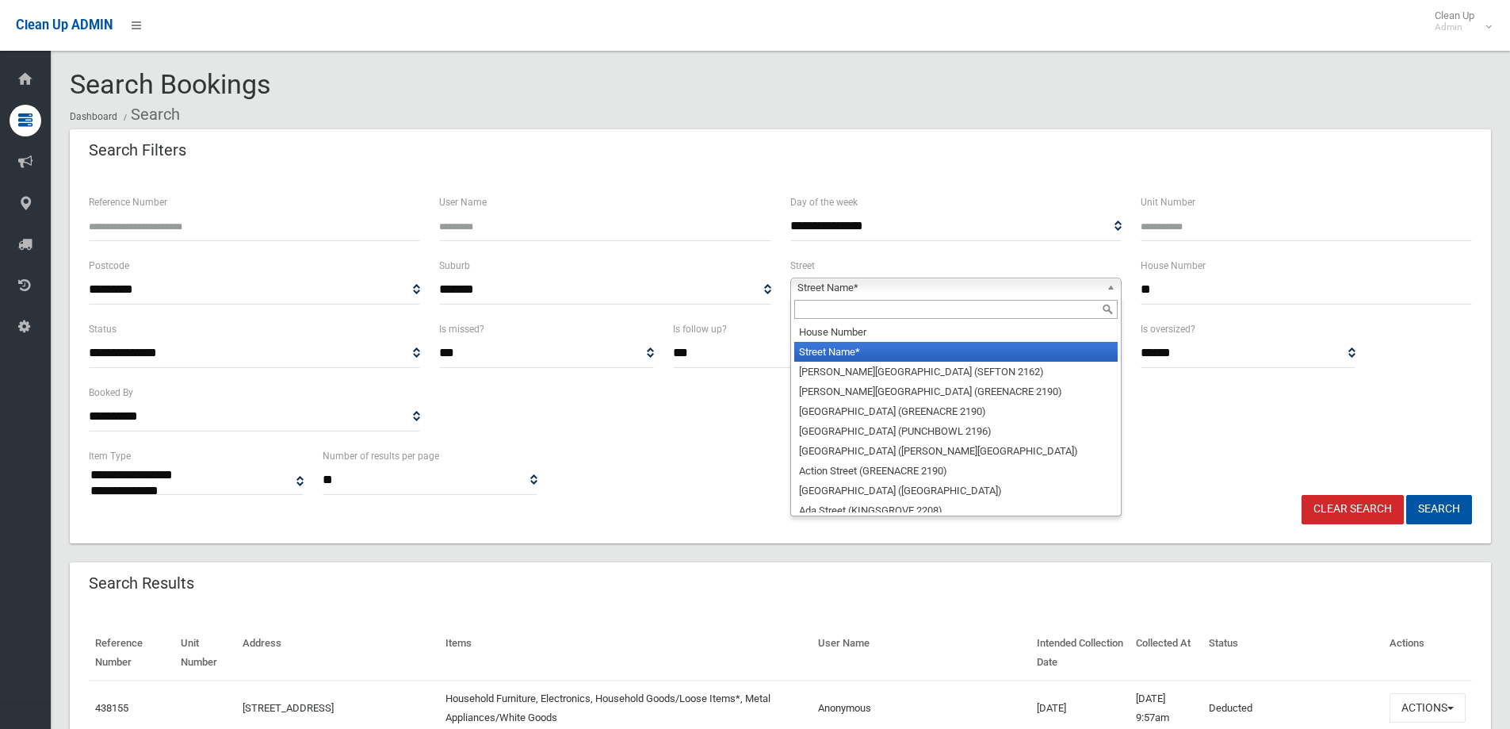
click at [816, 289] on span "Street Name*" at bounding box center [949, 287] width 303 height 19
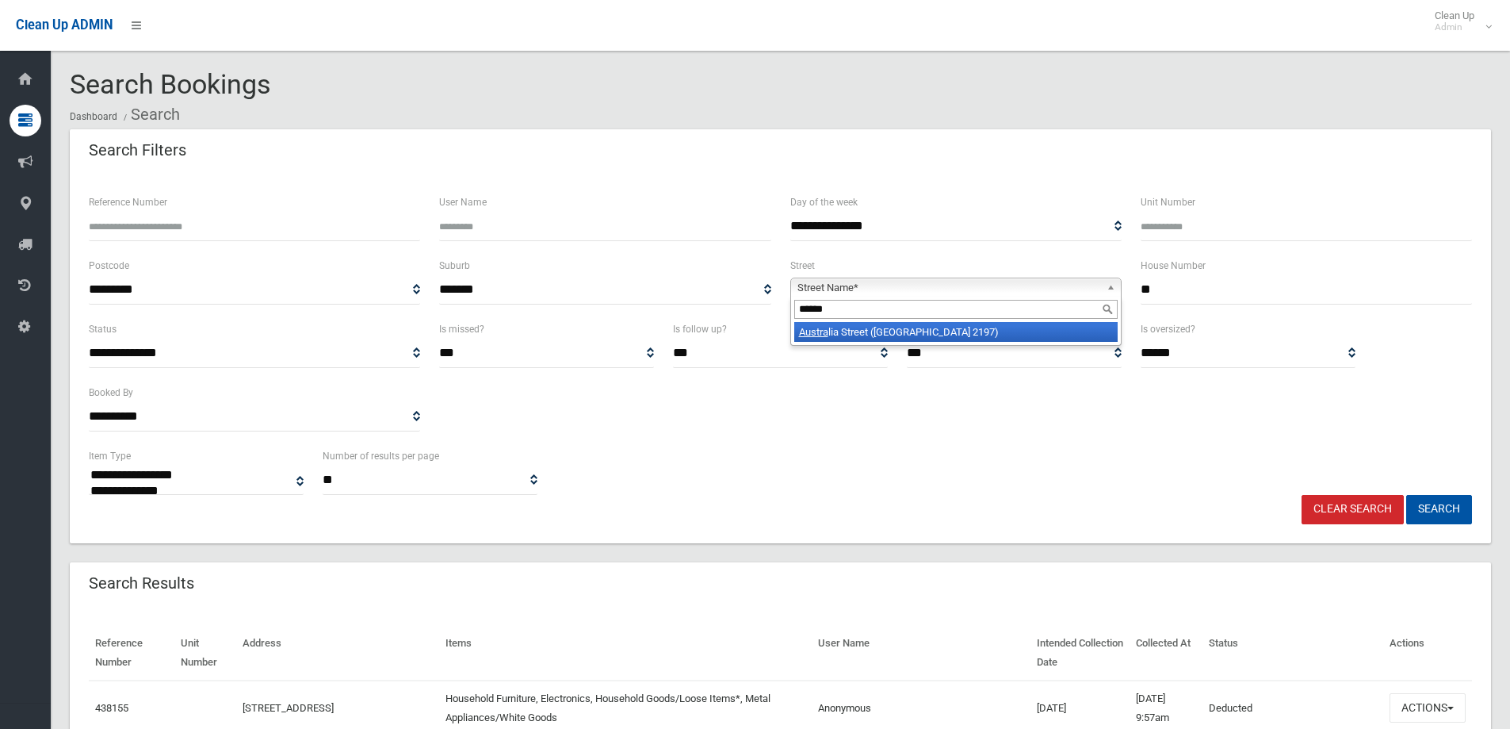
type input "******"
click at [858, 335] on li "Austra lia Street (BASS HILL 2197)" at bounding box center [955, 332] width 323 height 20
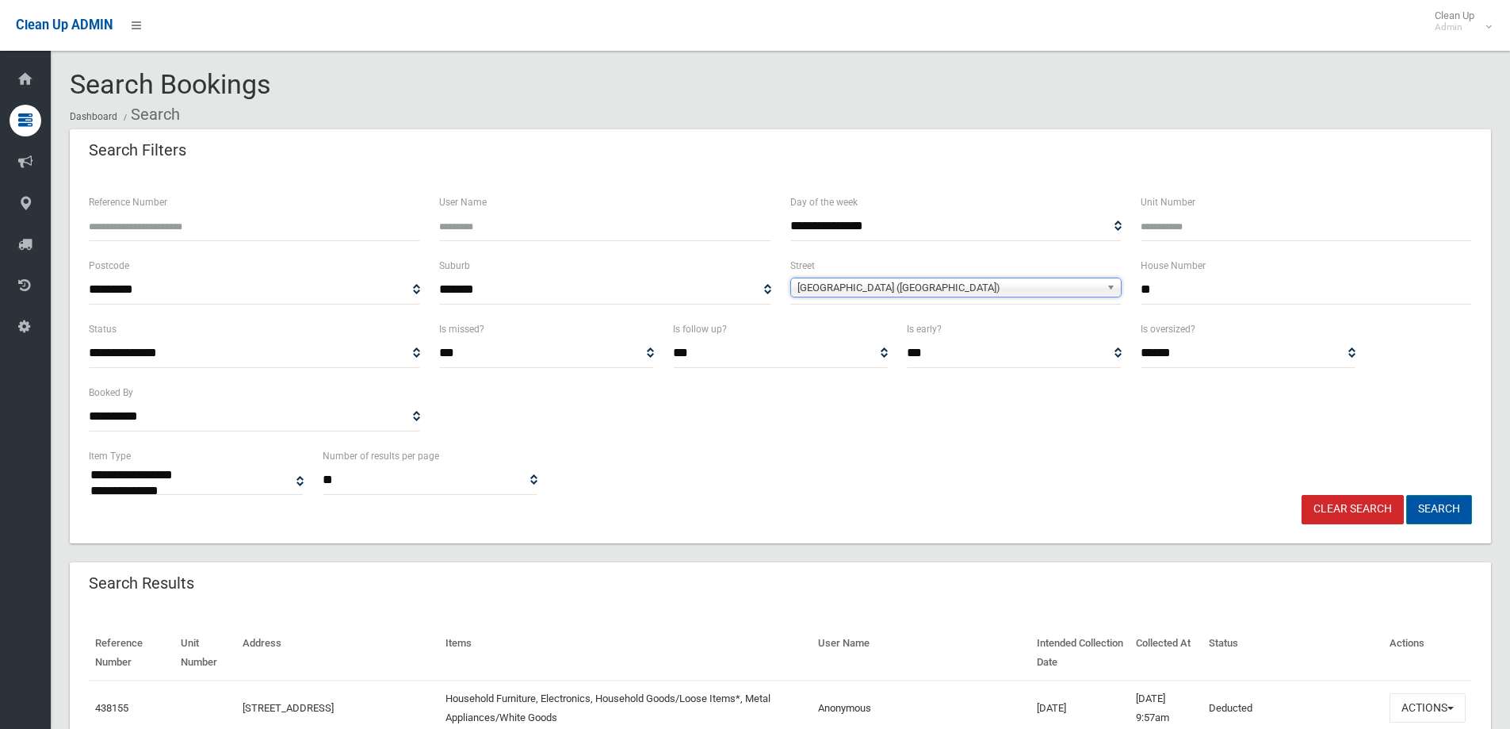
click at [1432, 505] on button "Search" at bounding box center [1439, 509] width 66 height 29
click at [1439, 508] on button "Search" at bounding box center [1439, 509] width 66 height 29
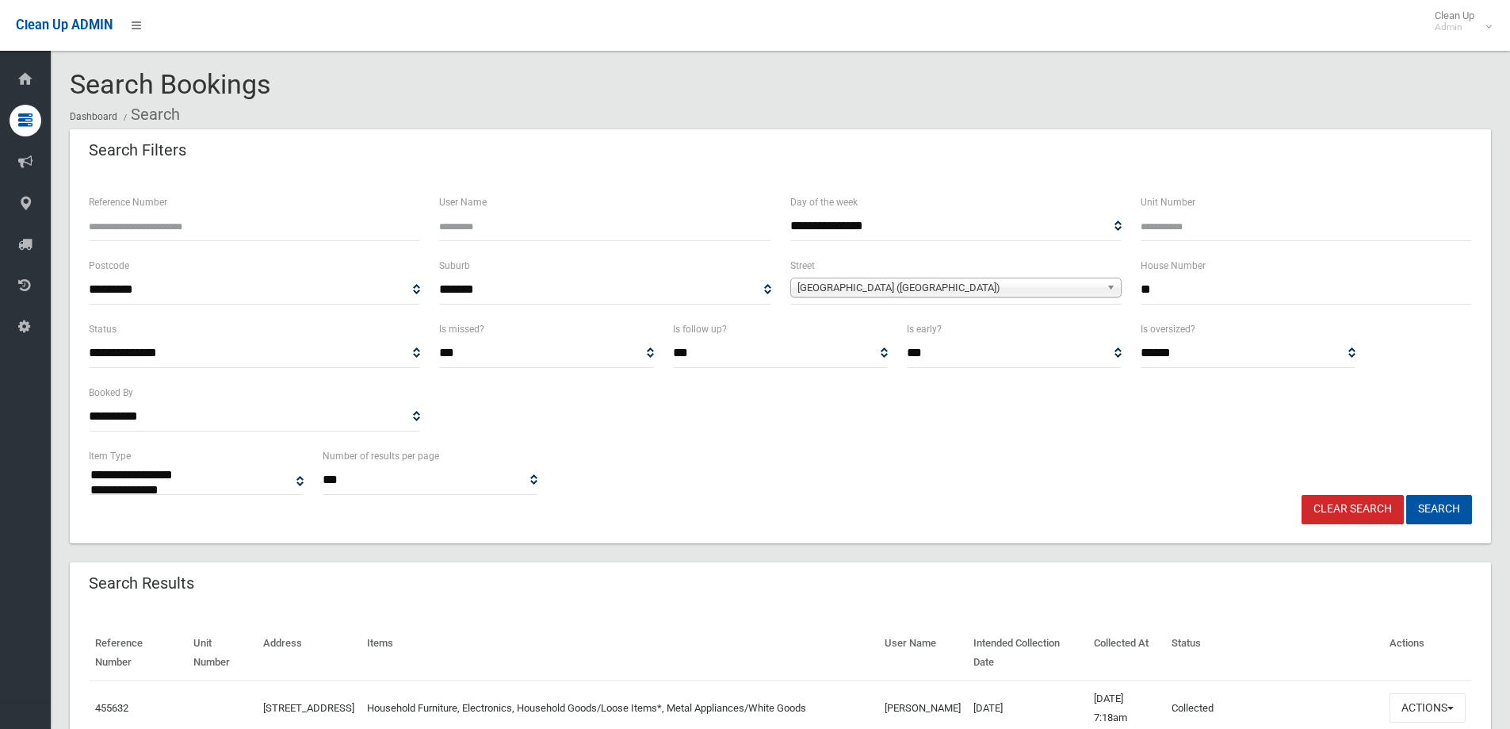
select select
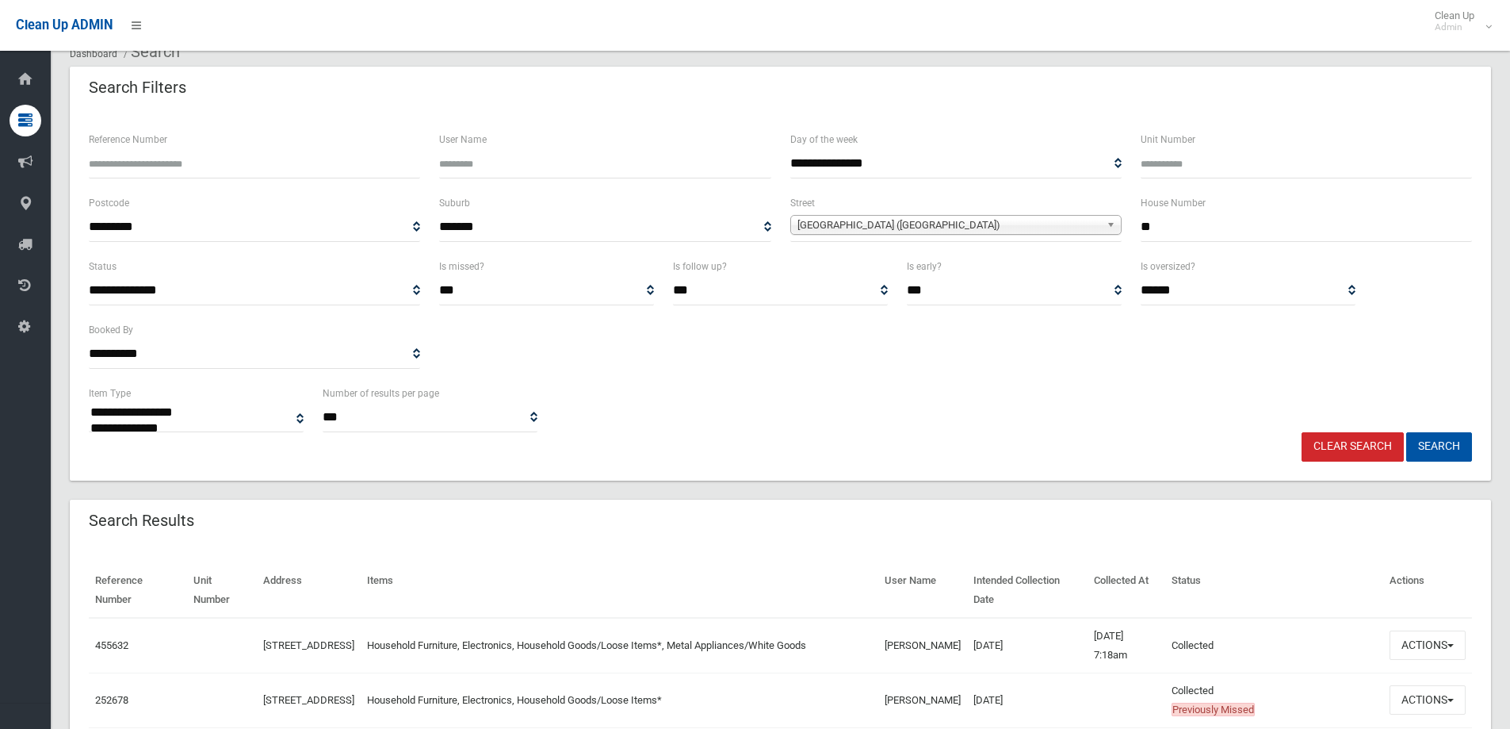
scroll to position [159, 0]
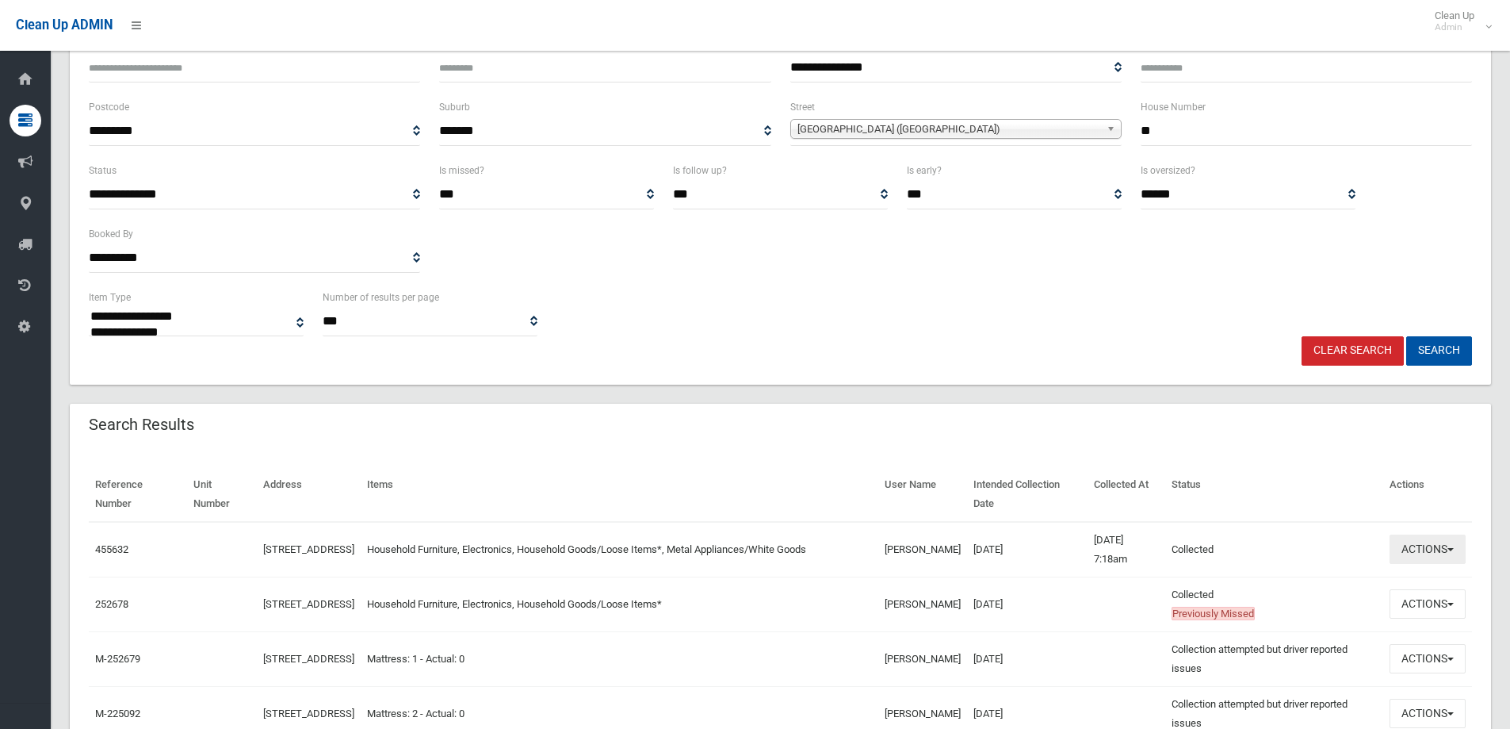
click at [1421, 547] on button "Actions" at bounding box center [1428, 548] width 76 height 29
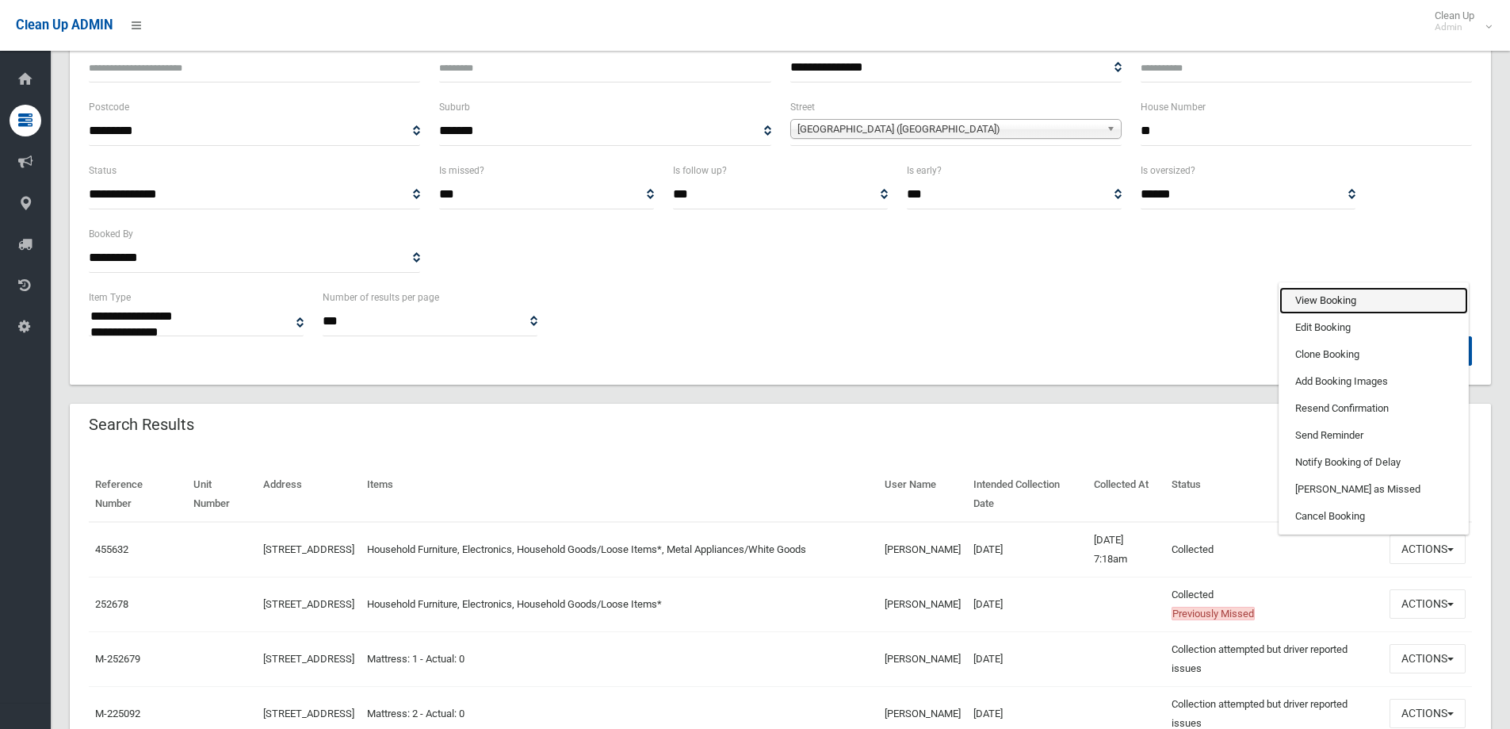
click at [1309, 300] on link "View Booking" at bounding box center [1374, 300] width 189 height 27
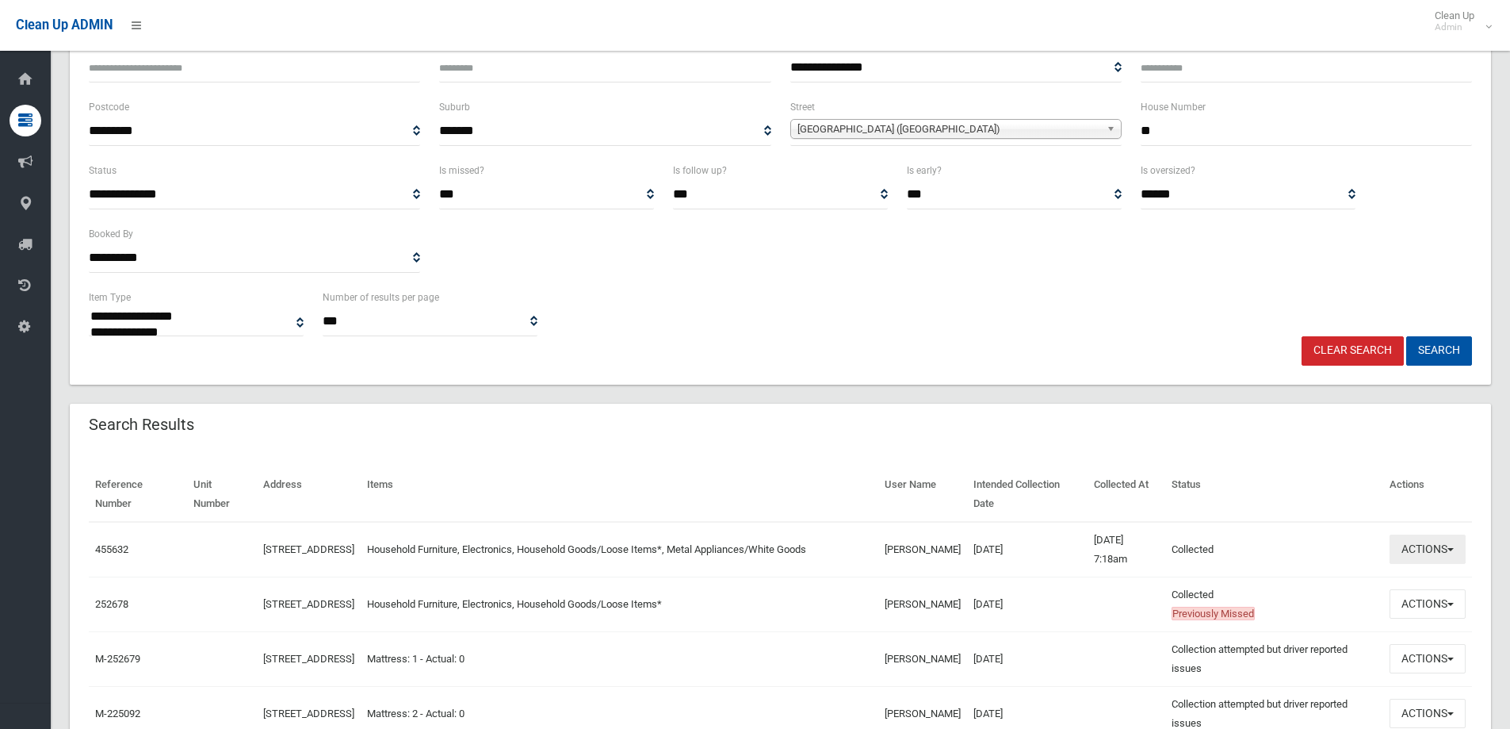
click at [1423, 552] on button "Actions" at bounding box center [1428, 548] width 76 height 29
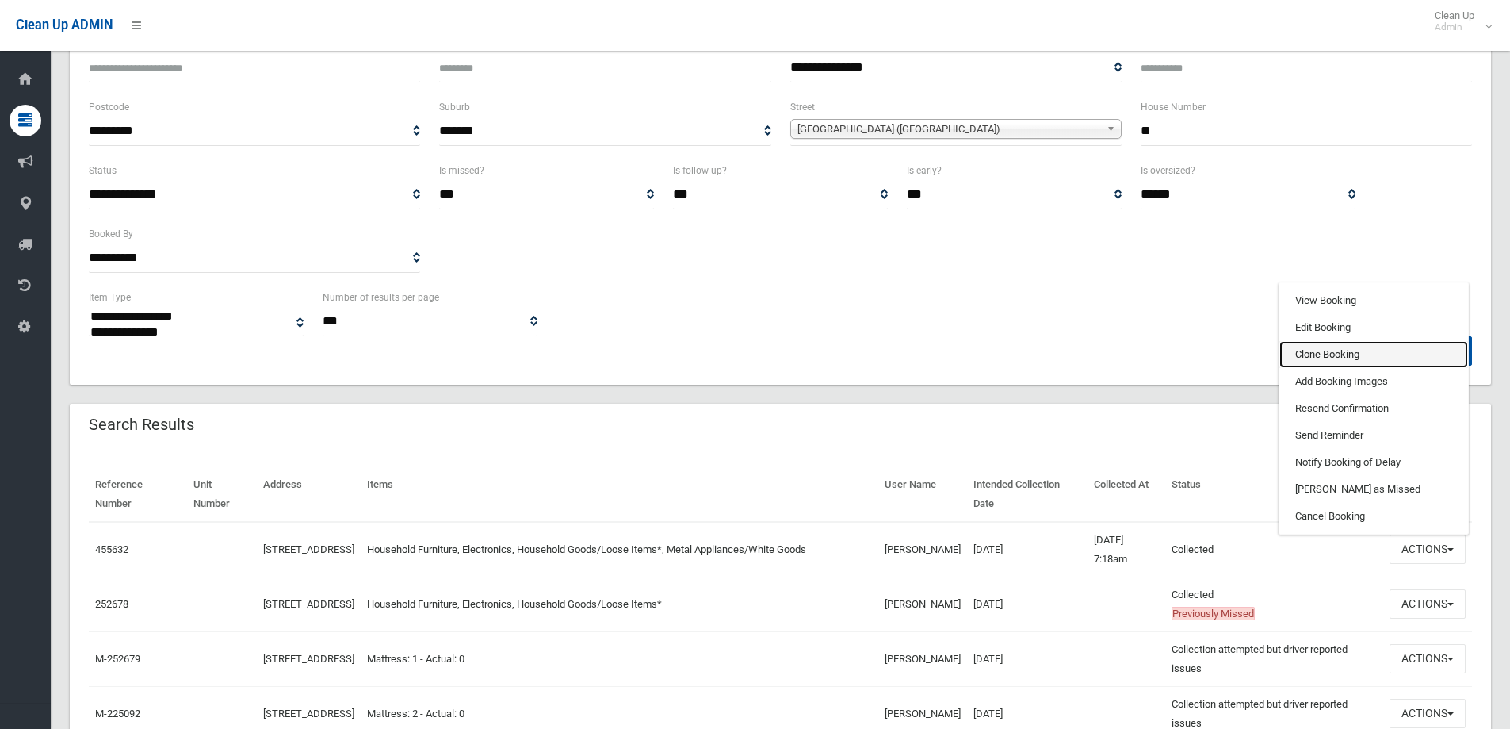
click at [1310, 354] on link "Clone Booking" at bounding box center [1374, 354] width 189 height 27
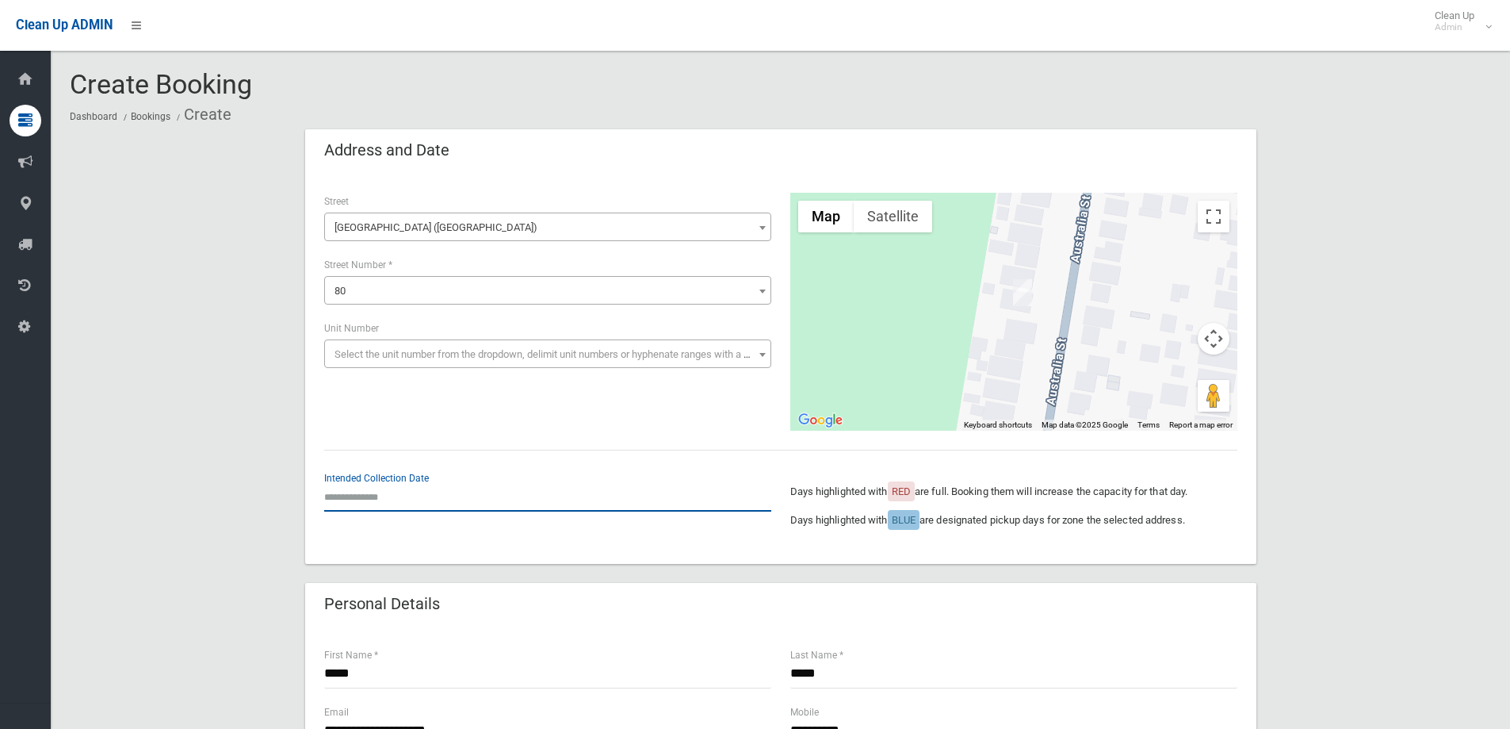
click at [362, 492] on input "text" at bounding box center [547, 496] width 447 height 29
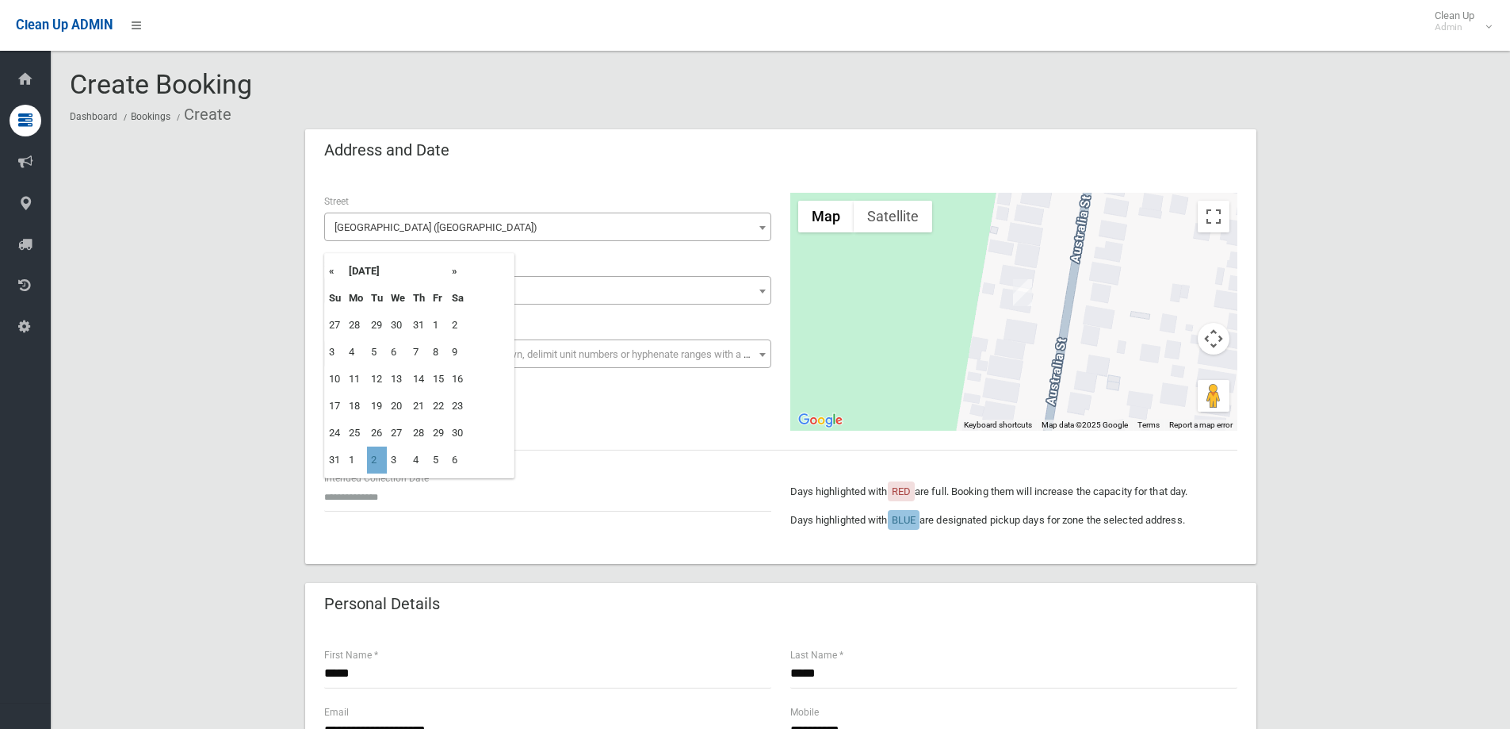
click at [375, 459] on td "2" at bounding box center [377, 459] width 20 height 27
type input "**********"
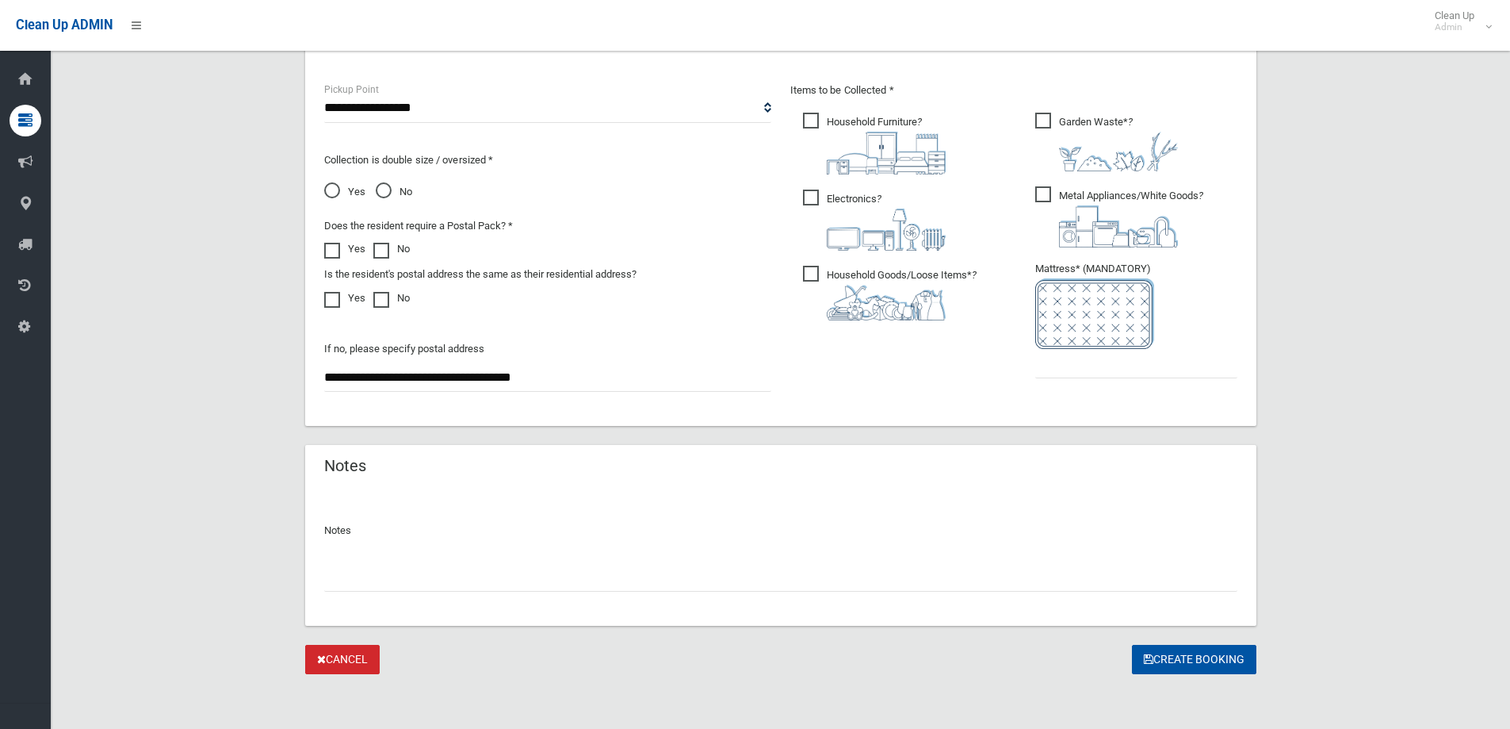
scroll to position [840, 0]
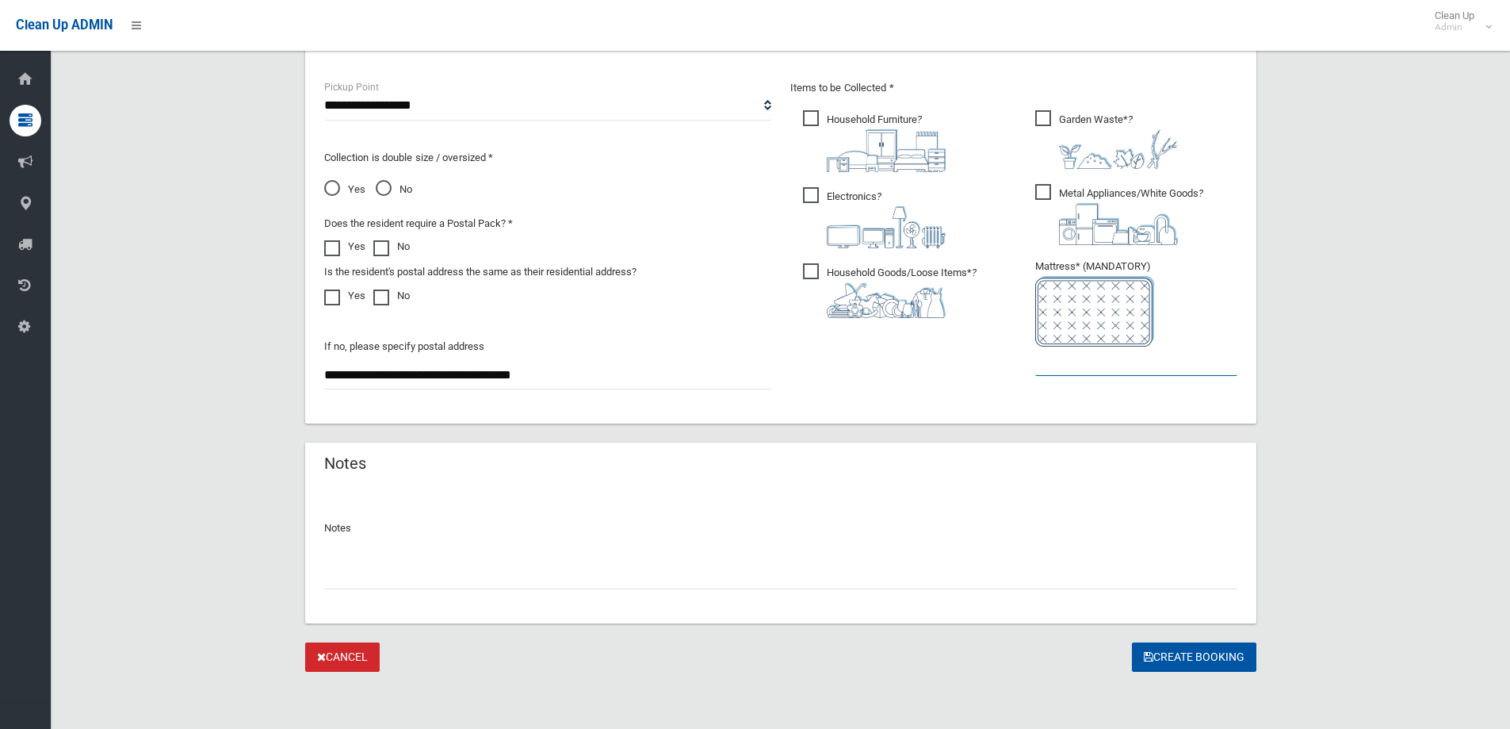
click at [1099, 359] on input "text" at bounding box center [1136, 360] width 202 height 29
type input "*"
click at [1188, 654] on button "Create Booking" at bounding box center [1194, 656] width 124 height 29
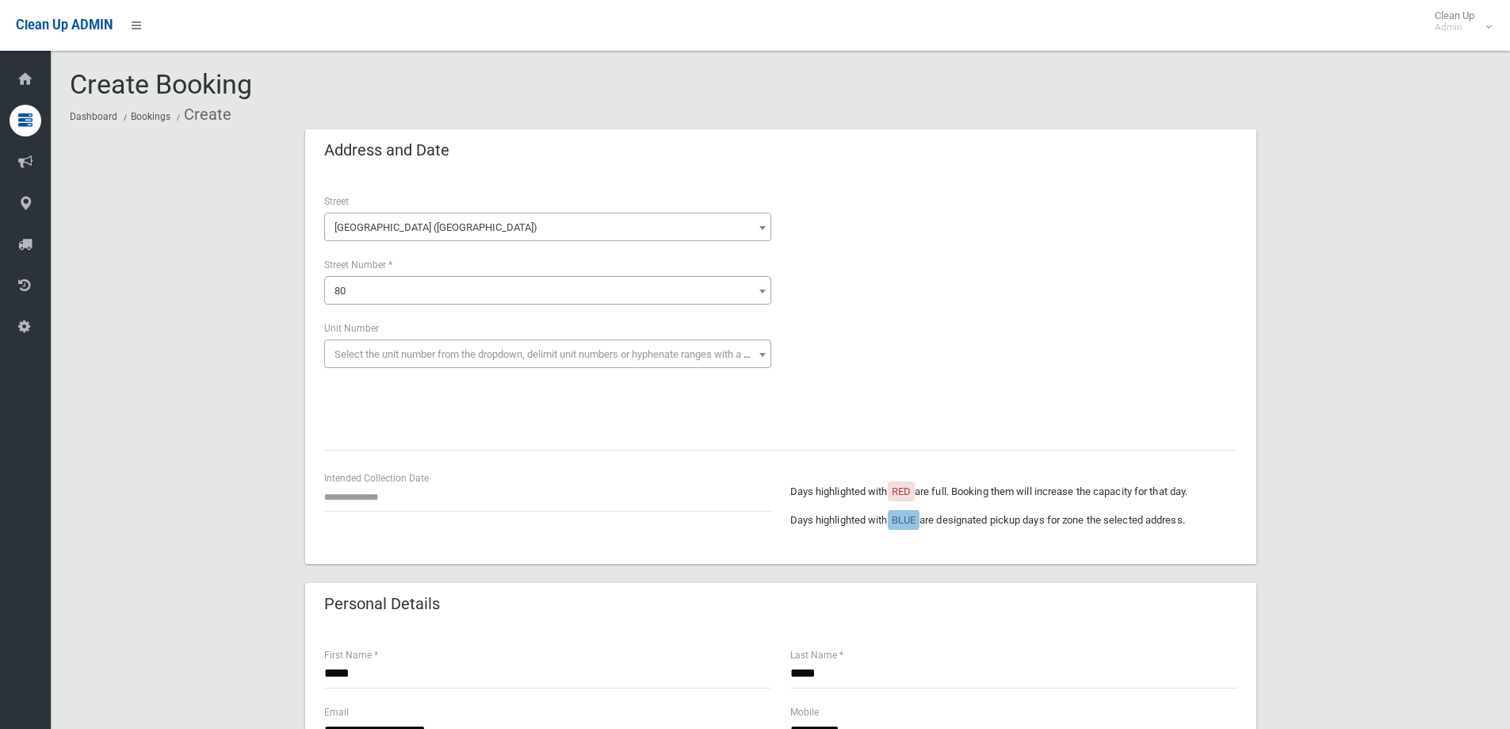
scroll to position [840, 0]
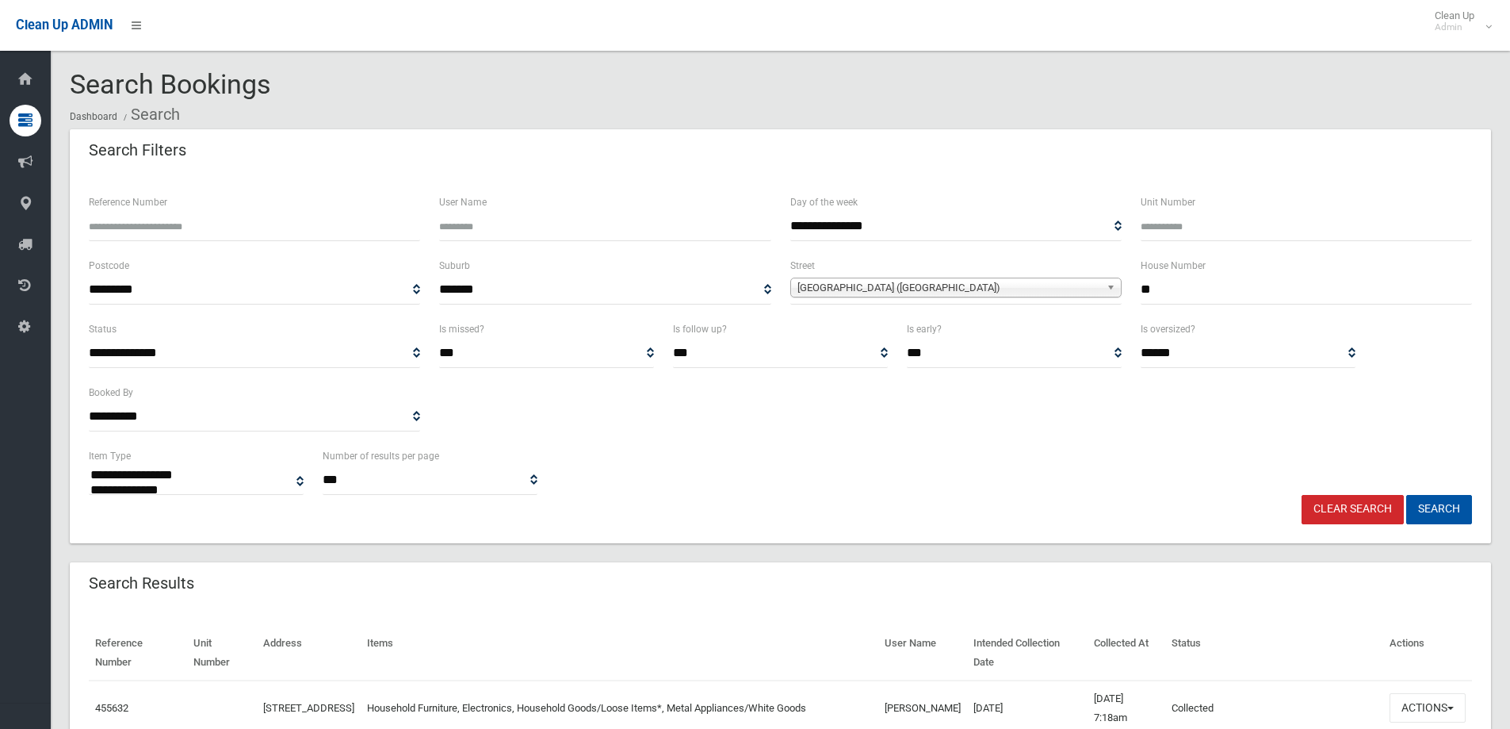
select select
click at [104, 228] on input "Reference Number" at bounding box center [254, 226] width 331 height 29
type input "******"
click at [1435, 511] on button "Search" at bounding box center [1439, 509] width 66 height 29
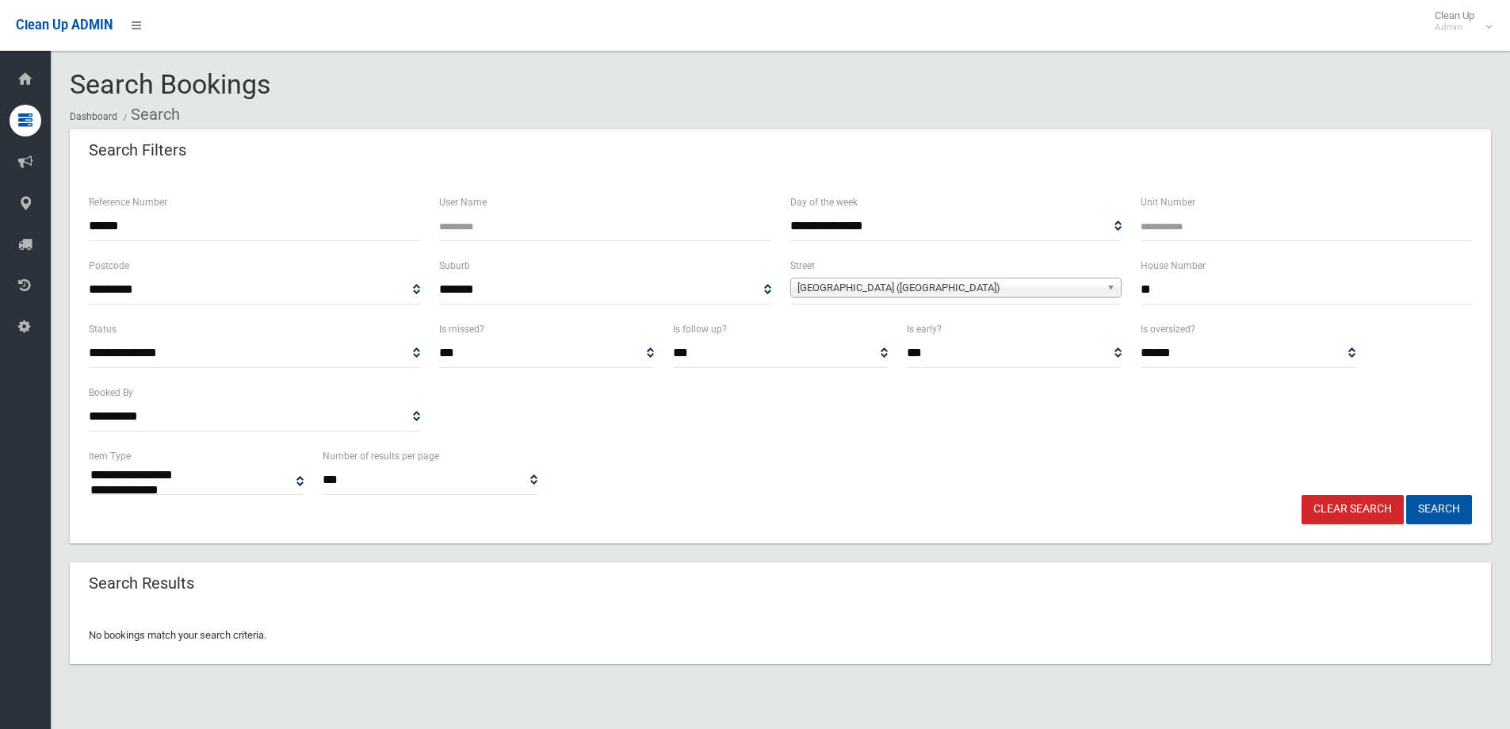
select select
click at [136, 227] on input "******" at bounding box center [254, 226] width 331 height 29
type input "******"
click at [1429, 505] on button "Search" at bounding box center [1439, 509] width 66 height 29
select select
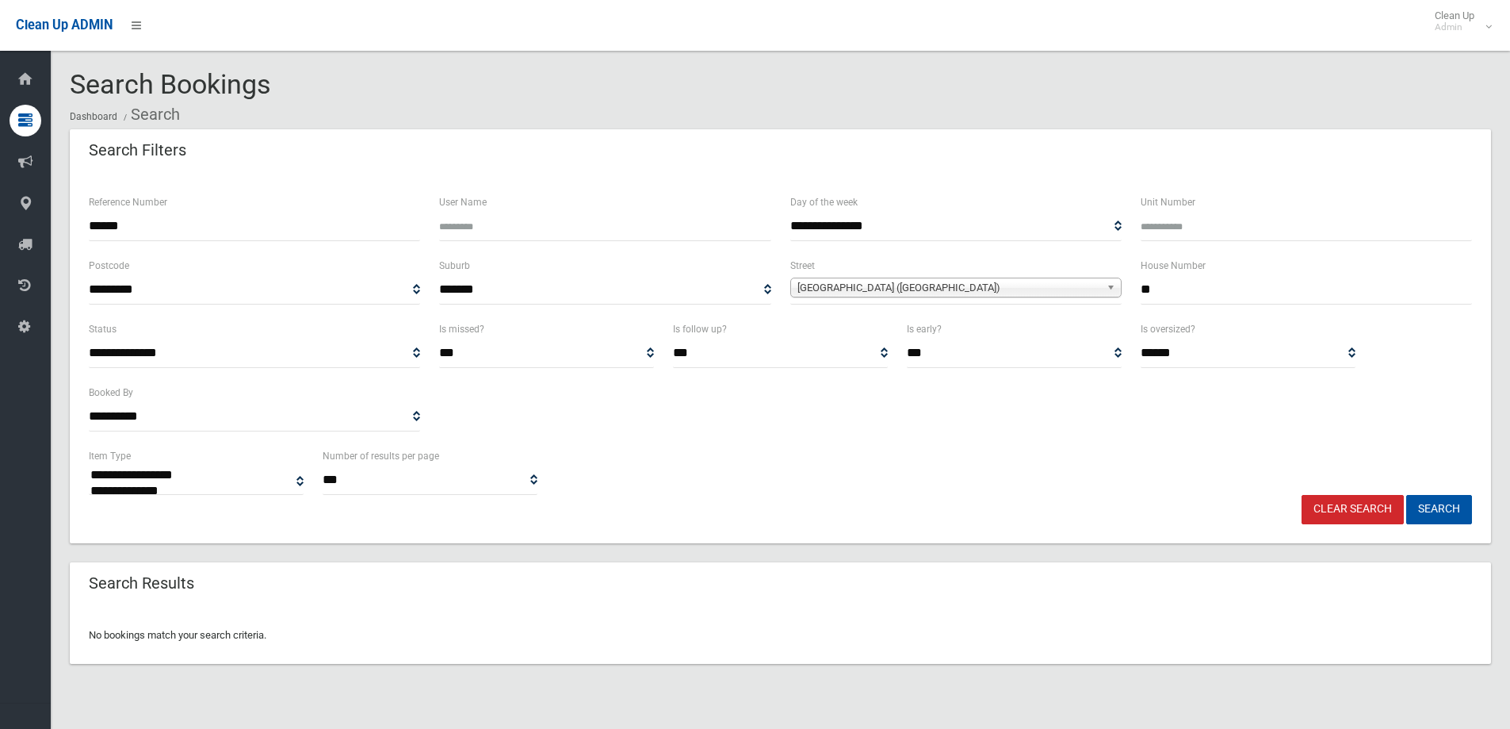
click at [92, 223] on input "******" at bounding box center [254, 226] width 331 height 29
type input "*******"
click at [1438, 503] on button "Search" at bounding box center [1439, 509] width 66 height 29
select select
click at [160, 229] on input "*******" at bounding box center [254, 226] width 331 height 29
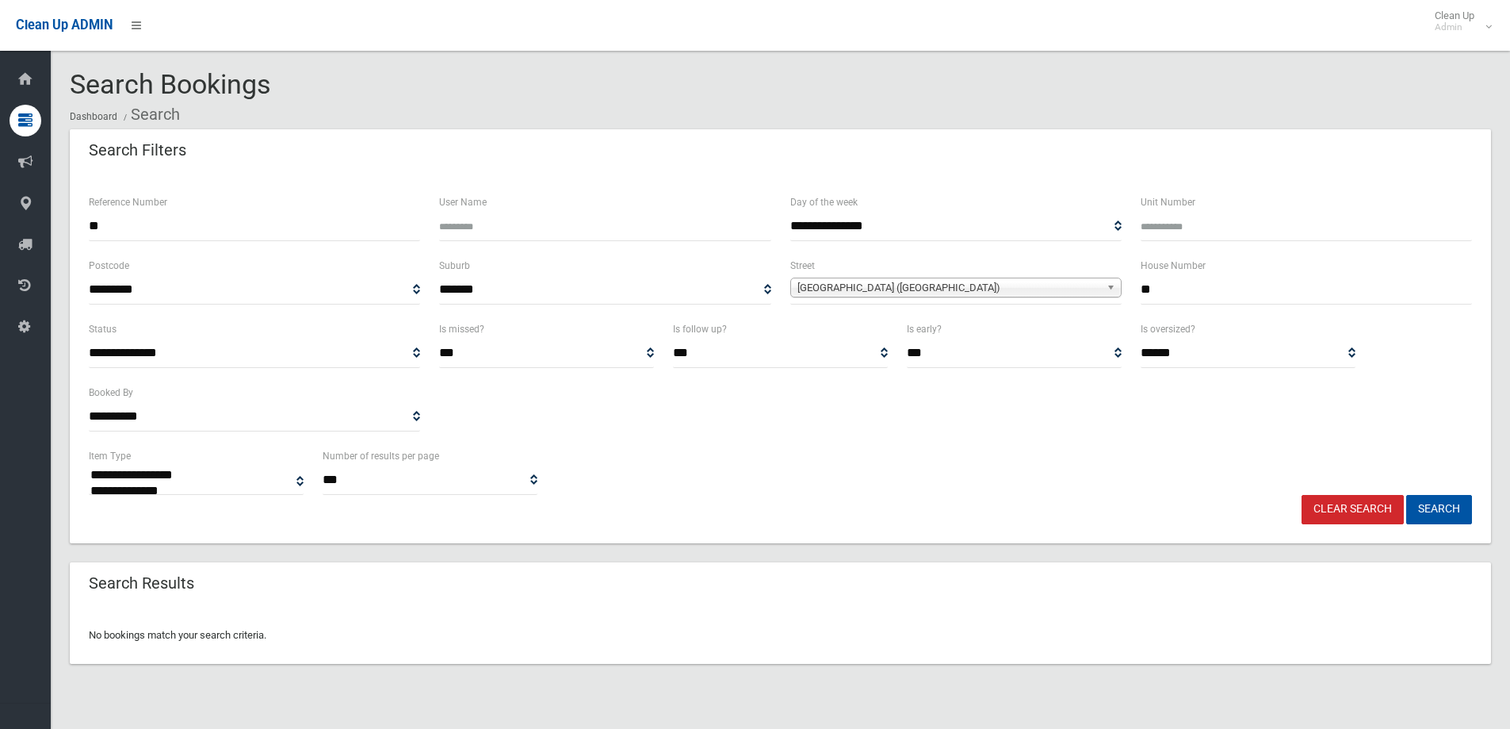
type input "*"
type input "******"
click at [1437, 501] on button "Search" at bounding box center [1439, 509] width 66 height 29
select select
click at [143, 228] on input "******" at bounding box center [254, 226] width 331 height 29
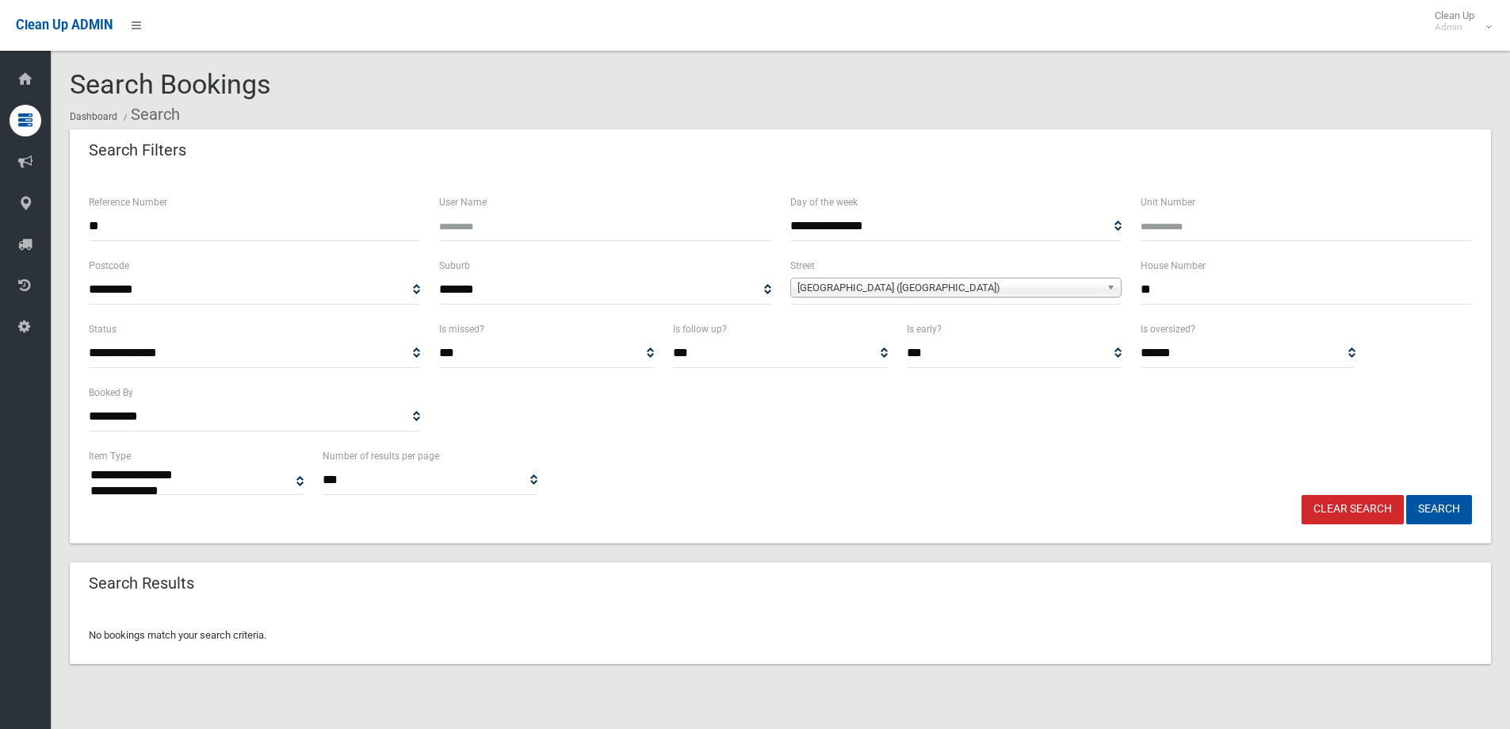
type input "*"
type input "******"
click at [1439, 509] on button "Search" at bounding box center [1439, 509] width 66 height 29
select select
click at [1440, 509] on button "Search" at bounding box center [1439, 509] width 66 height 29
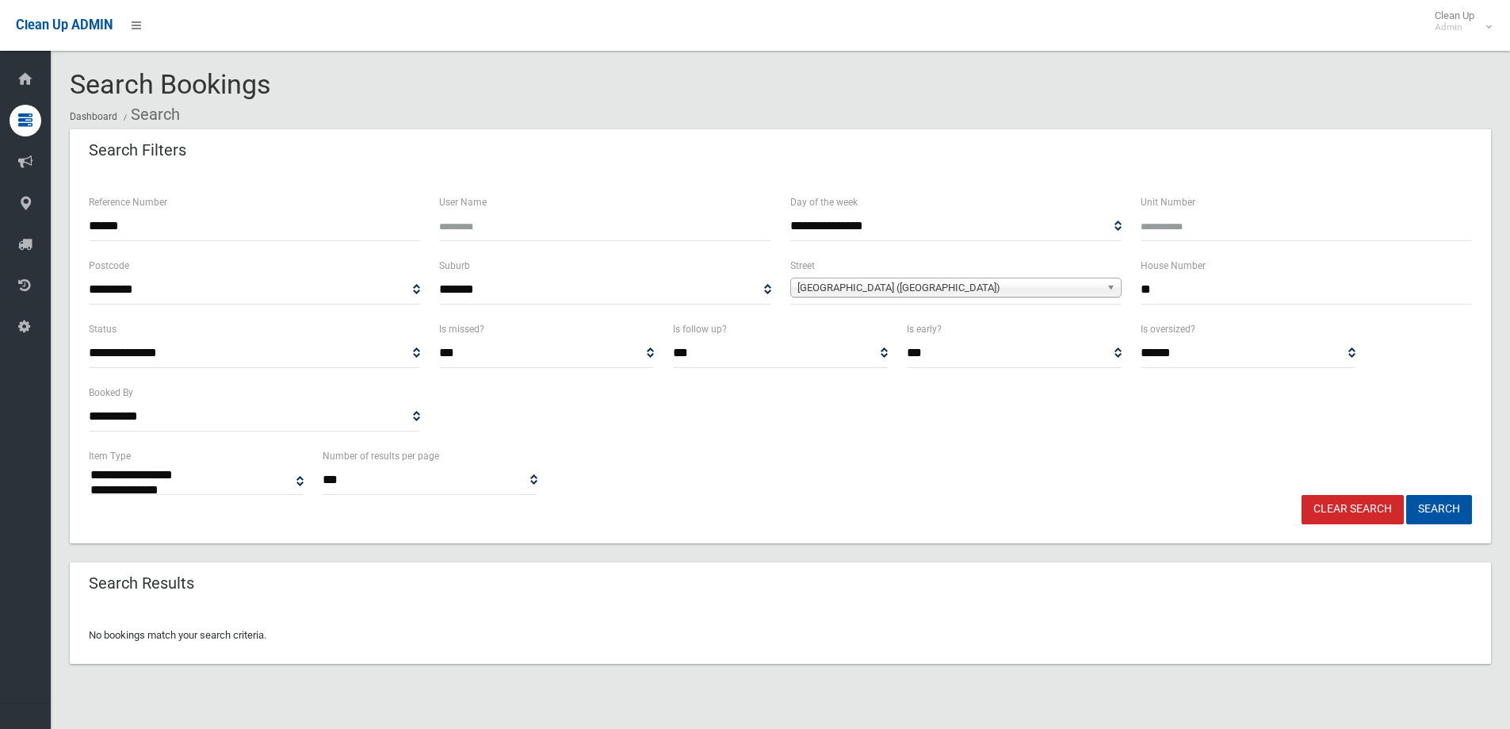
select select
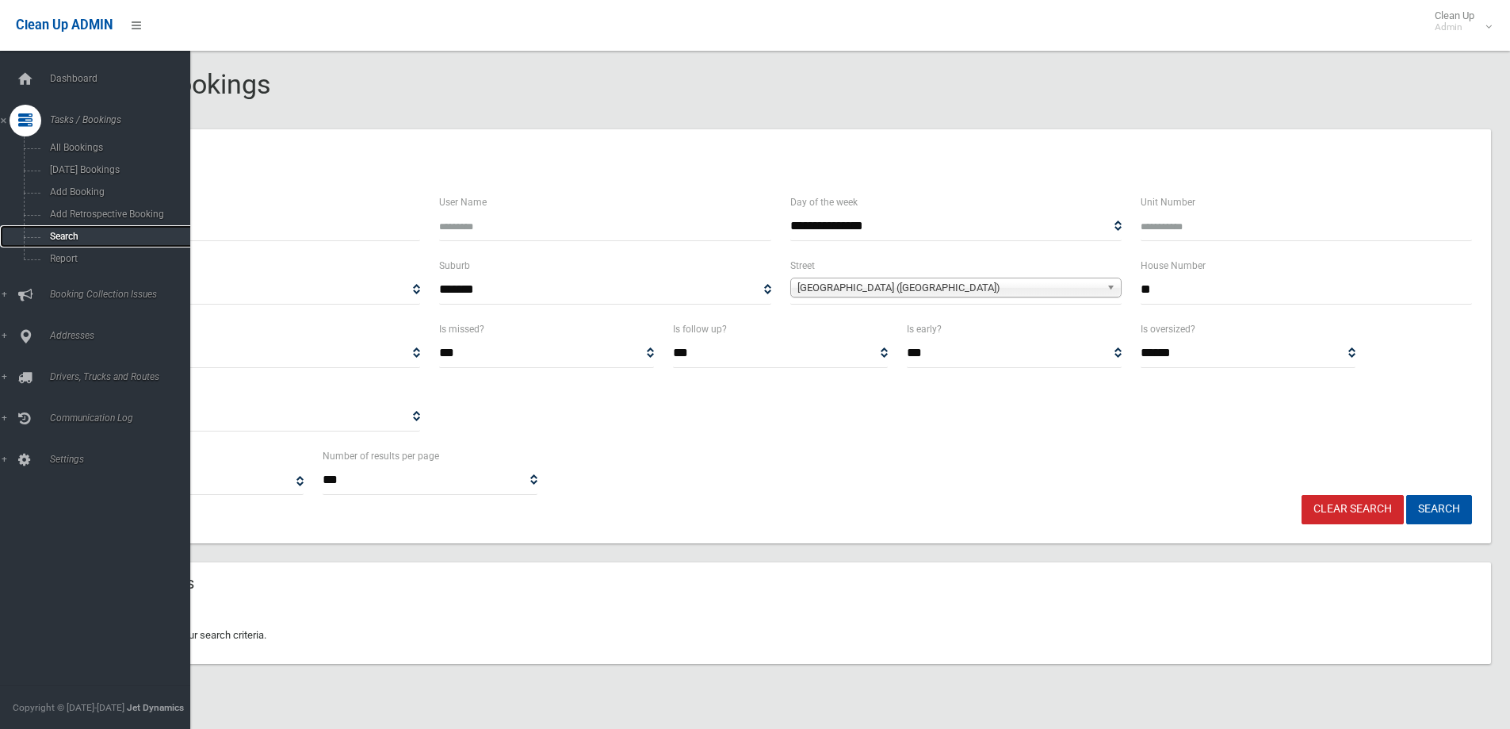
click at [54, 237] on span "Search" at bounding box center [116, 236] width 143 height 11
click at [54, 235] on span "Search" at bounding box center [116, 236] width 143 height 11
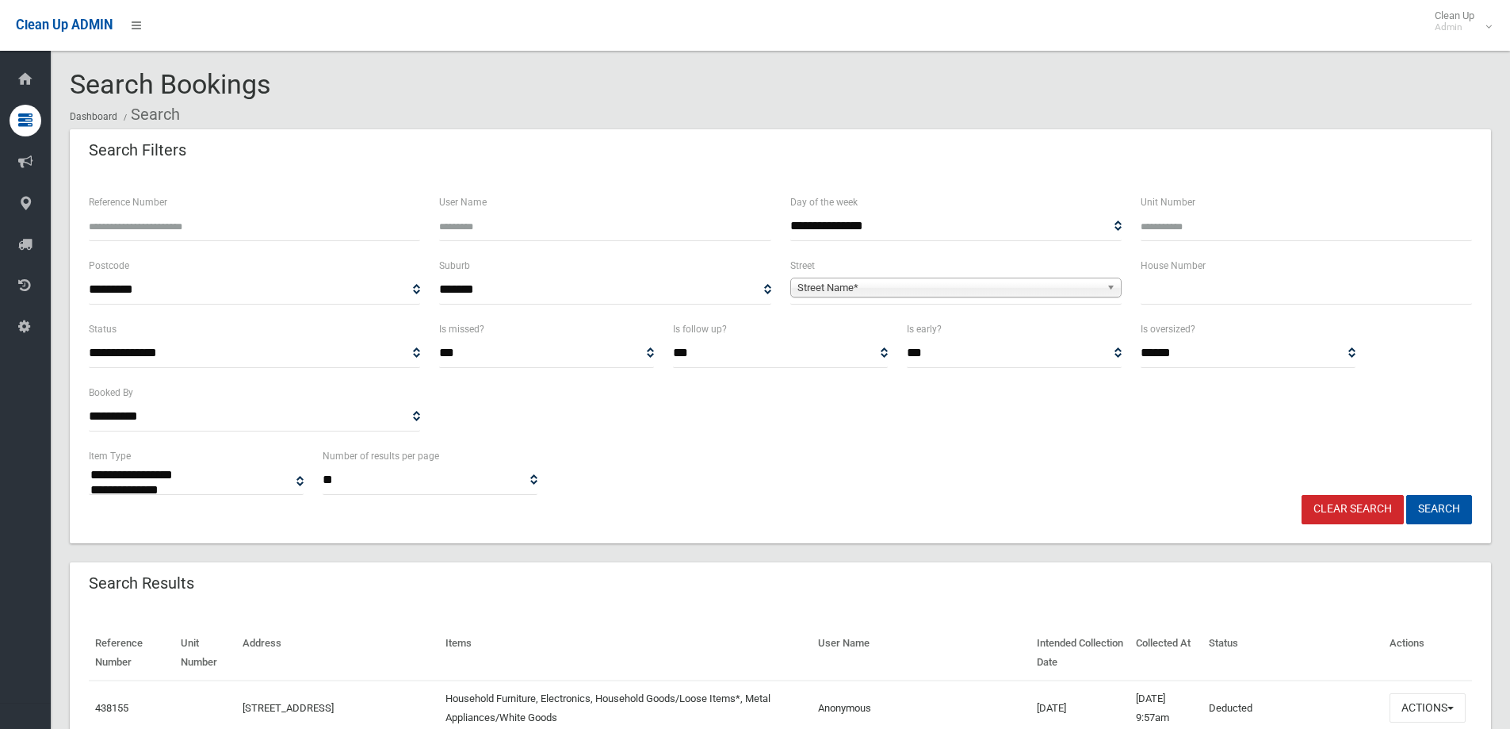
select select
click at [115, 228] on input "Reference Number" at bounding box center [254, 226] width 331 height 29
type input "******"
click at [1431, 507] on button "Search" at bounding box center [1439, 509] width 66 height 29
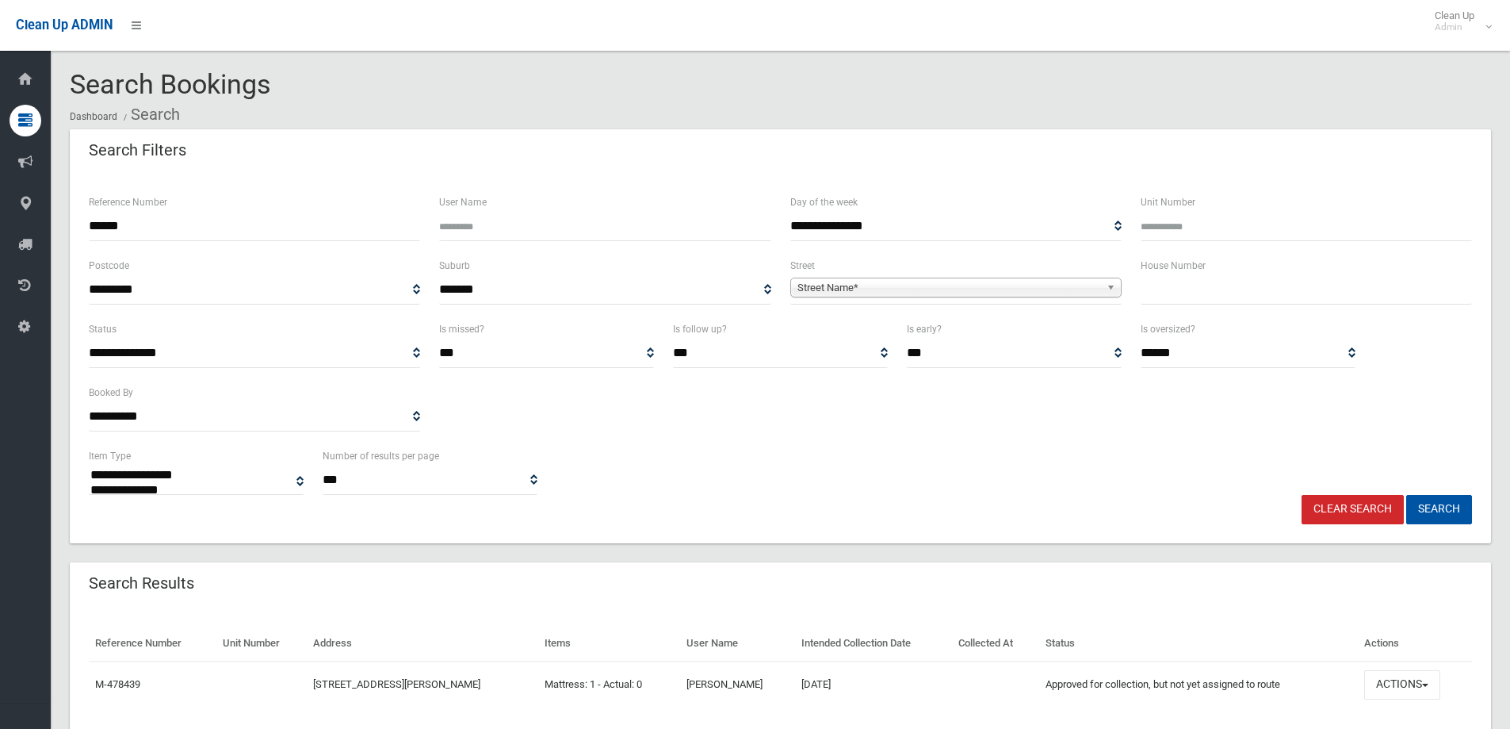
select select
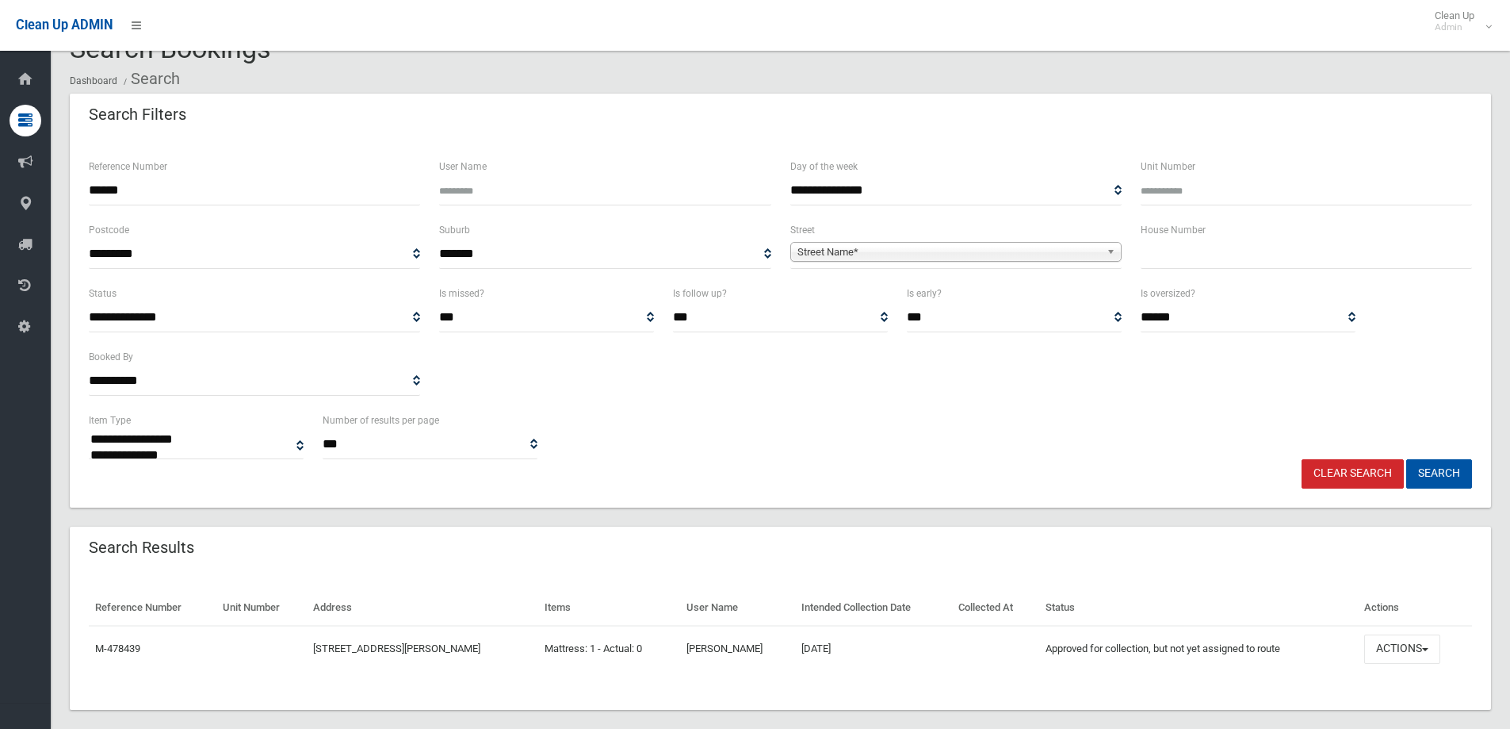
scroll to position [55, 0]
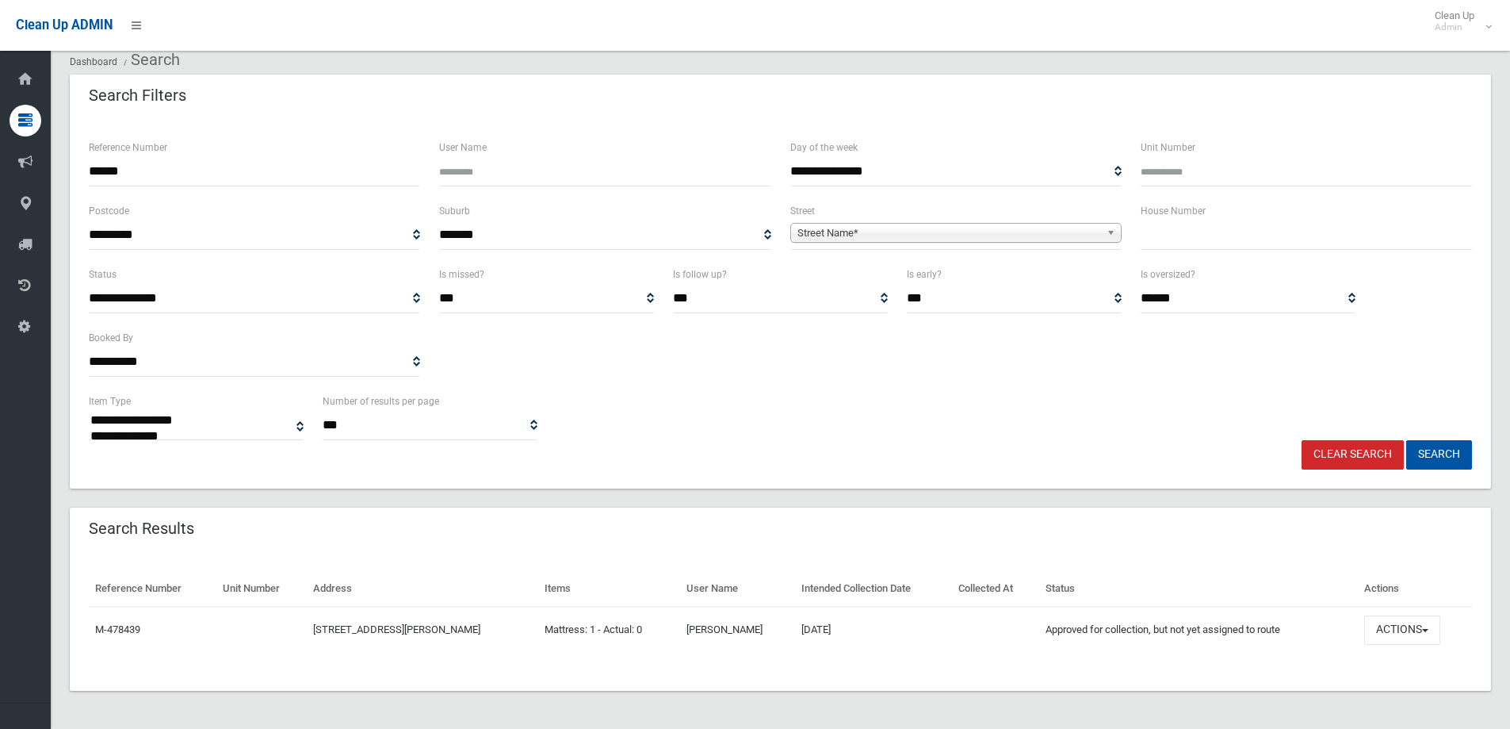
click at [136, 166] on input "******" at bounding box center [254, 171] width 331 height 29
type input "******"
click at [1438, 451] on button "Search" at bounding box center [1439, 454] width 66 height 29
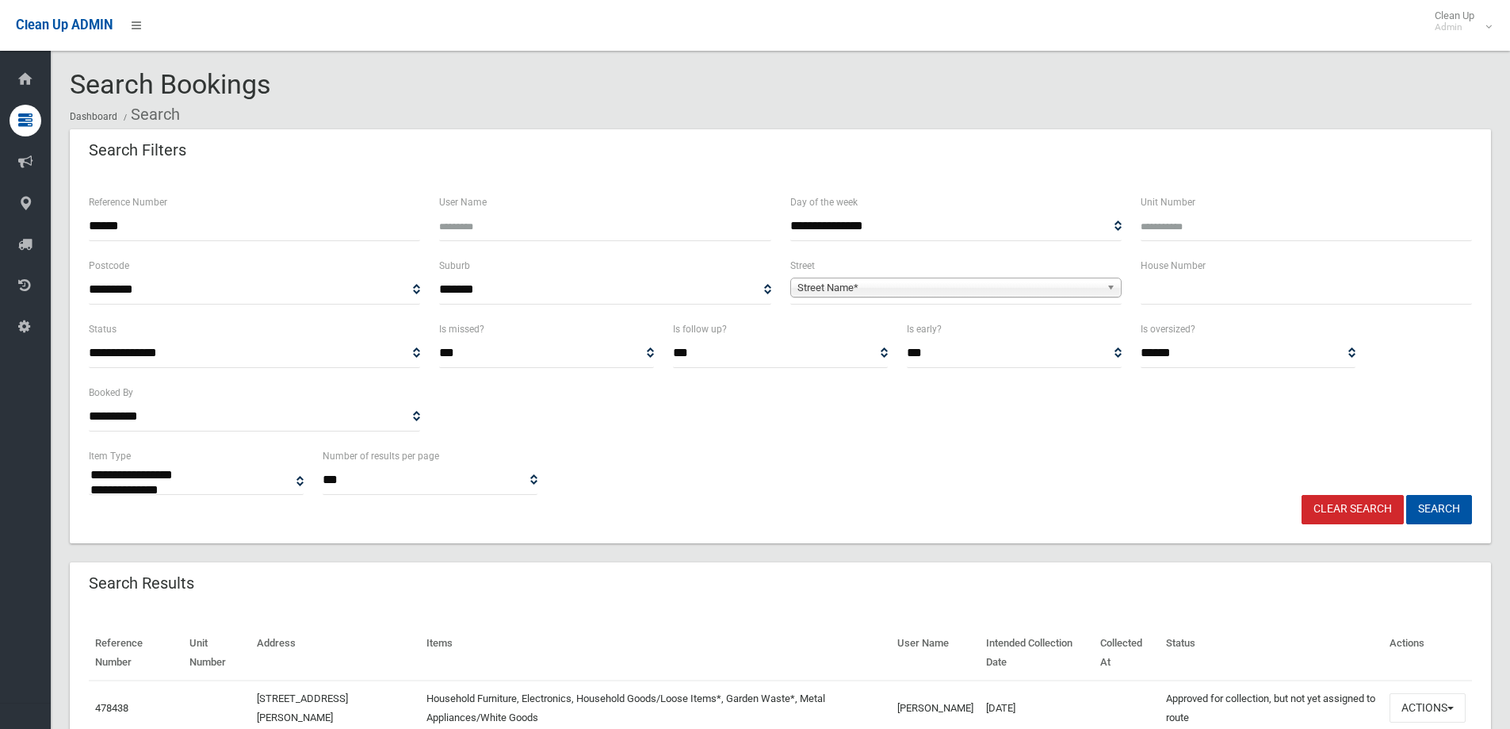
select select
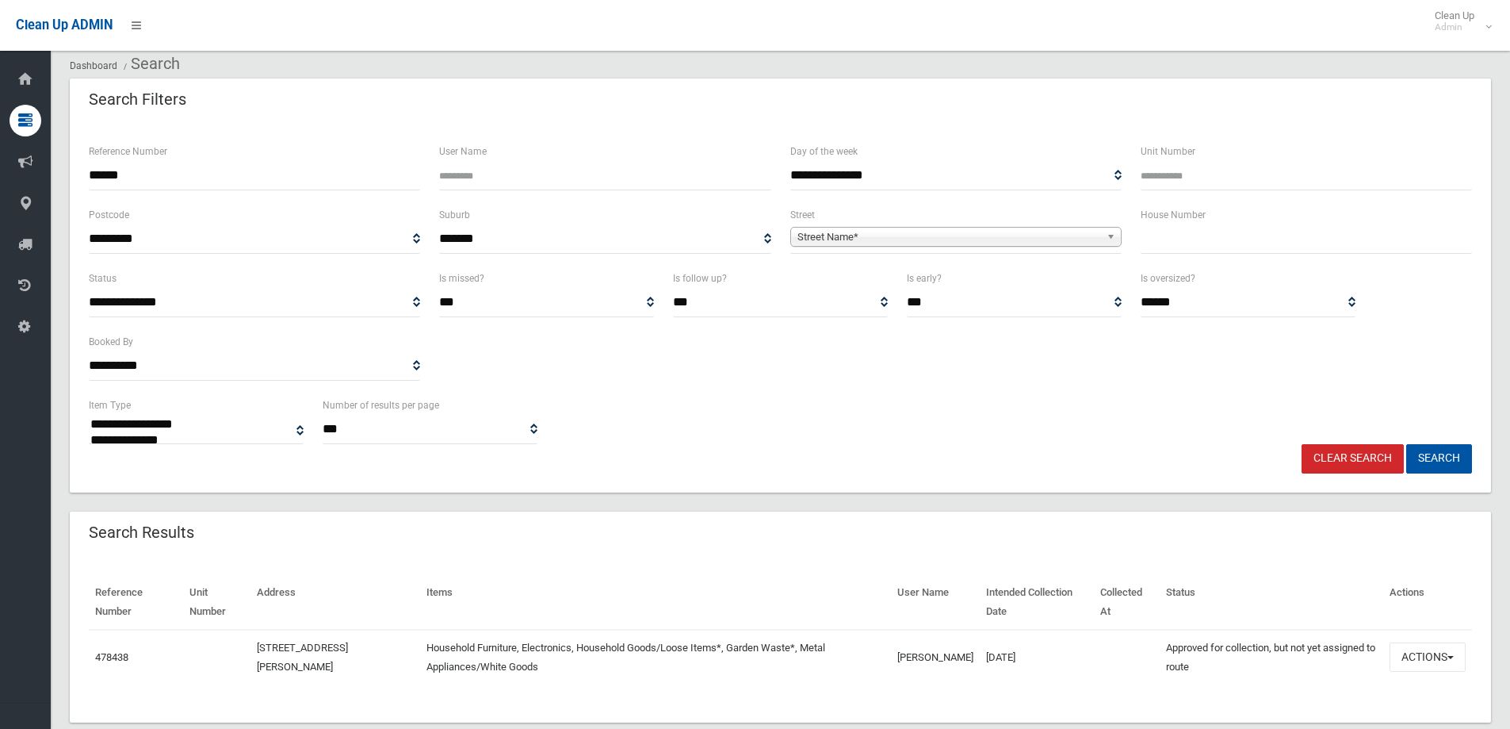
scroll to position [82, 0]
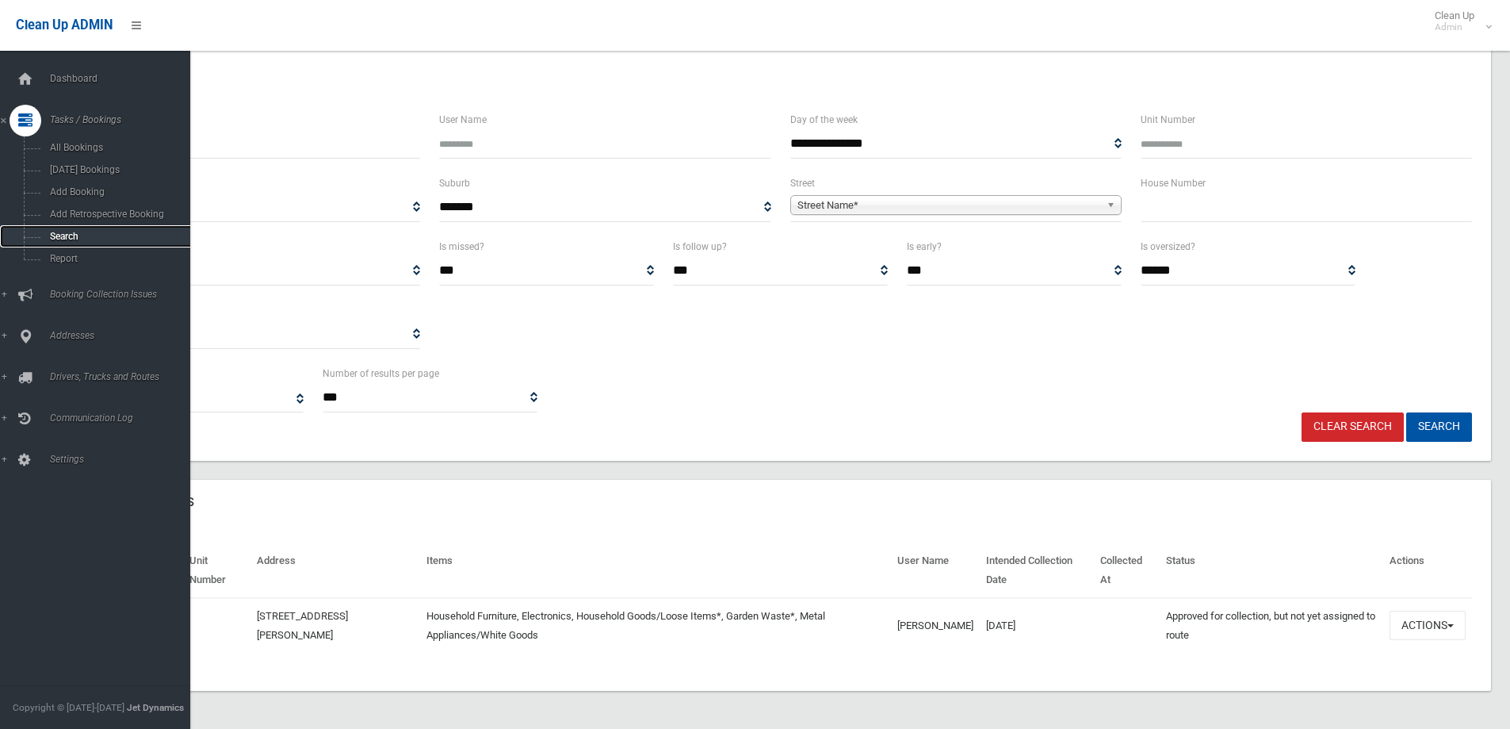
click at [55, 235] on span "Search" at bounding box center [116, 236] width 143 height 11
click at [58, 235] on span "Search" at bounding box center [116, 236] width 143 height 11
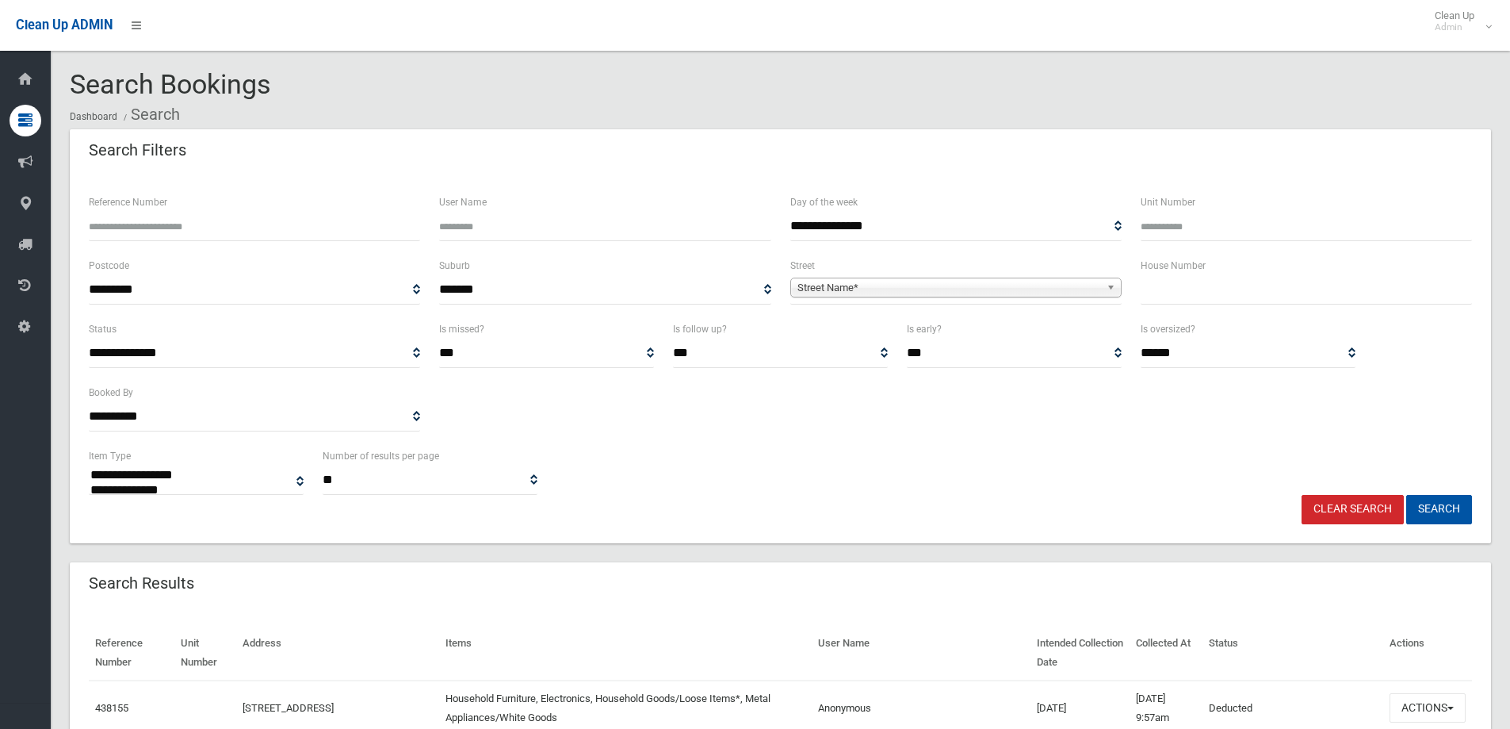
select select
click at [1195, 282] on input "text" at bounding box center [1306, 289] width 331 height 29
type input "*"
click at [812, 285] on span "Street Name*" at bounding box center [949, 287] width 303 height 19
type input "*****"
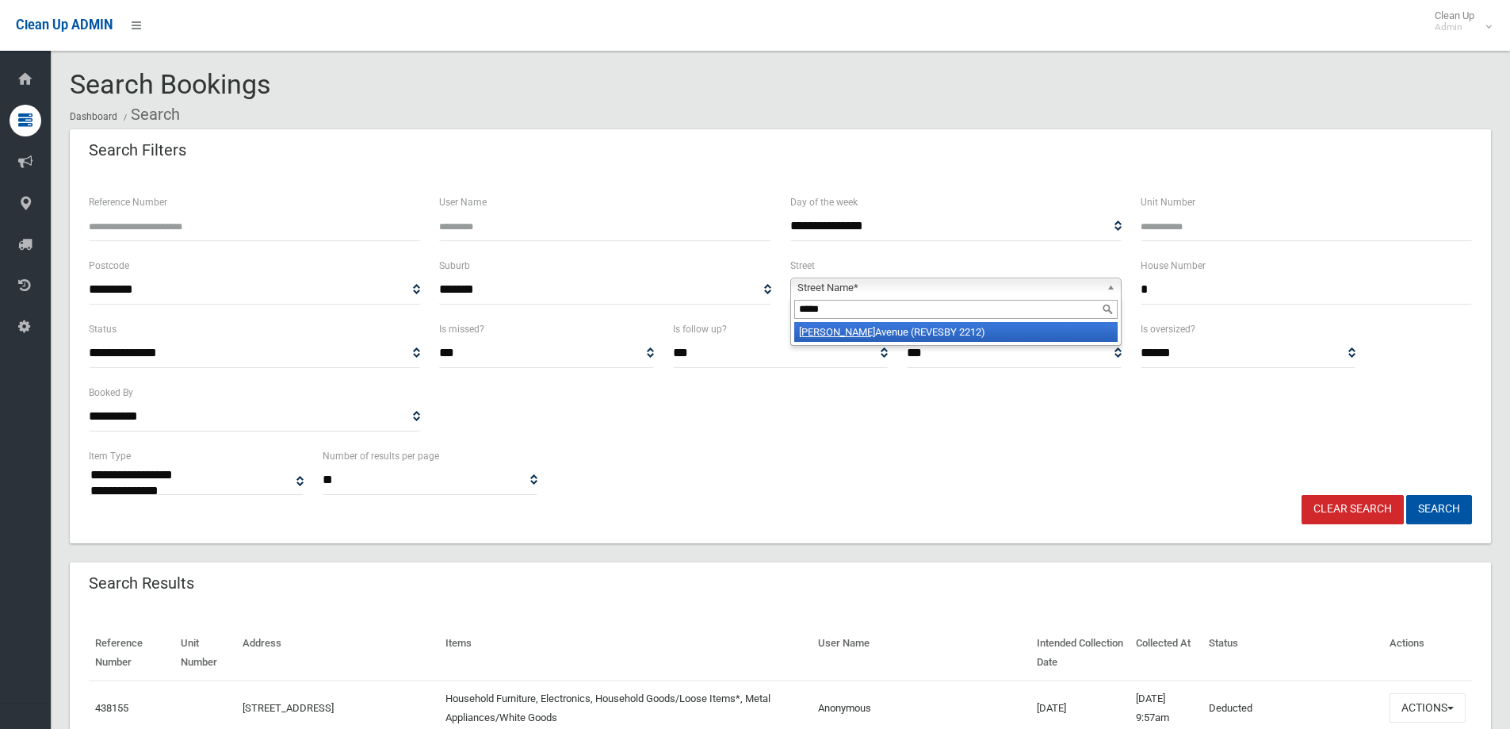
click at [864, 335] on li "Delia Avenue (REVESBY 2212)" at bounding box center [955, 332] width 323 height 20
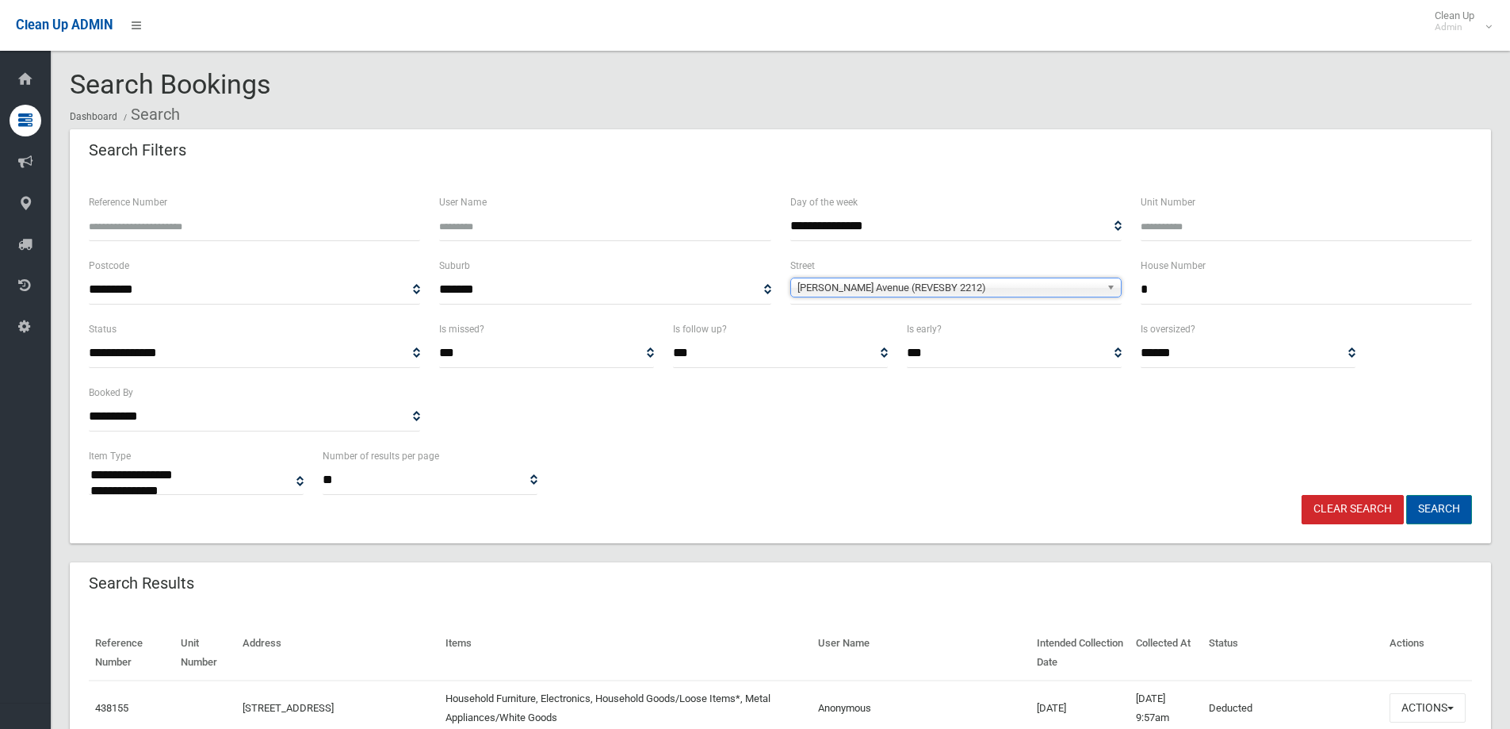
click at [1430, 509] on button "Search" at bounding box center [1439, 509] width 66 height 29
click at [1440, 510] on button "Search" at bounding box center [1439, 509] width 66 height 29
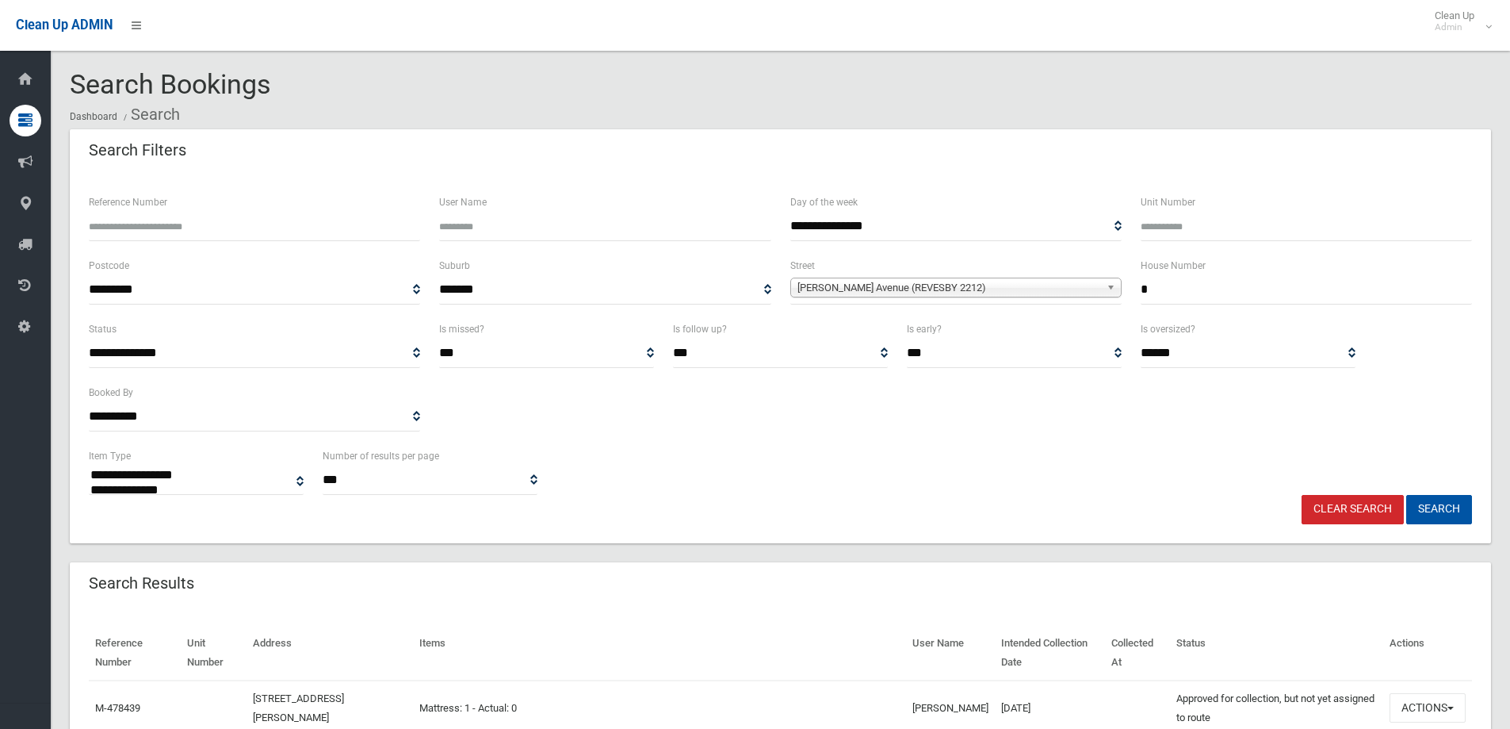
select select
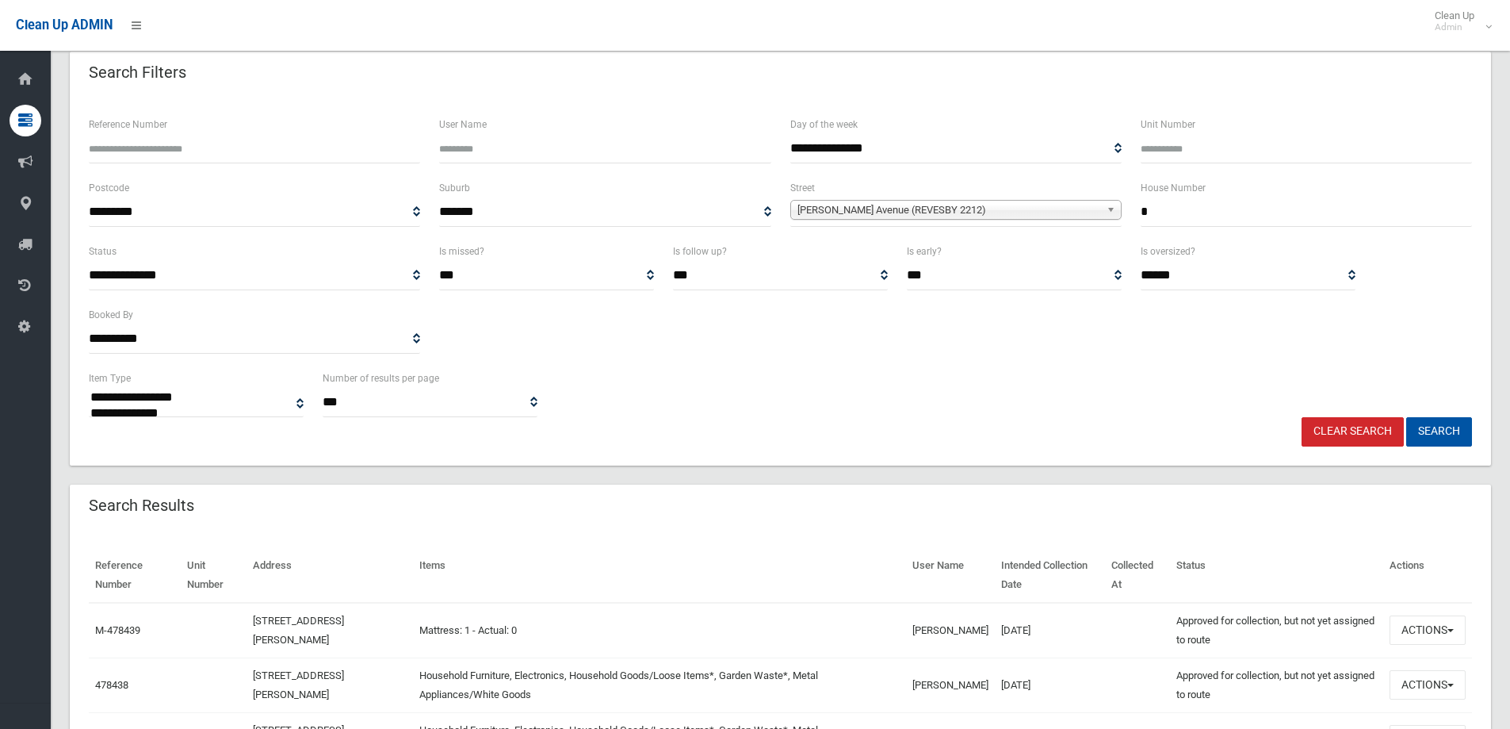
scroll to position [192, 0]
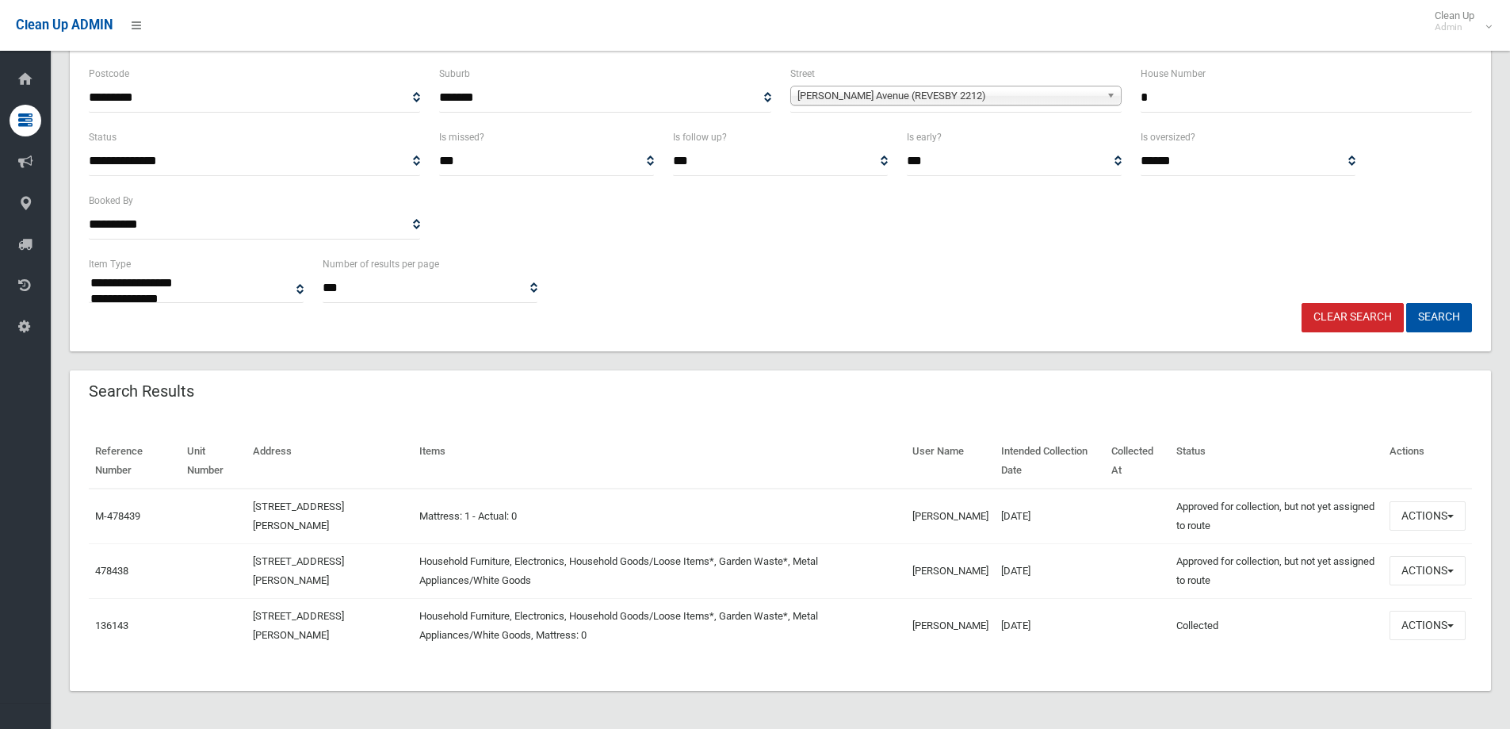
click at [756, 434] on th "Items" at bounding box center [659, 461] width 493 height 55
click at [1400, 570] on button "Actions" at bounding box center [1428, 570] width 76 height 29
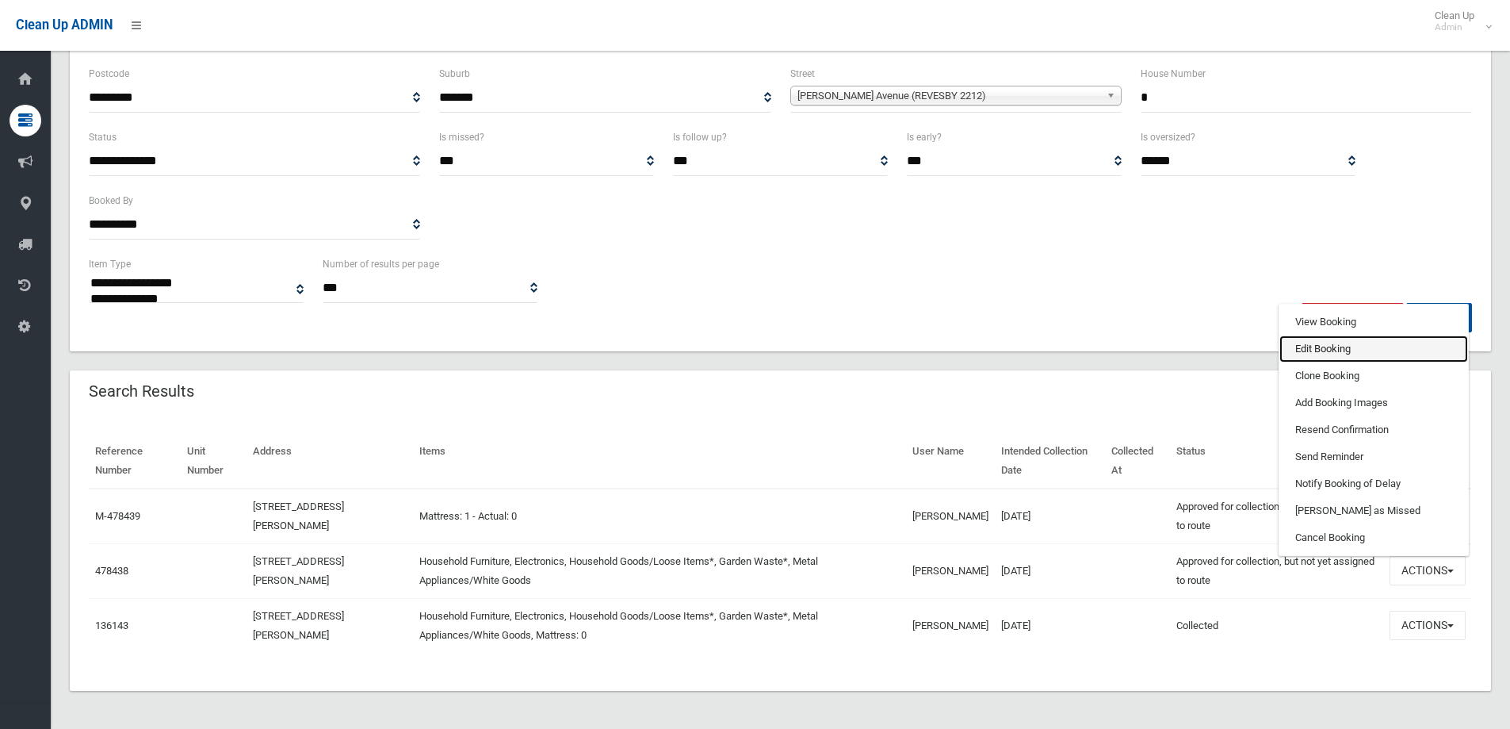
click at [1312, 344] on link "Edit Booking" at bounding box center [1374, 348] width 189 height 27
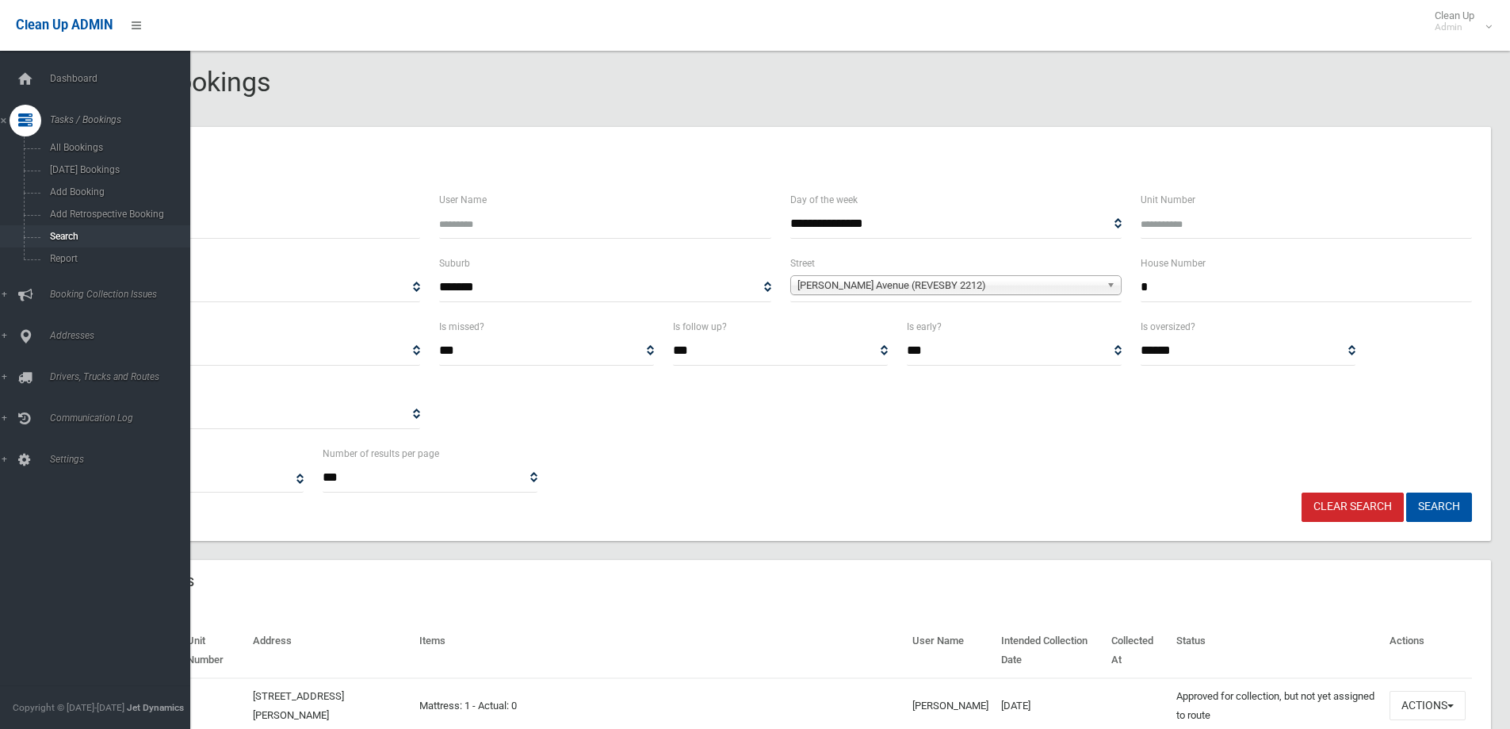
scroll to position [0, 0]
click at [60, 234] on span "Search" at bounding box center [116, 236] width 143 height 11
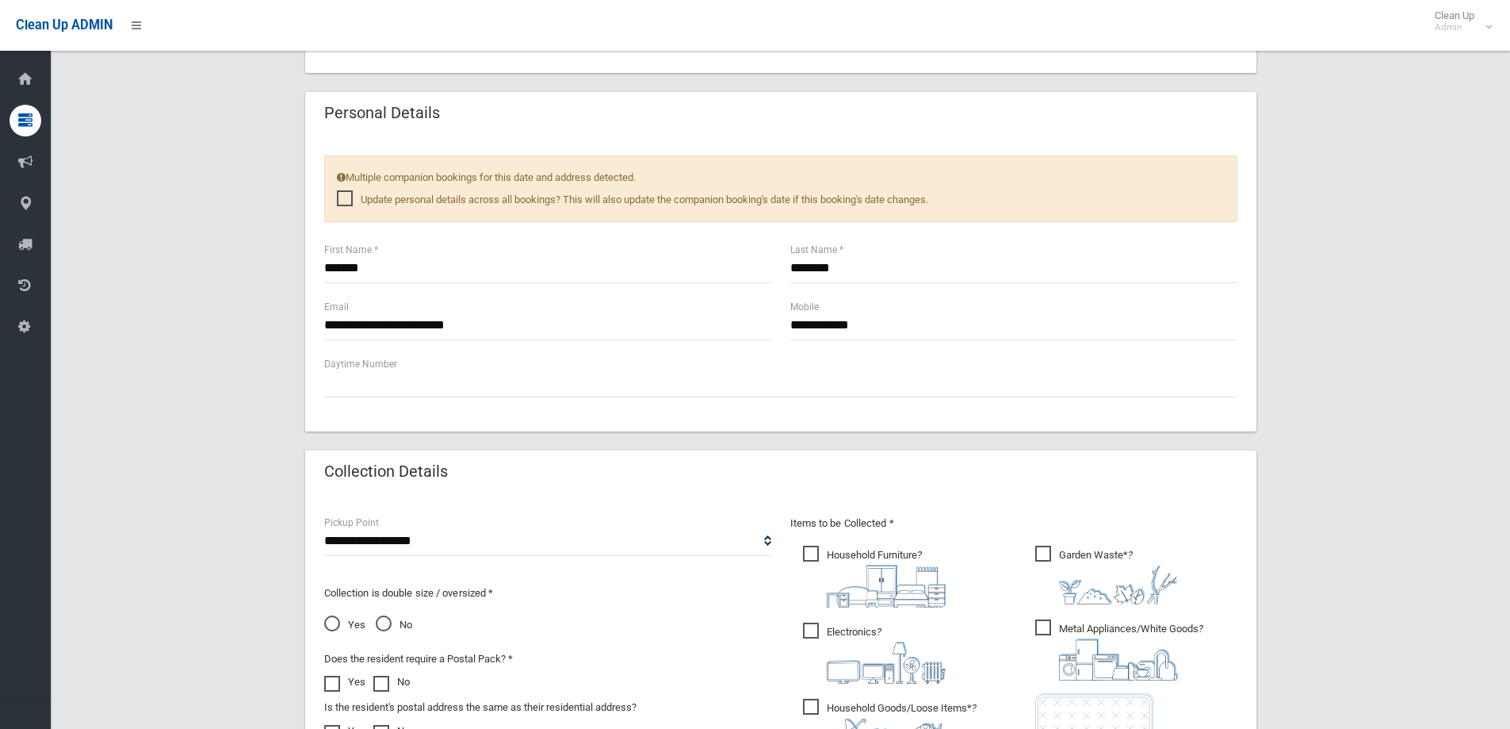
scroll to position [713, 0]
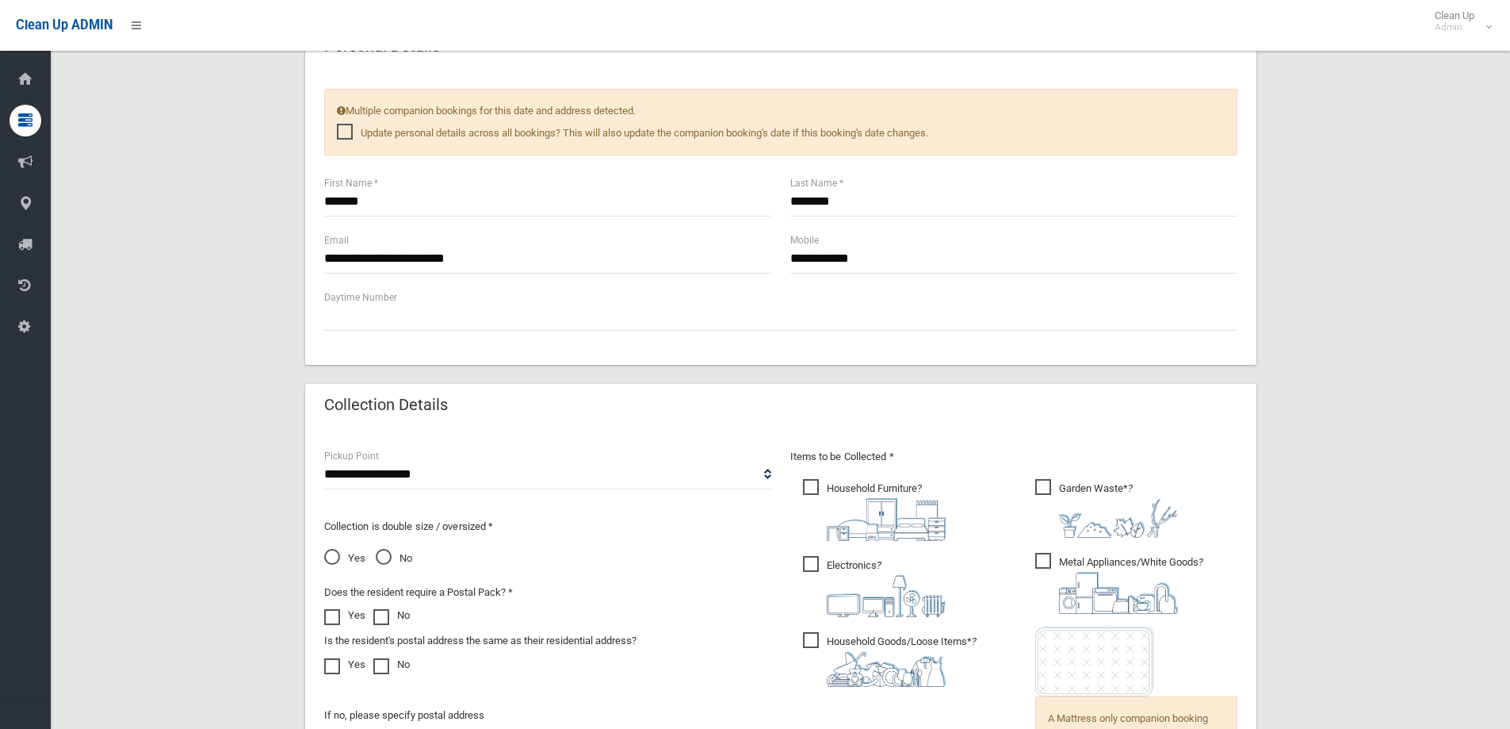
click at [333, 553] on span "Yes" at bounding box center [344, 558] width 41 height 19
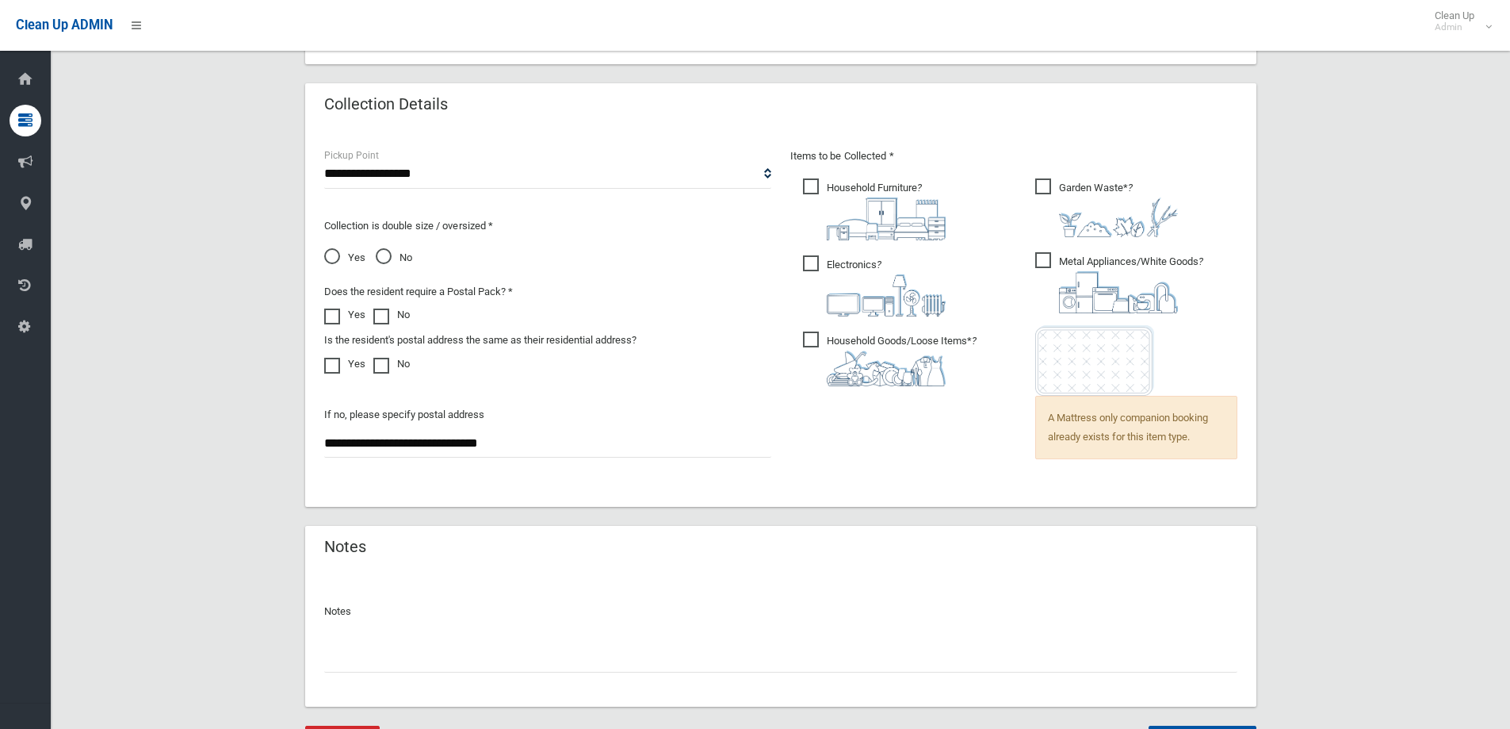
scroll to position [1096, 0]
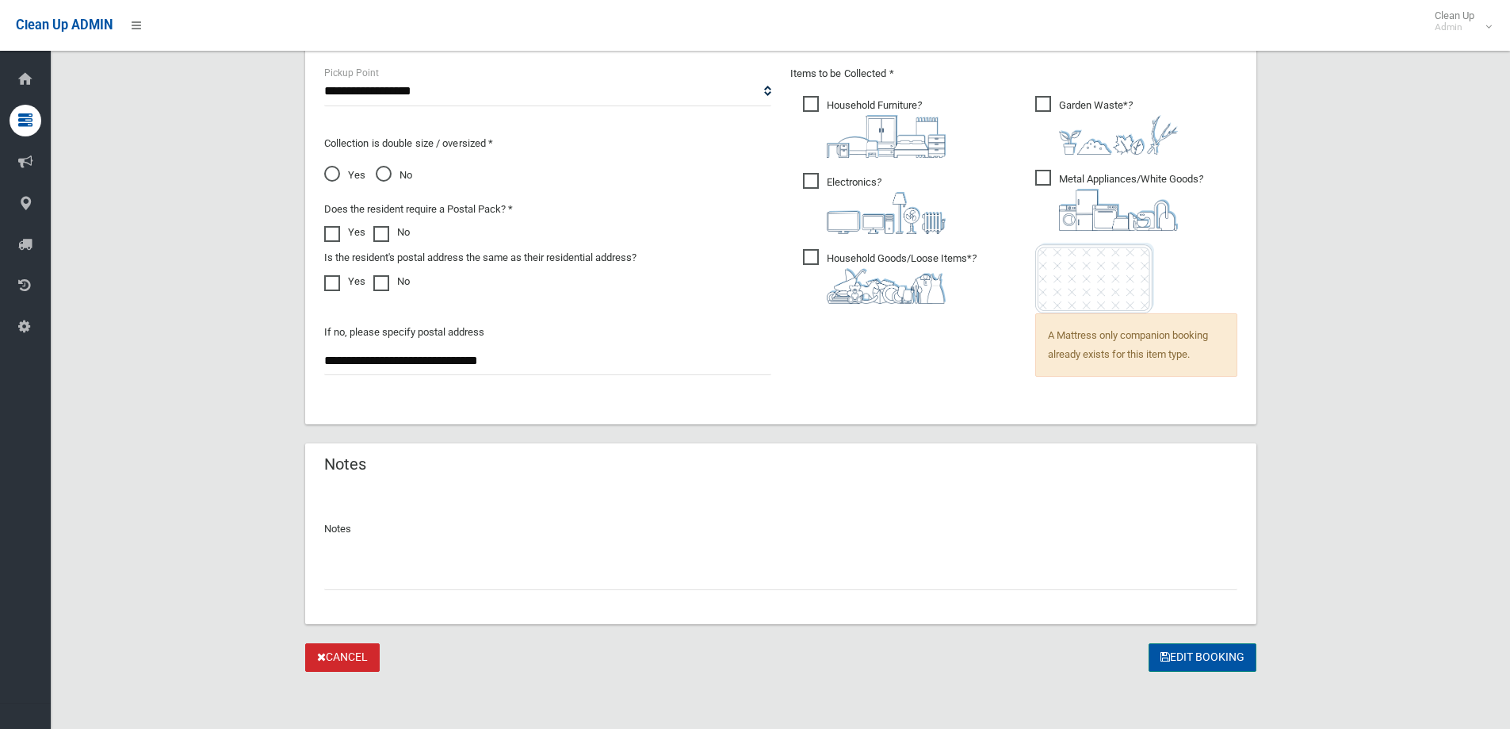
click at [1218, 660] on button "Edit Booking" at bounding box center [1203, 657] width 108 height 29
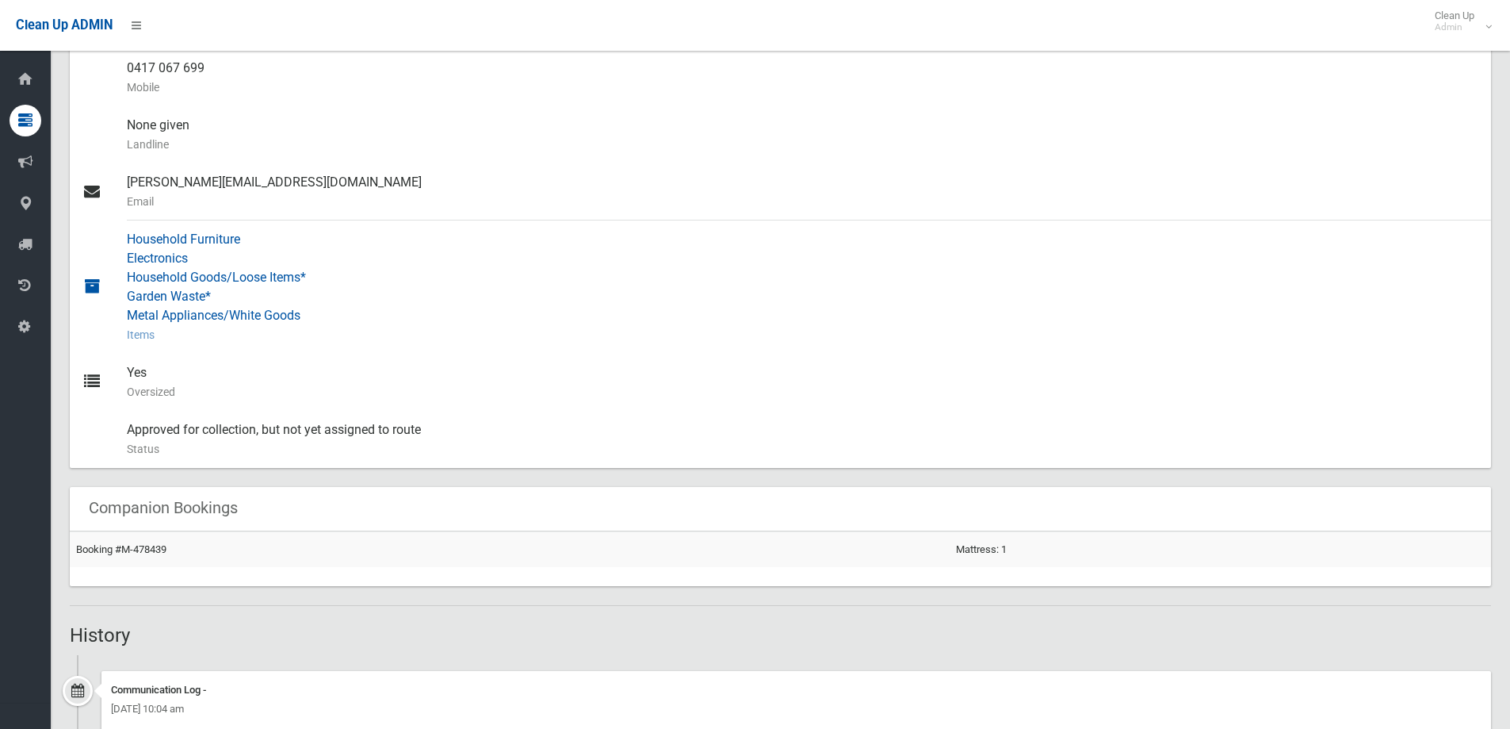
scroll to position [555, 0]
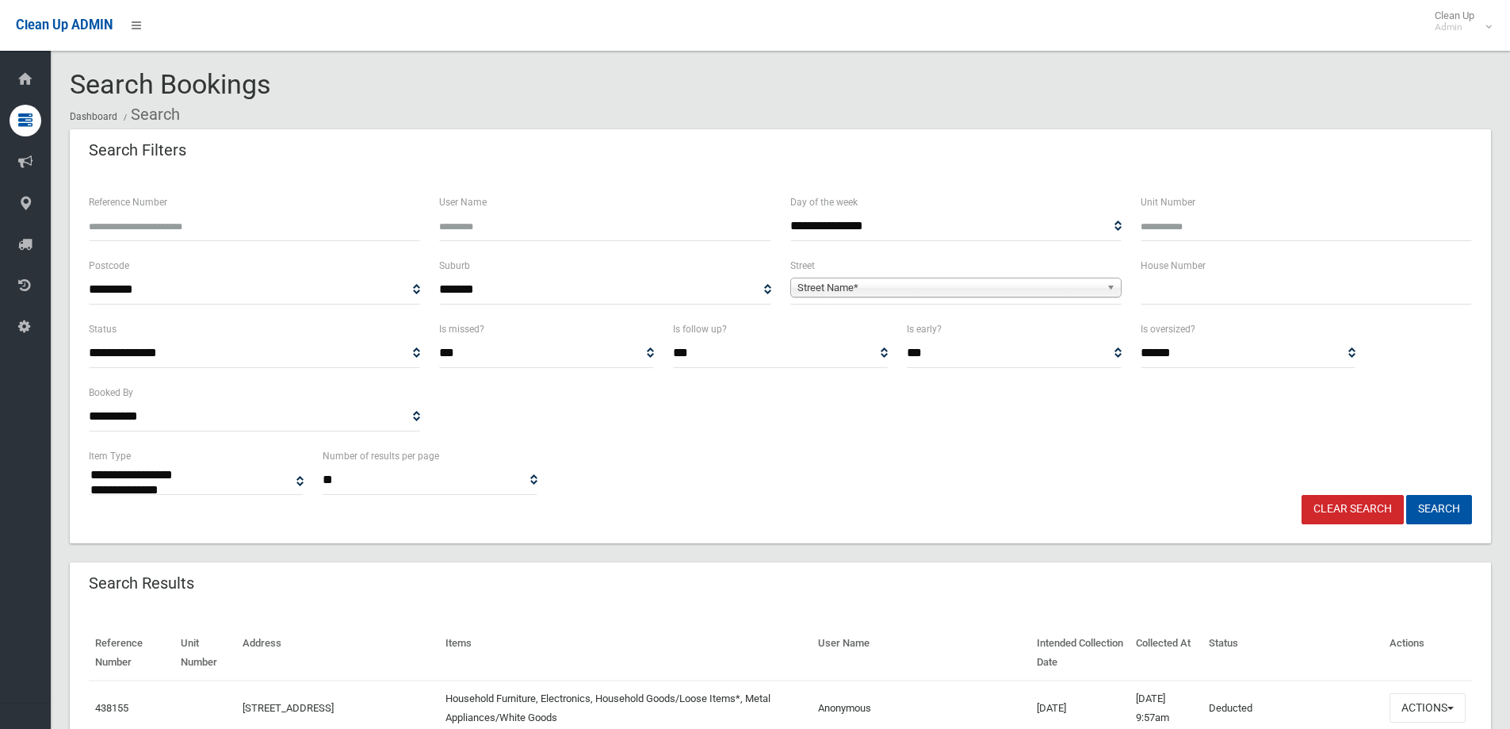
select select
